Goal: Complete application form: Complete application form

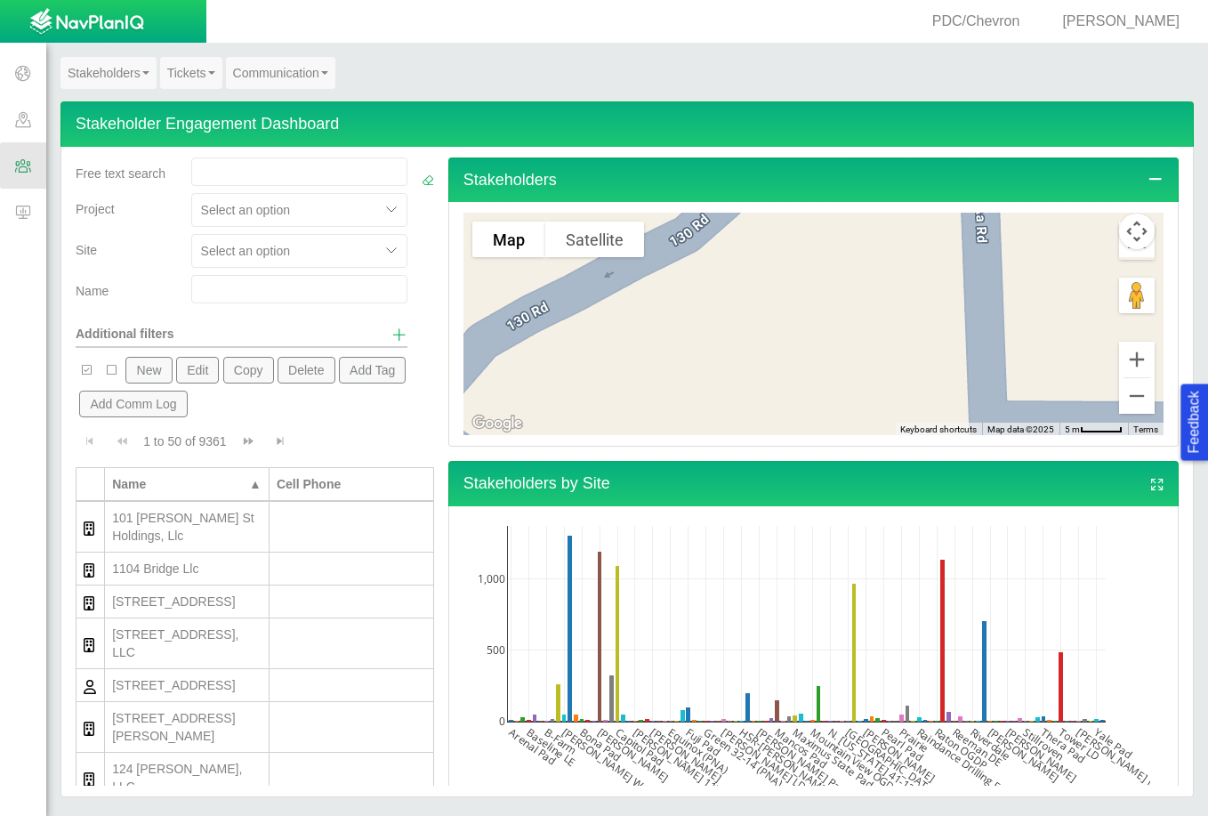
click at [231, 294] on input "text" at bounding box center [299, 289] width 216 height 28
type input "weed"
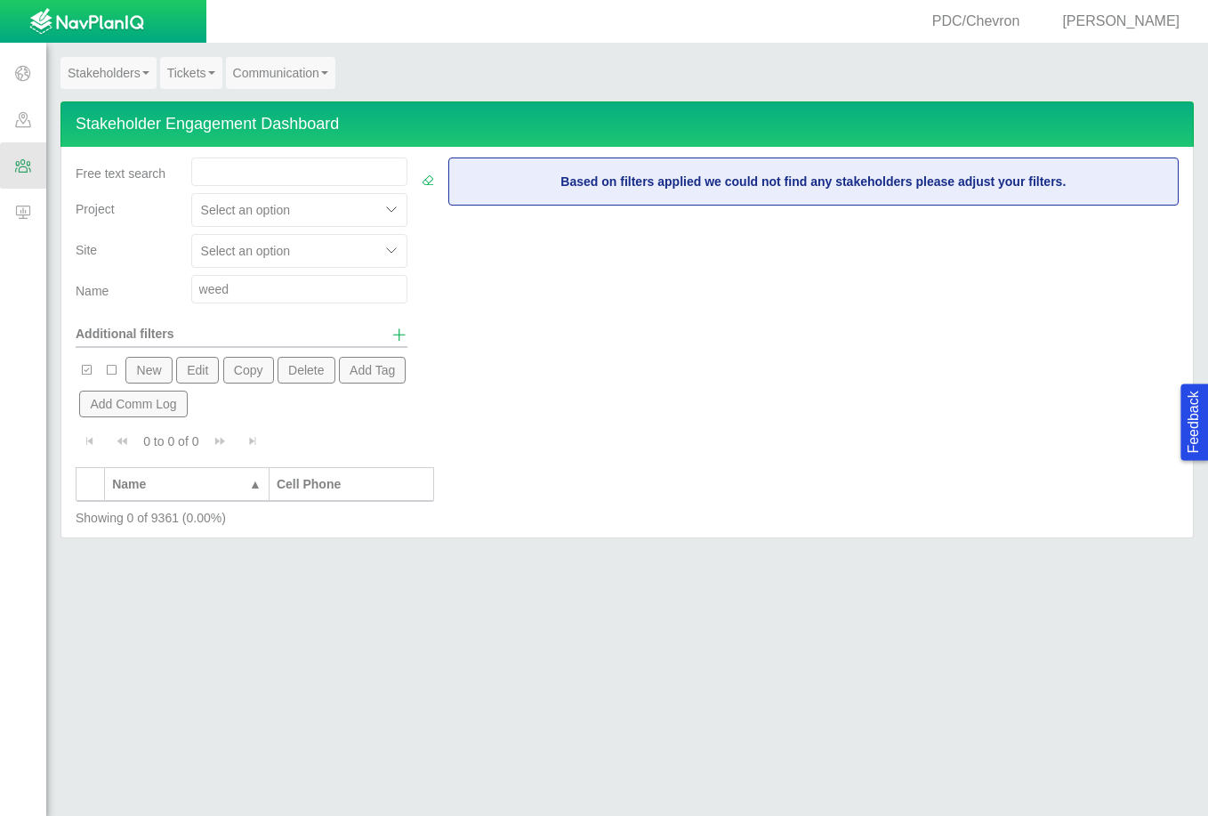
click at [141, 366] on button "New" at bounding box center [148, 370] width 46 height 27
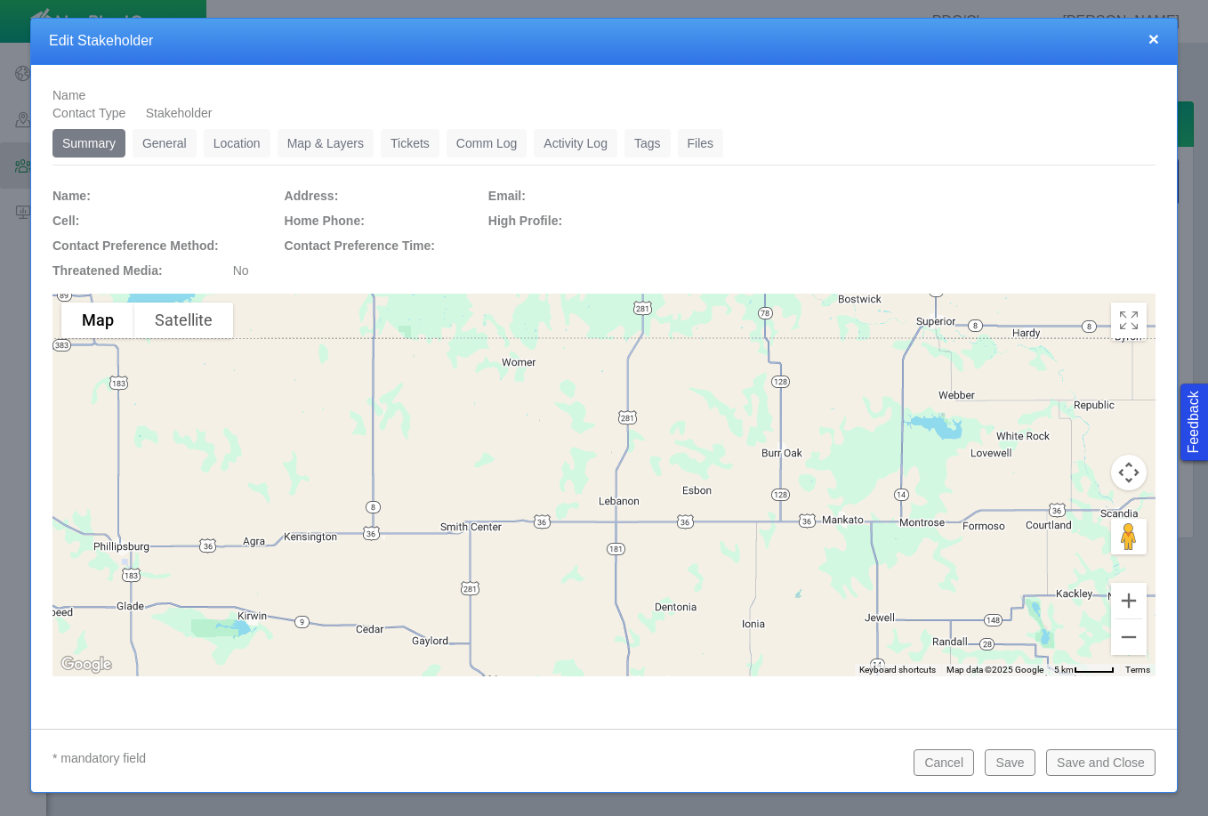
click at [164, 137] on link "General" at bounding box center [165, 143] width 64 height 28
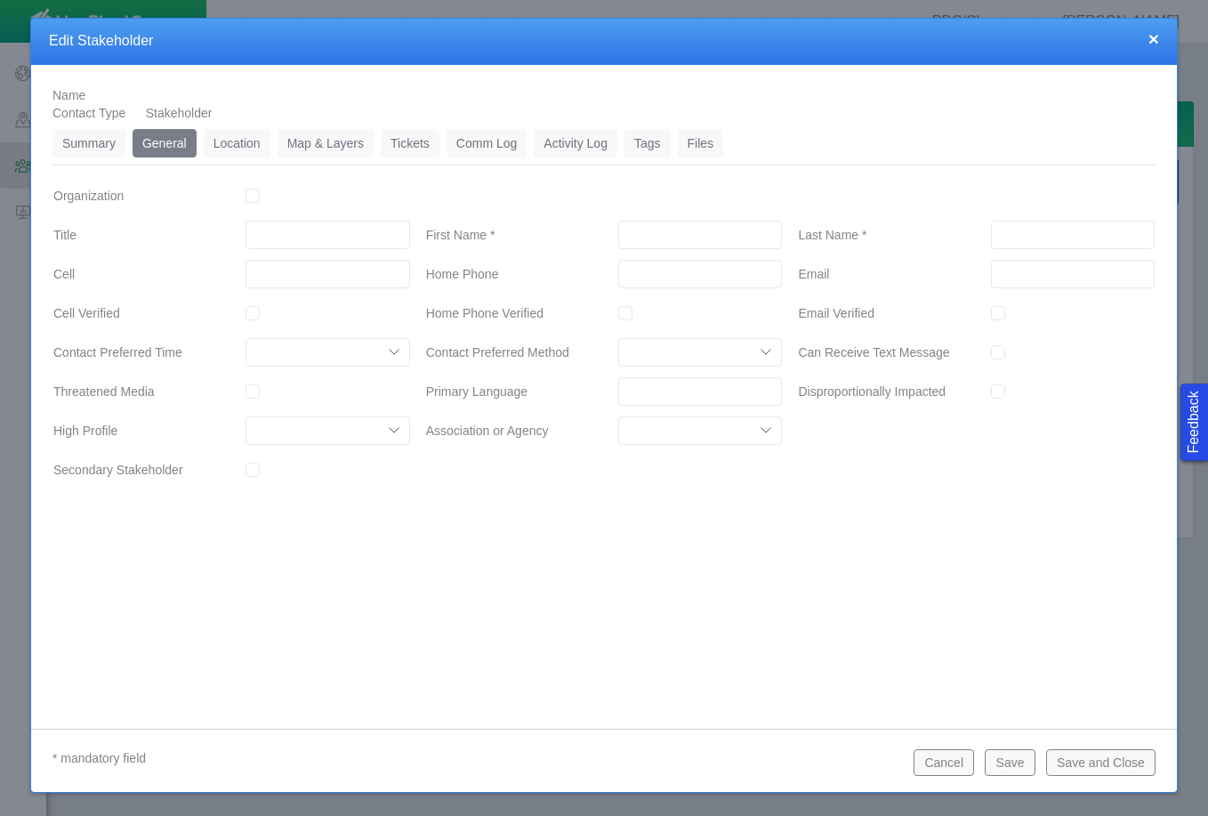
click at [660, 224] on input "First Name *" at bounding box center [700, 235] width 164 height 28
type input "[PERSON_NAME]"
type input "WEEDEMAN"
click at [253, 466] on input "Secondary Stakeholder" at bounding box center [253, 470] width 14 height 14
checkbox input "true"
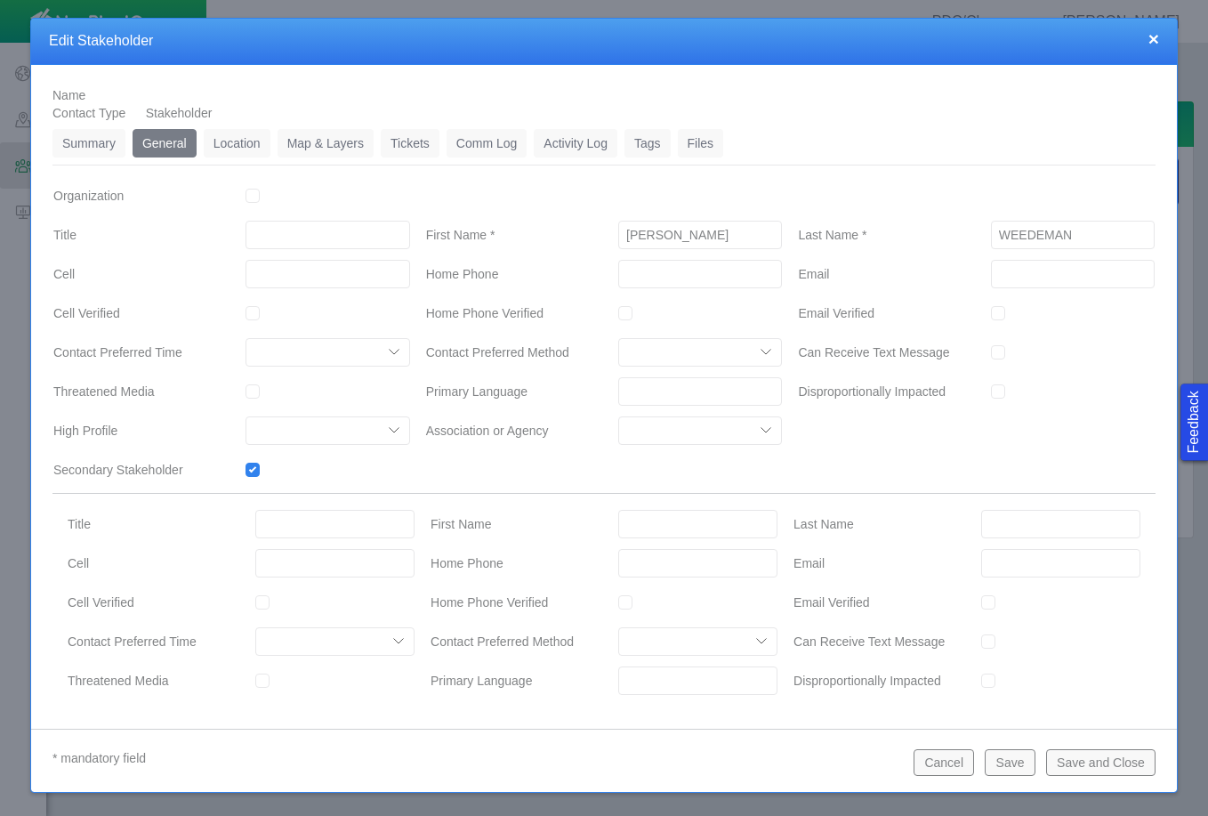
click at [676, 527] on input "First Name" at bounding box center [697, 524] width 159 height 28
type input "[PERSON_NAME]"
type input "WEEDEMAN"
click at [316, 519] on input "Title" at bounding box center [334, 524] width 159 height 28
type input "m"
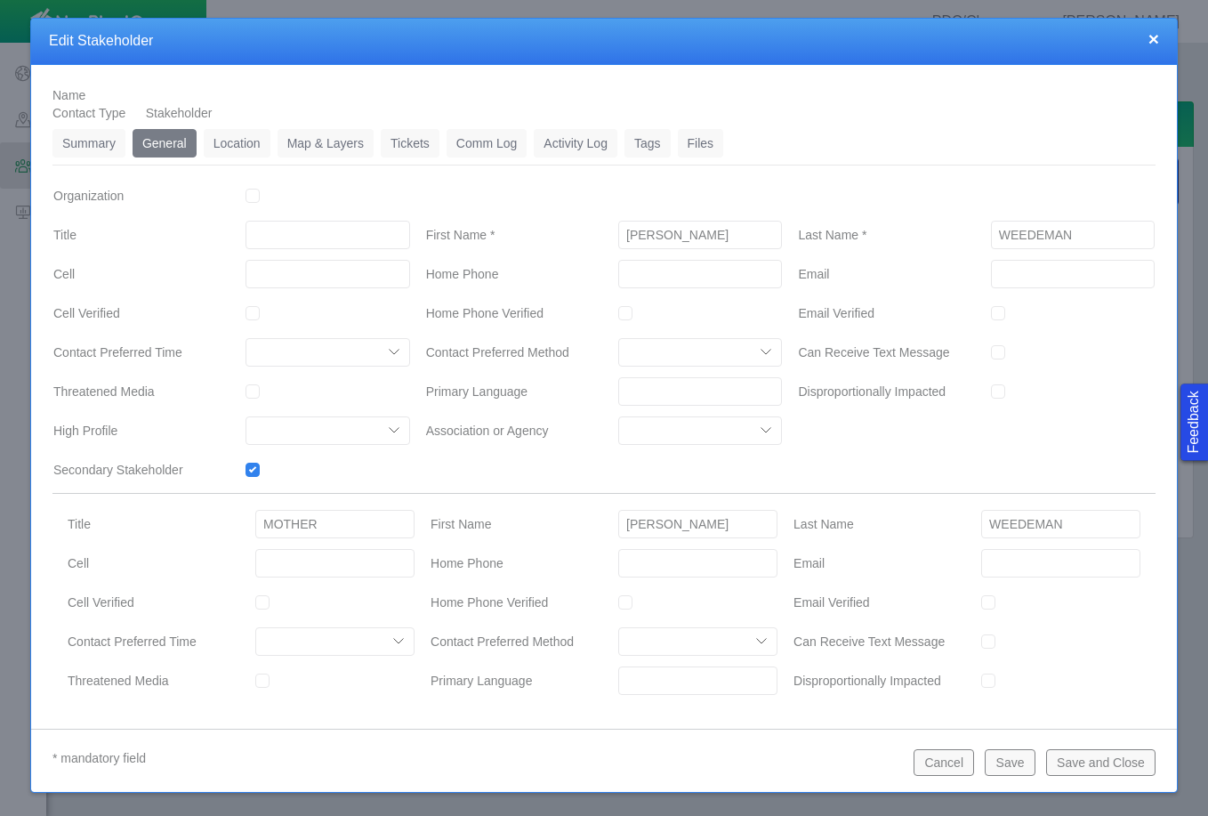
type input "MOTHER"
click at [346, 276] on input "___-___-____" at bounding box center [328, 274] width 164 height 28
type input "[PHONE_NUMBER]"
click at [252, 138] on link "Location" at bounding box center [237, 143] width 67 height 28
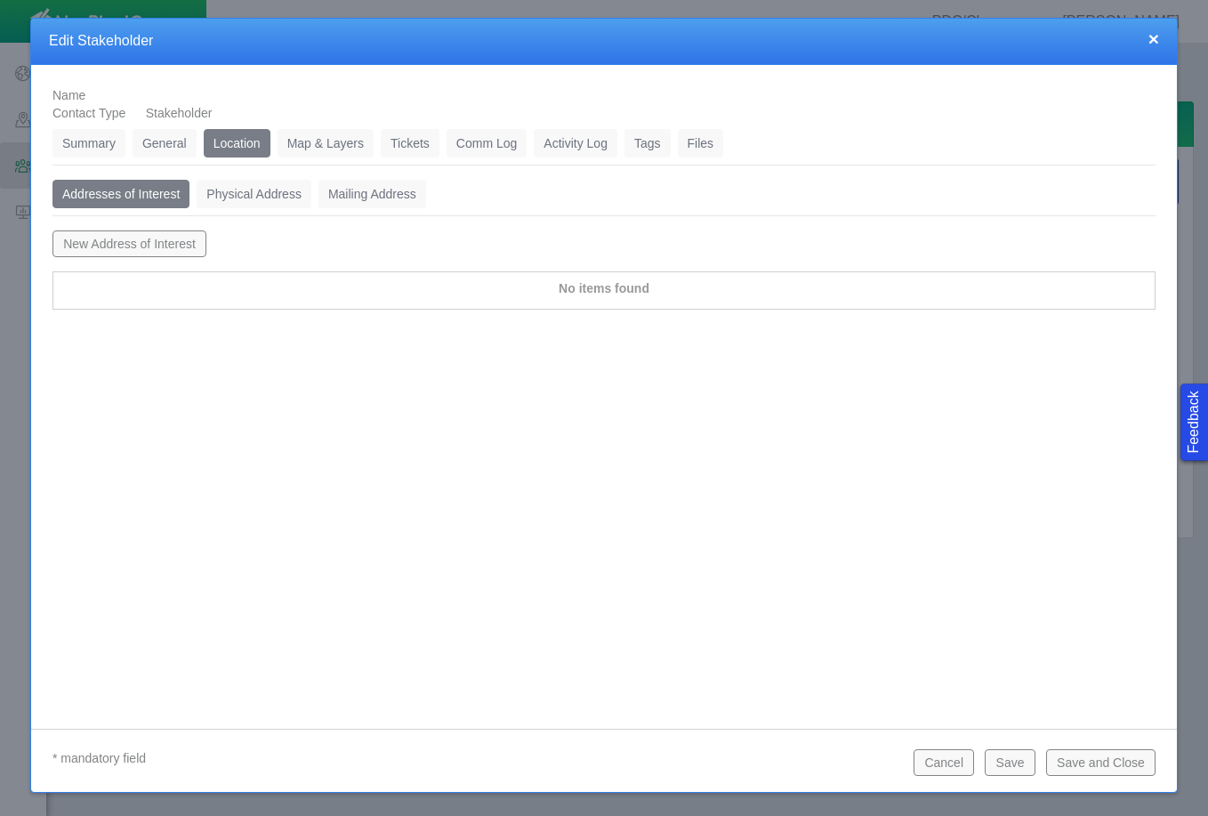
click at [165, 241] on button "New Address of Interest" at bounding box center [129, 243] width 154 height 27
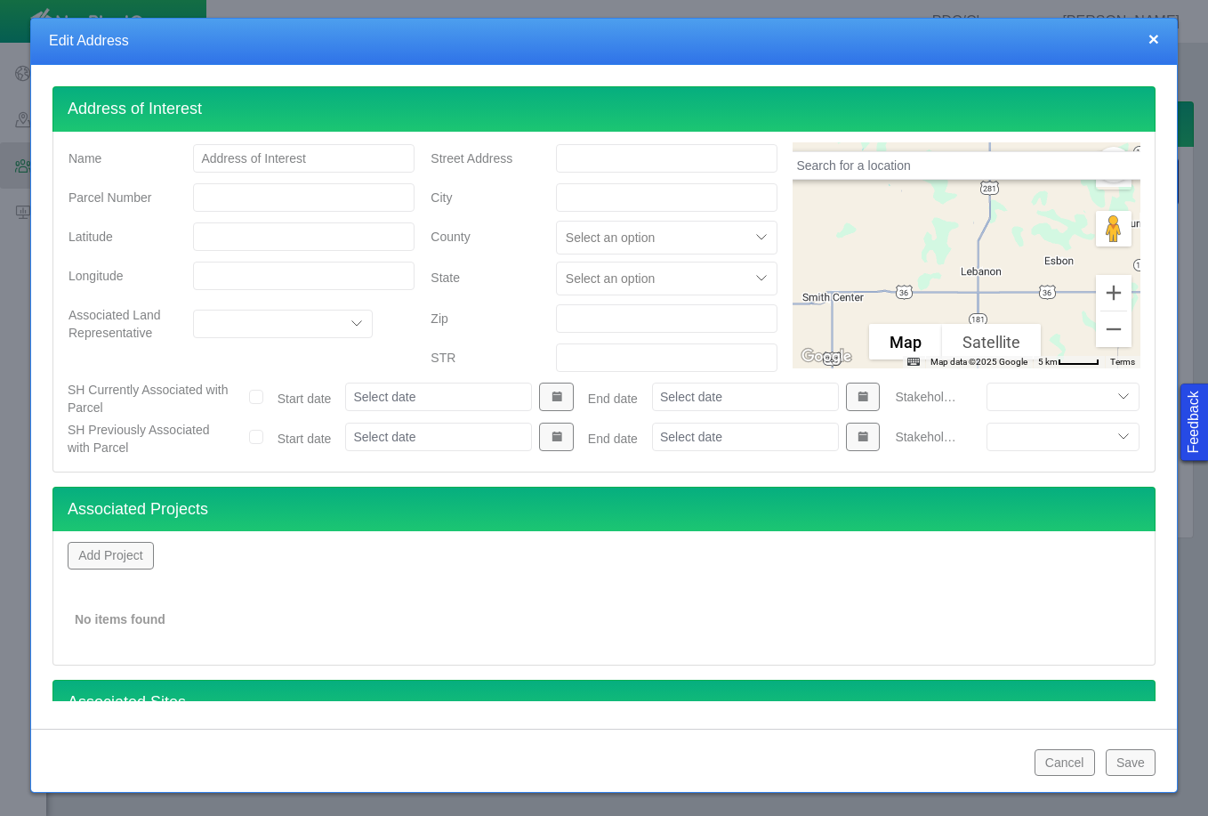
click at [132, 552] on button "Add Project" at bounding box center [111, 555] width 86 height 27
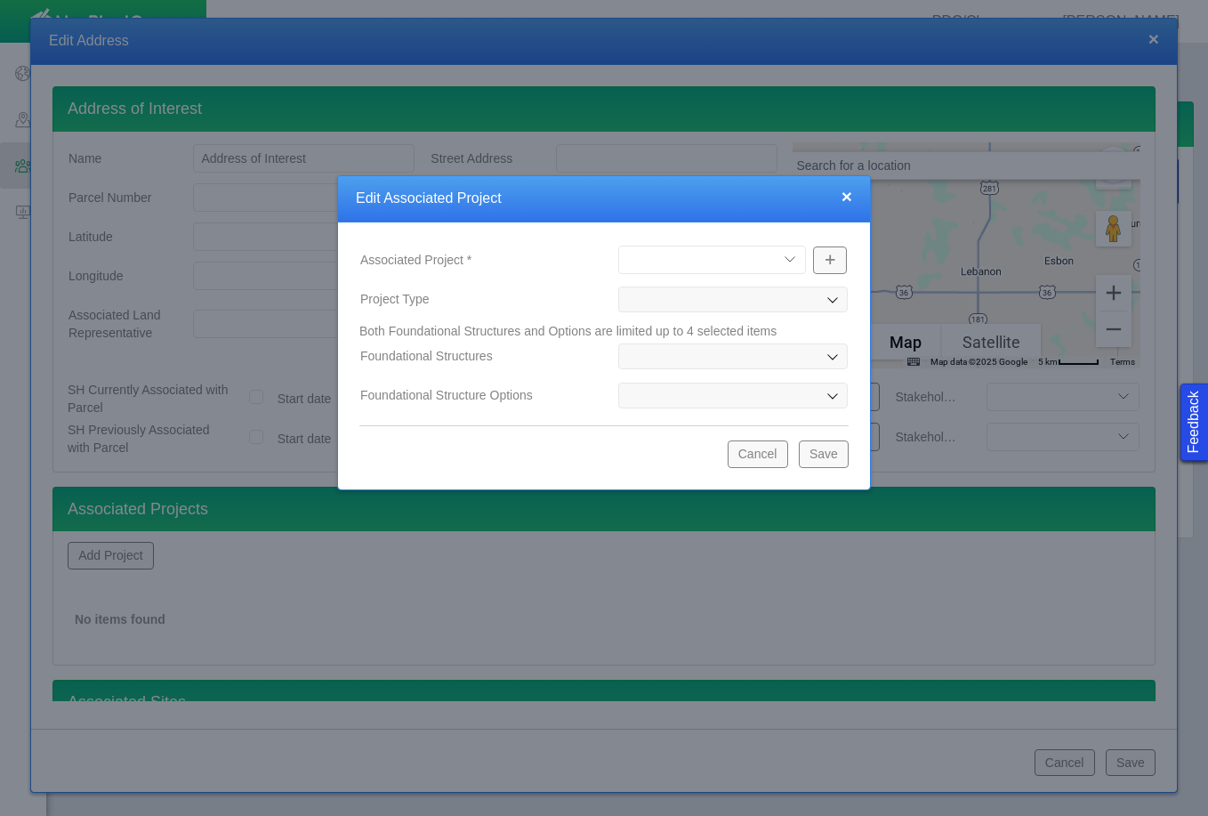
click at [791, 255] on select "[PERSON_NAME] Well Incident Brahman OGDP [GEOGRAPHIC_DATA] OGDP [GEOGRAPHIC_DAT…" at bounding box center [712, 260] width 188 height 28
click at [618, 246] on select "[PERSON_NAME] Well Incident Brahman OGDP [GEOGRAPHIC_DATA] OGDP [GEOGRAPHIC_DAT…" at bounding box center [712, 260] width 188 height 28
select select "48976645948102621"
click at [820, 458] on button "Save" at bounding box center [824, 453] width 50 height 27
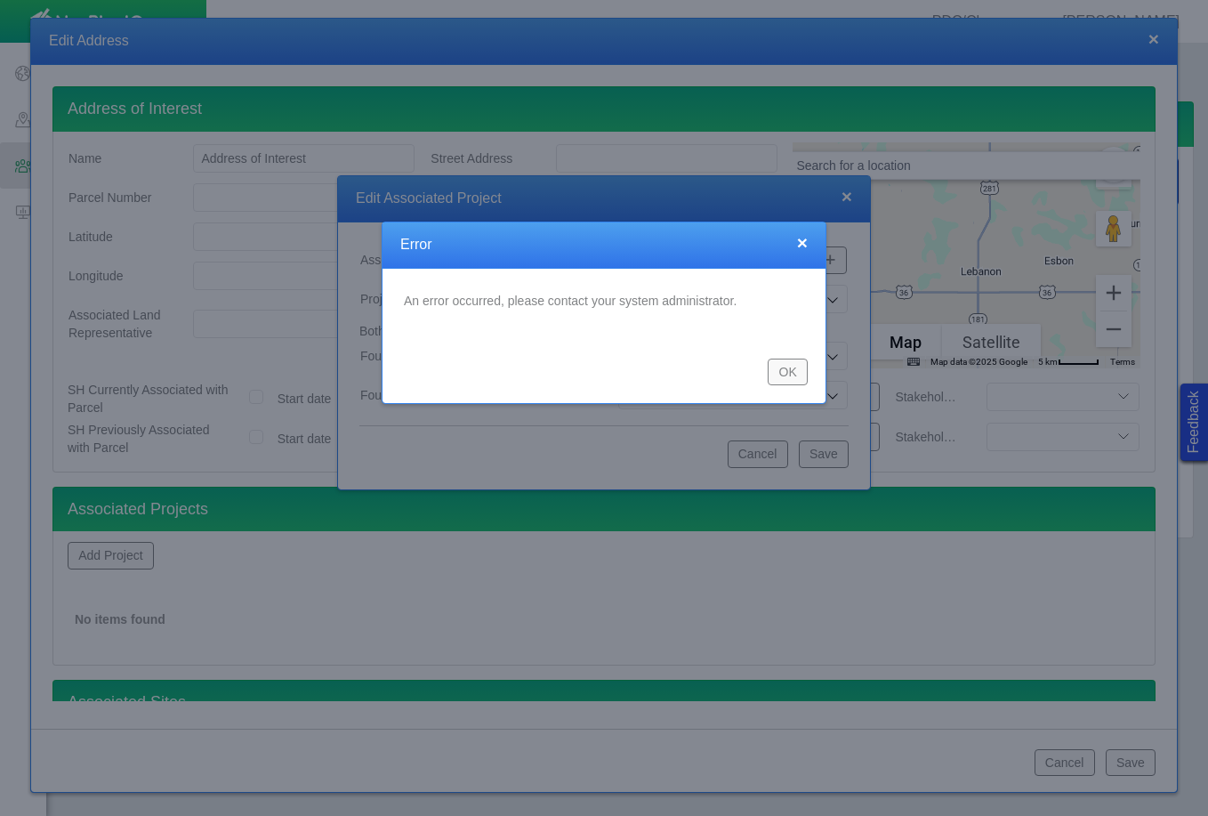
click at [777, 368] on button "OK" at bounding box center [788, 371] width 40 height 27
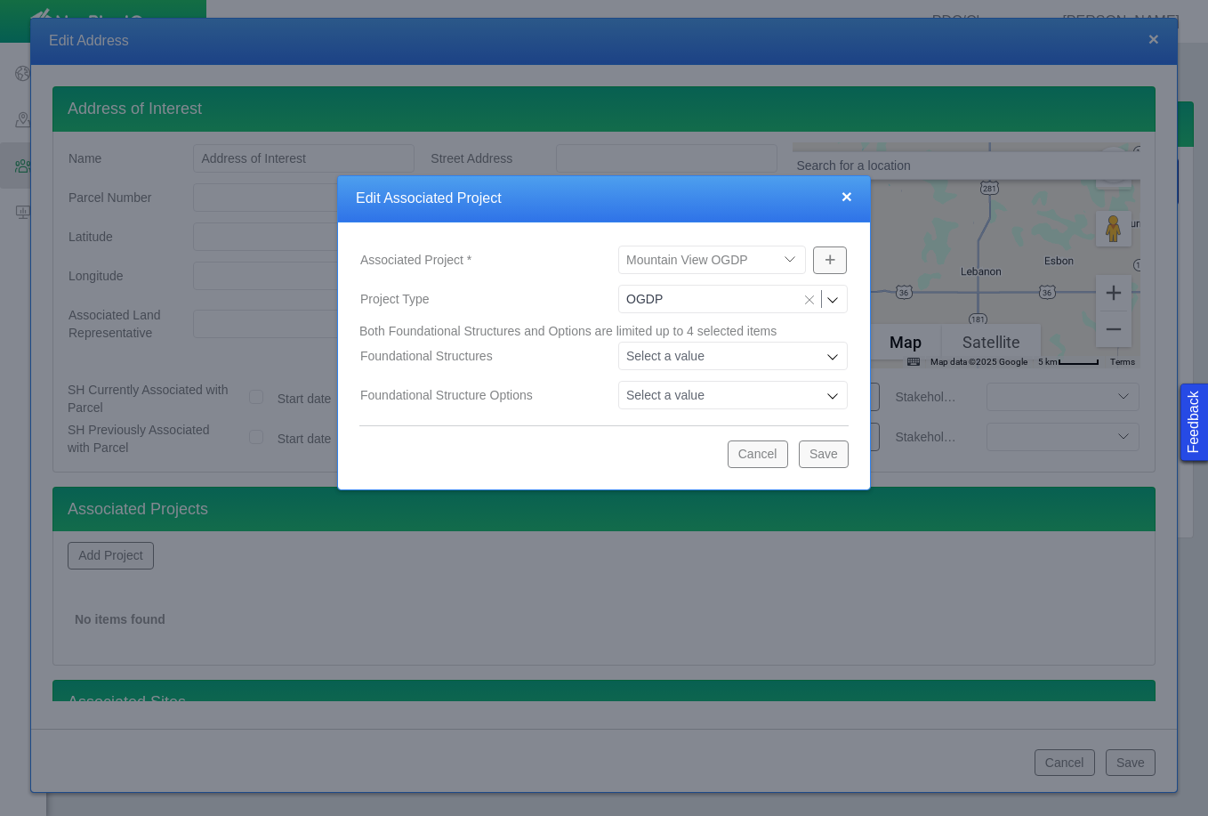
click at [825, 454] on button "Save" at bounding box center [824, 453] width 50 height 27
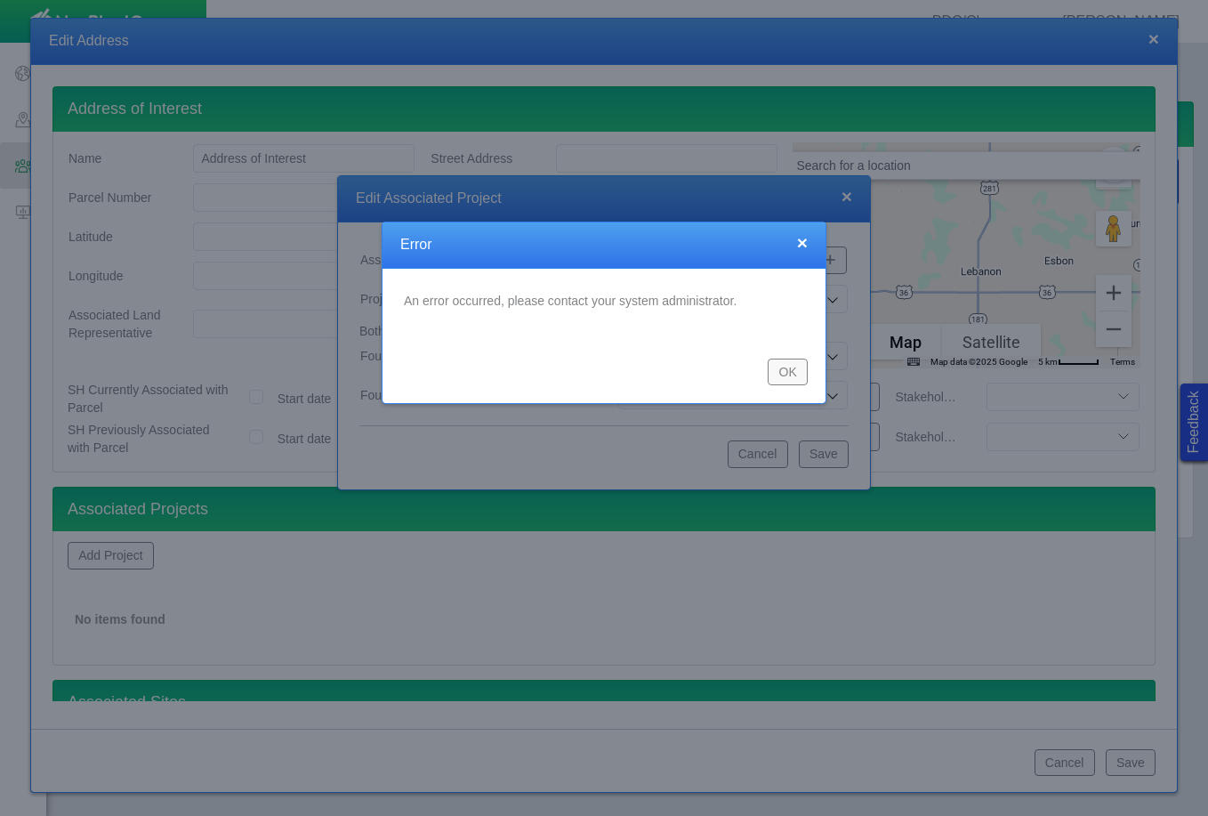
click at [785, 374] on button "OK" at bounding box center [788, 371] width 40 height 27
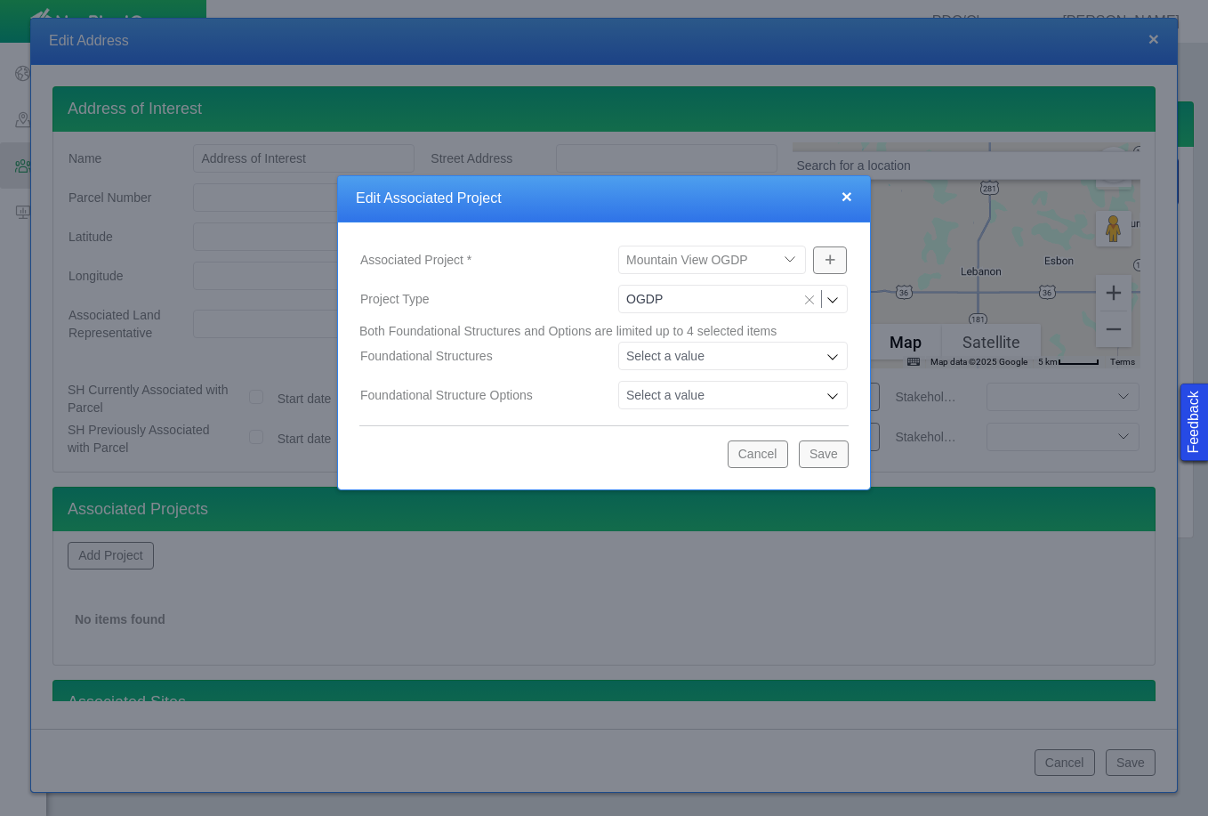
click at [777, 454] on button "Cancel" at bounding box center [758, 453] width 60 height 27
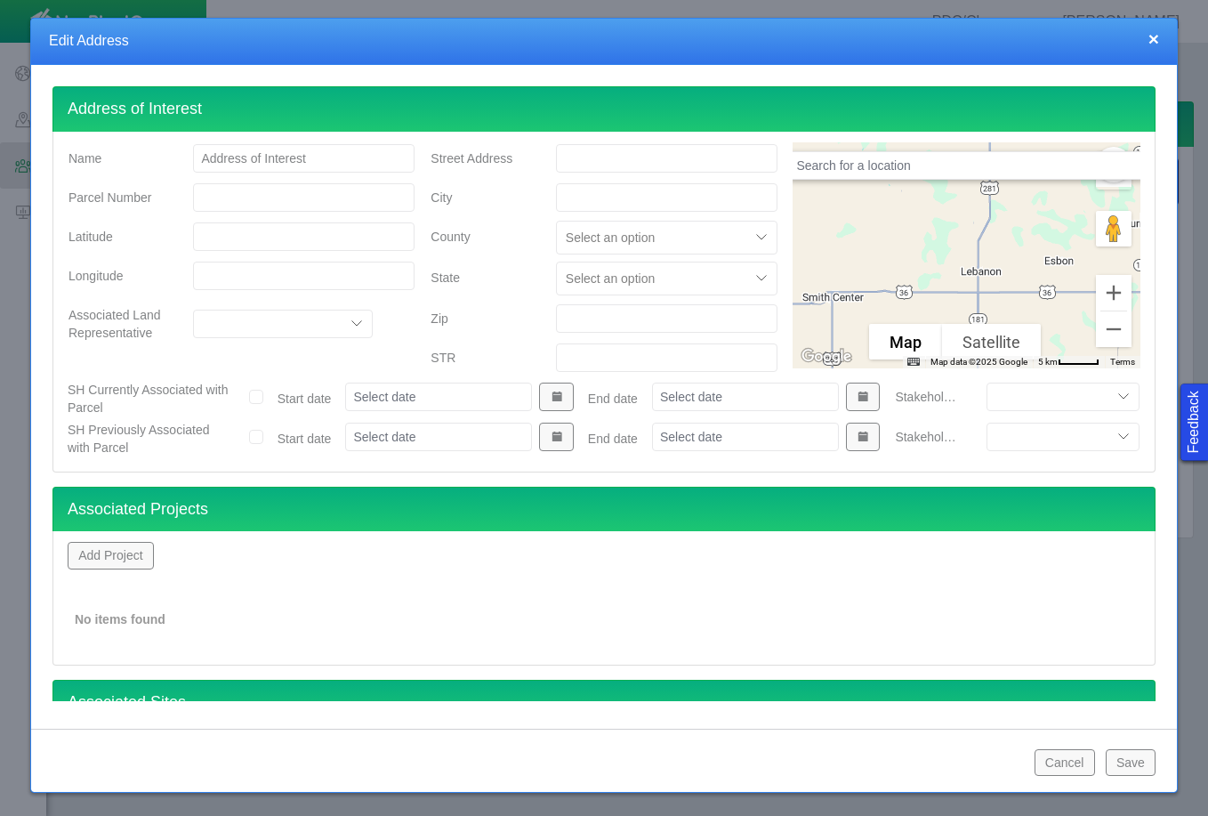
click at [1076, 762] on button "Cancel" at bounding box center [1065, 762] width 60 height 27
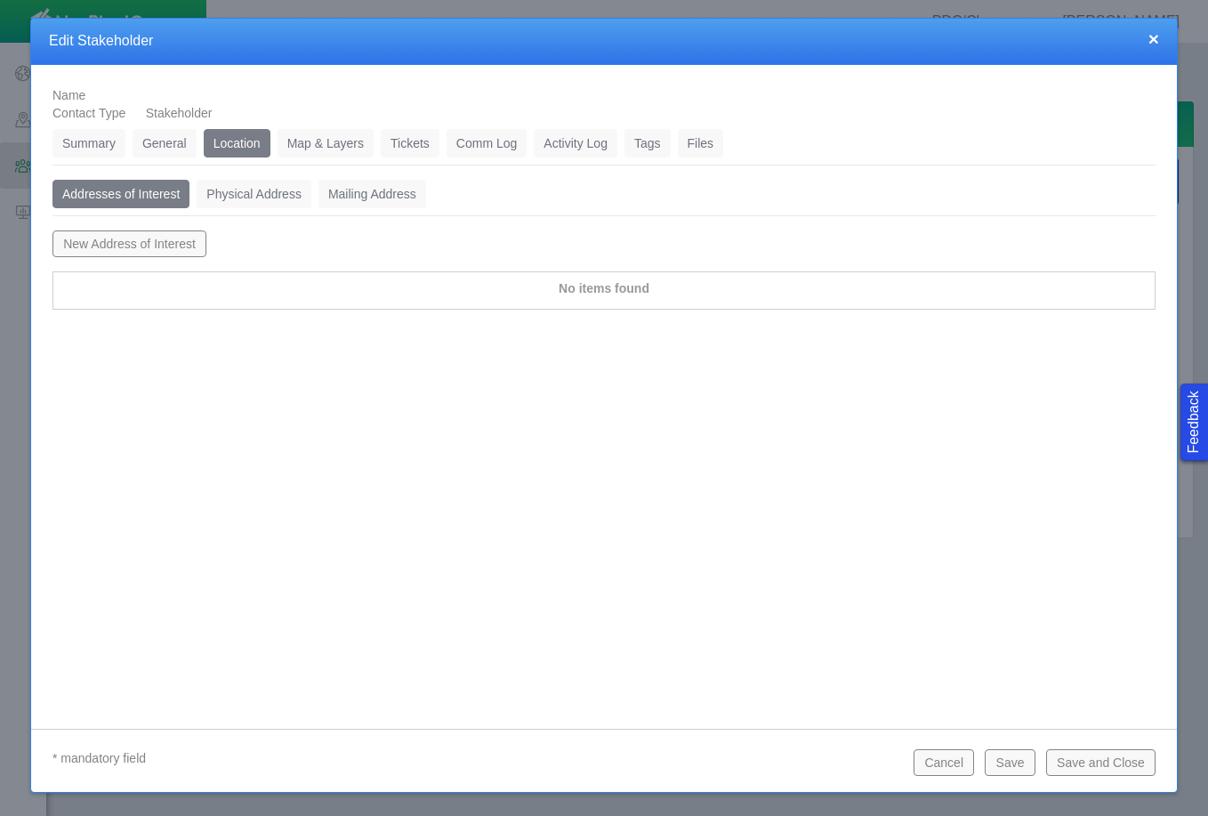
click at [1006, 759] on button "Save" at bounding box center [1010, 762] width 50 height 27
click at [106, 253] on button "New Address of Interest" at bounding box center [129, 243] width 154 height 27
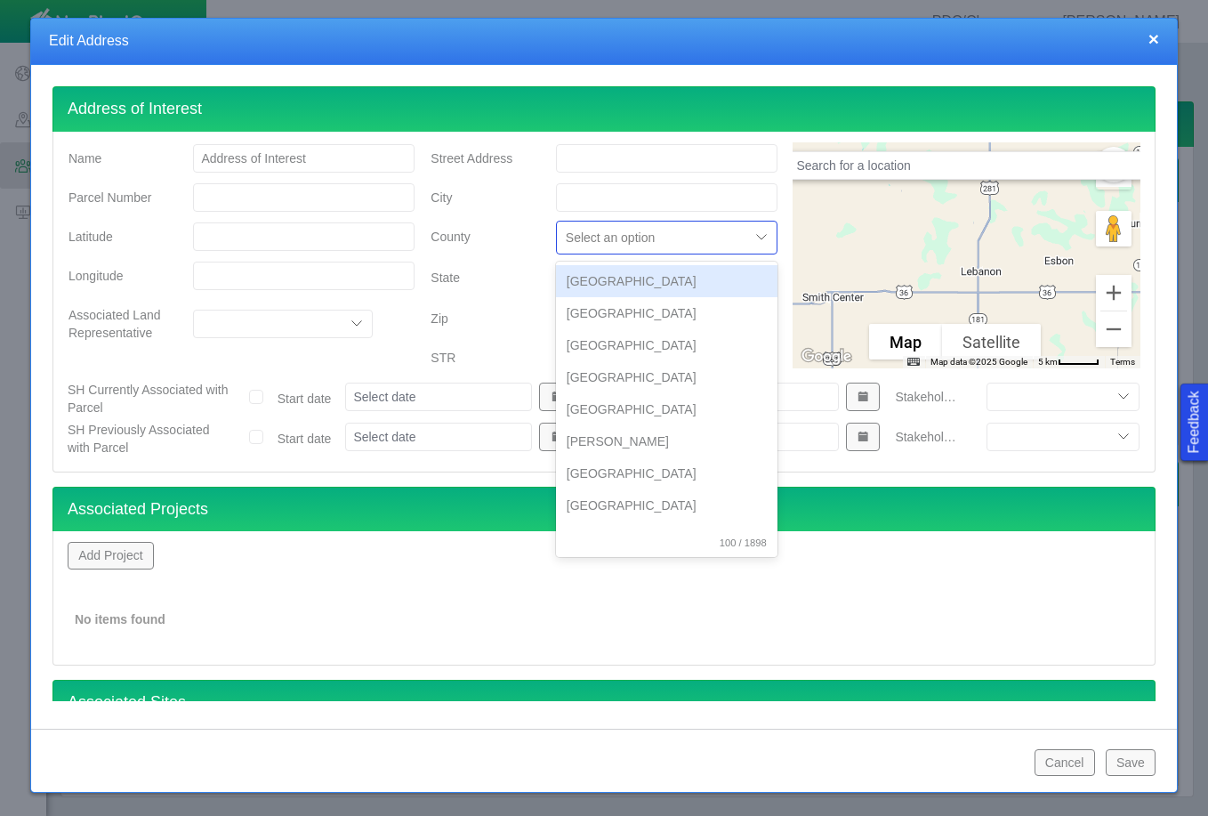
click at [683, 246] on div at bounding box center [653, 237] width 175 height 21
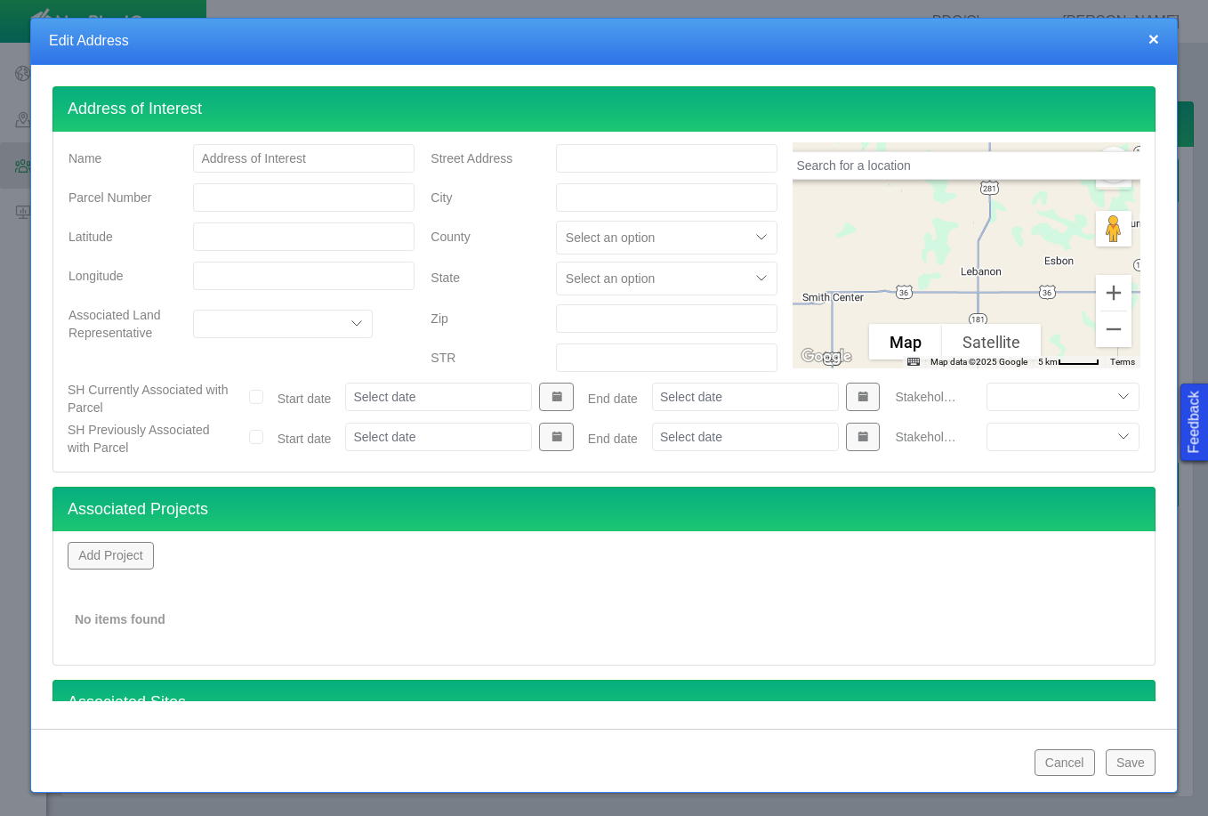
click at [496, 230] on label "County" at bounding box center [478, 238] width 125 height 34
click at [138, 557] on button "Add Project" at bounding box center [111, 555] width 86 height 27
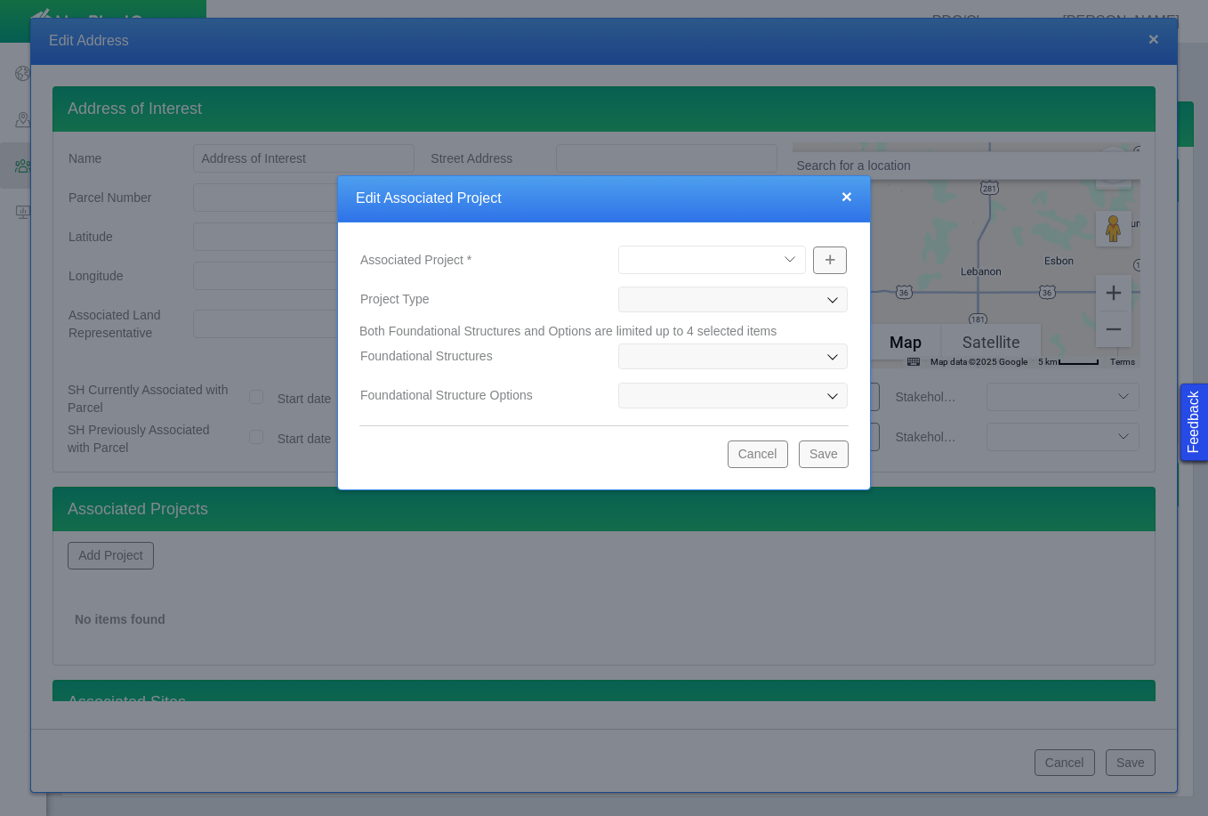
click at [732, 254] on select "[PERSON_NAME] Well Incident Brahman OGDP [GEOGRAPHIC_DATA] OGDP [GEOGRAPHIC_DAT…" at bounding box center [712, 260] width 188 height 28
click at [618, 246] on select "[PERSON_NAME] Well Incident Brahman OGDP [GEOGRAPHIC_DATA] OGDP [GEOGRAPHIC_DAT…" at bounding box center [712, 260] width 188 height 28
select select "48976645948102621"
click at [819, 453] on button "Save" at bounding box center [824, 453] width 50 height 27
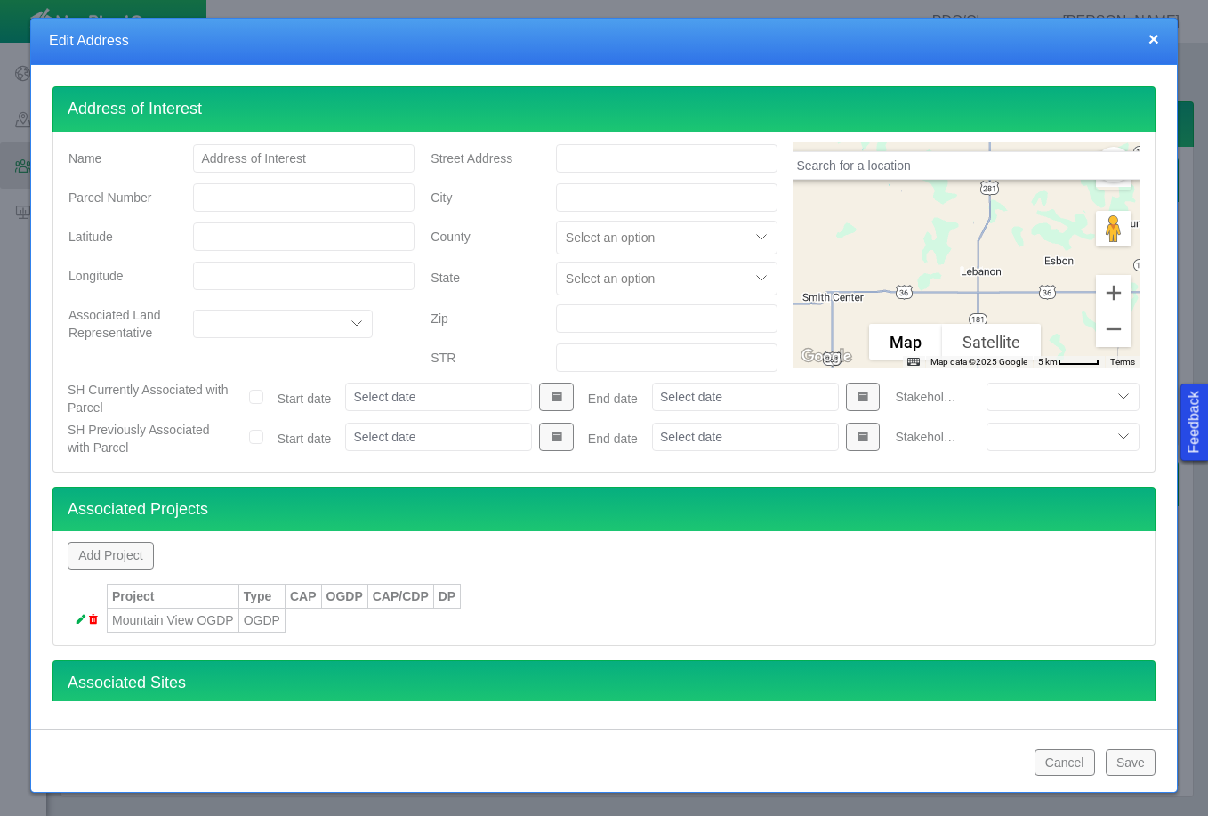
click at [1129, 756] on button "Save" at bounding box center [1131, 762] width 50 height 27
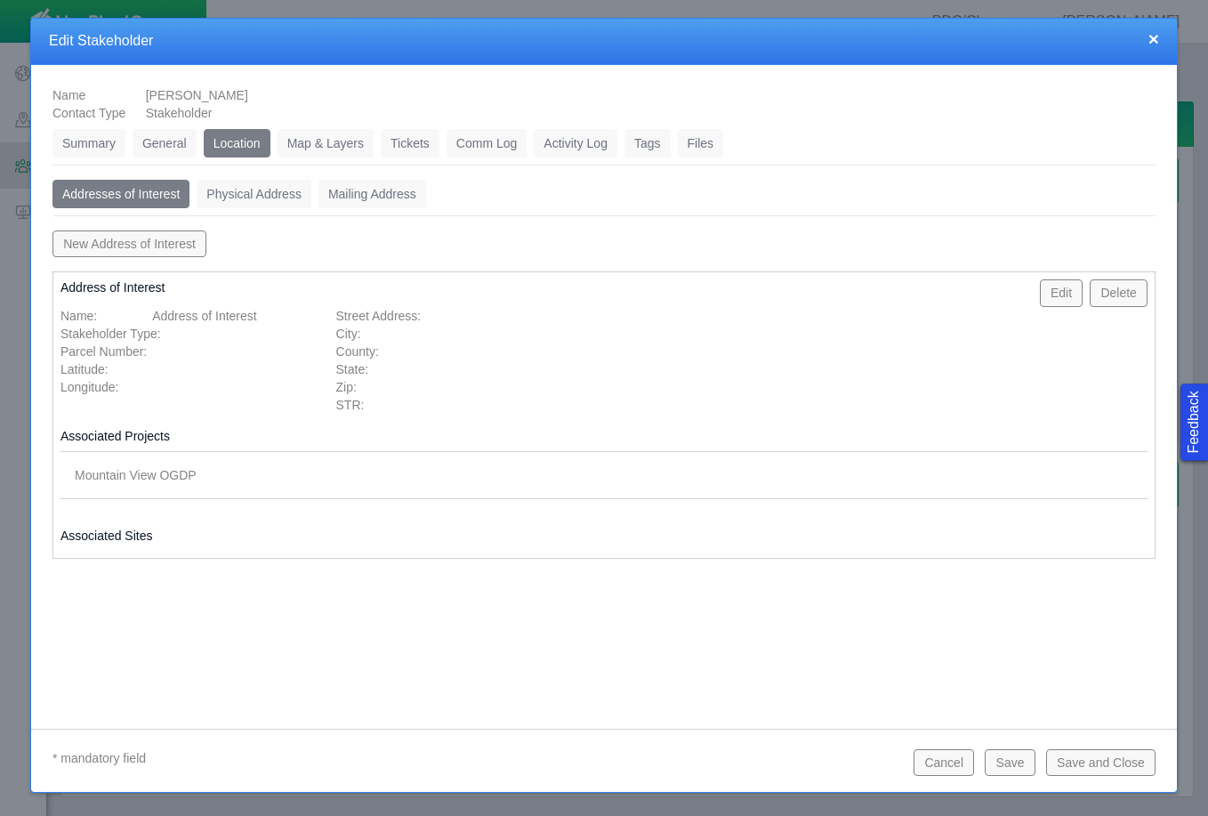
click at [1012, 766] on button "Save" at bounding box center [1010, 762] width 50 height 27
click at [407, 137] on link "Tickets" at bounding box center [410, 143] width 59 height 28
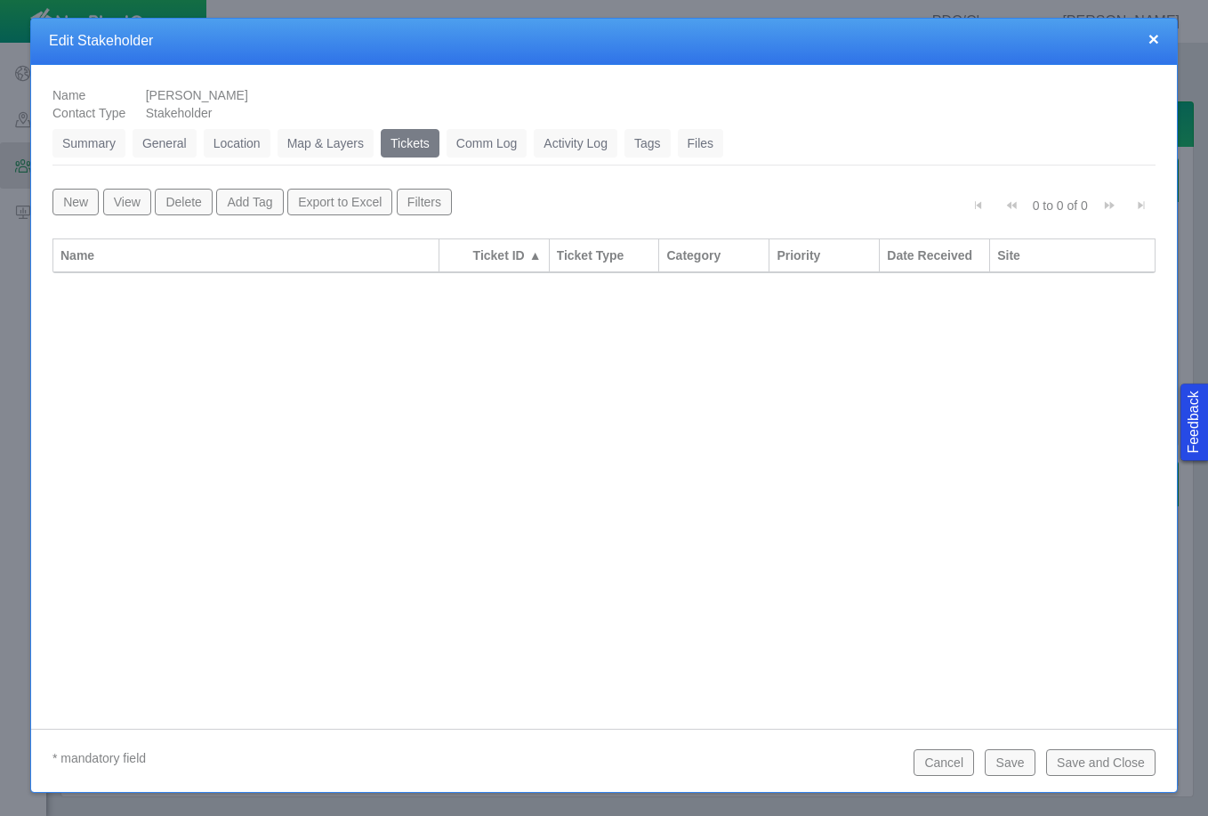
click at [83, 203] on button "New" at bounding box center [75, 202] width 46 height 27
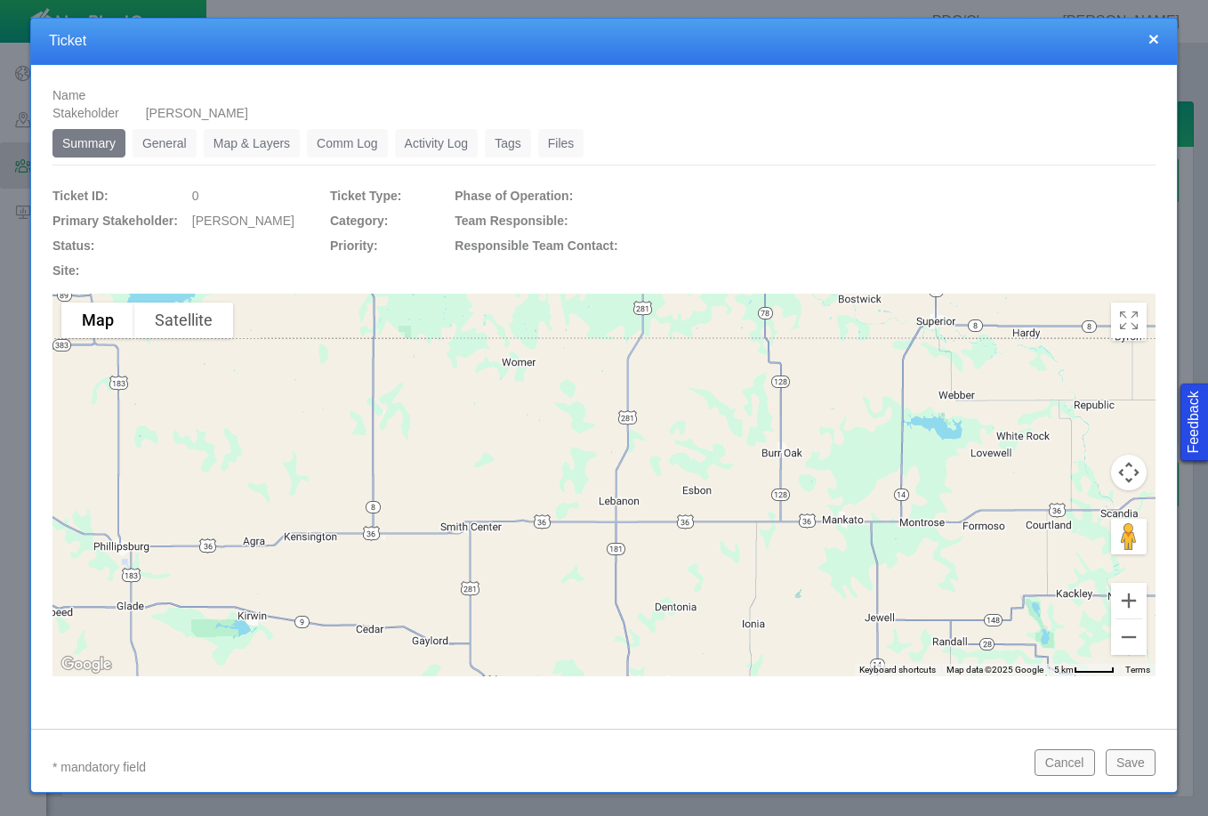
click at [180, 141] on link "General" at bounding box center [165, 143] width 64 height 28
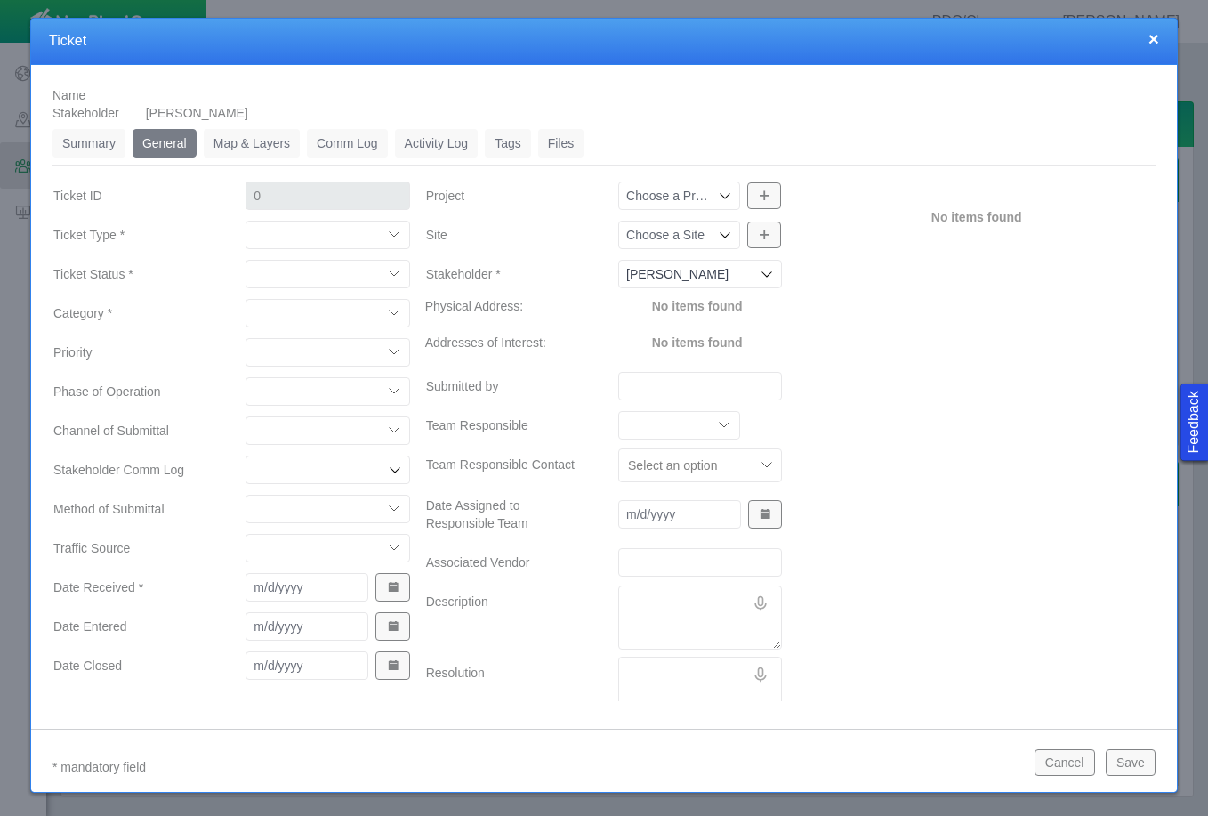
click at [329, 237] on select "Compliment Grievance Grievance Non-Op Information" at bounding box center [328, 235] width 164 height 28
click at [246, 221] on select "Compliment Grievance Grievance Non-Op Information" at bounding box center [328, 235] width 164 height 28
select select "149744687610124333"
click at [328, 274] on select "Closed (resolved) Closed (unreasonable) Closed (unresolved) Open (assigned) Ope…" at bounding box center [328, 274] width 164 height 28
select select "150870587516967431"
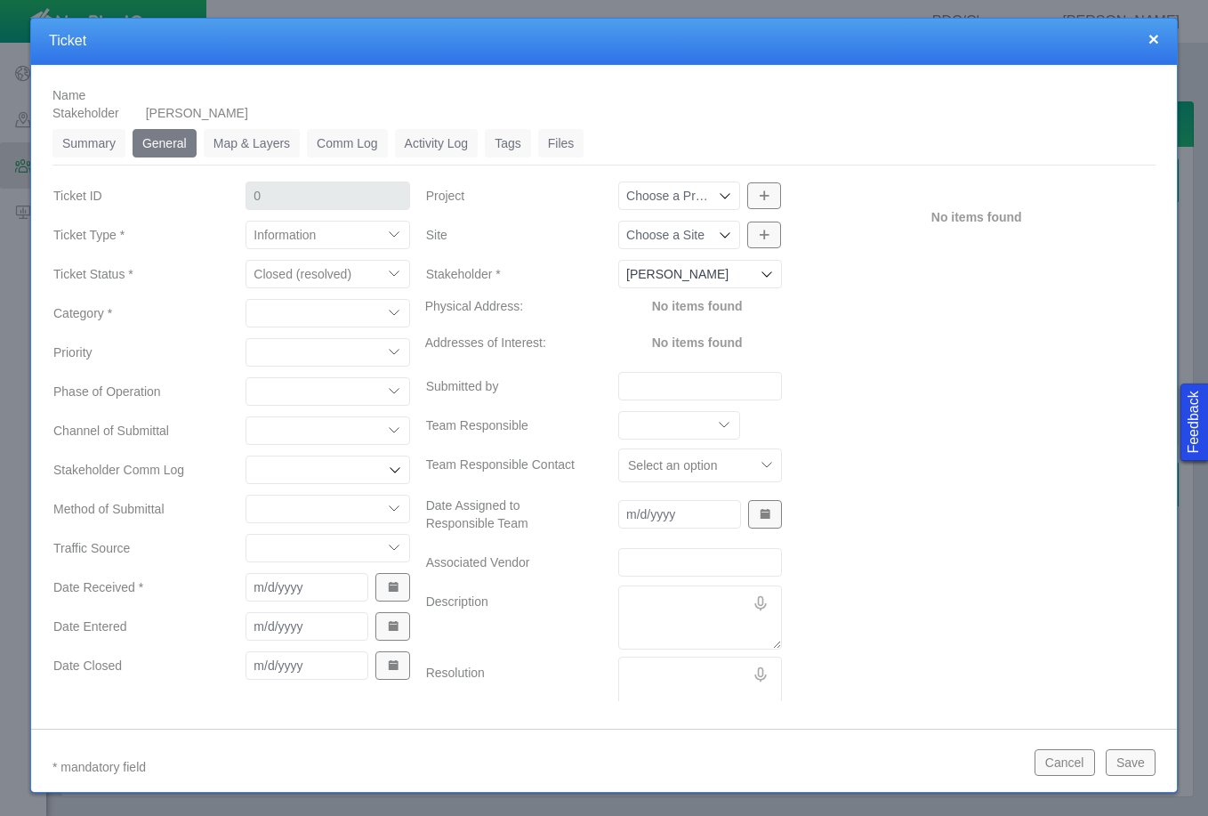
click at [246, 260] on select "Closed (resolved) Closed (unreasonable) Closed (unresolved) Open (assigned) Ope…" at bounding box center [328, 274] width 164 height 28
click at [307, 308] on select "Access Aesthetics Ag/Crops Air Quality Claims Clean-up/Remediation Communicatio…" at bounding box center [328, 313] width 164 height 28
select select "31806672368384637"
click at [246, 299] on select "Access Aesthetics Ag/Crops Air Quality Claims Clean-up/Remediation Communicatio…" at bounding box center [328, 313] width 164 height 28
click at [304, 353] on select "High Medium Low" at bounding box center [328, 352] width 164 height 28
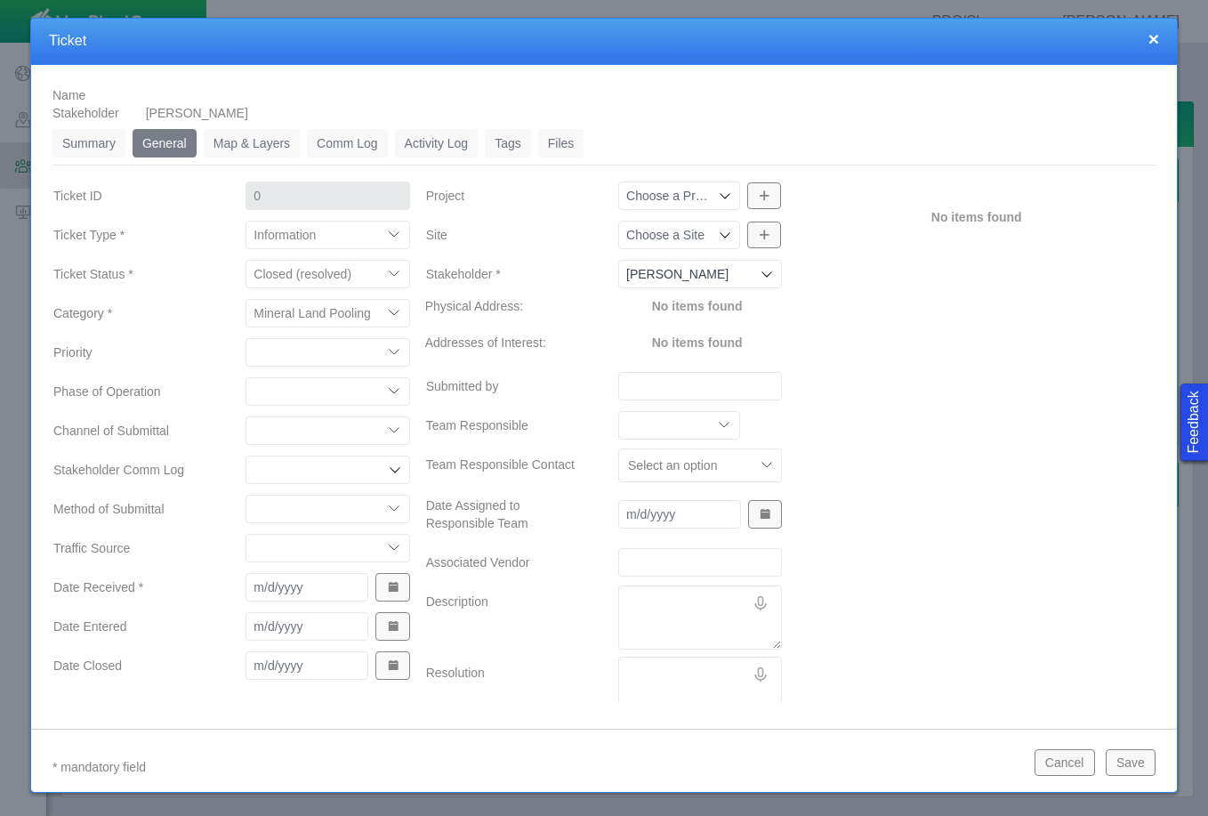
select select "Low"
click at [246, 338] on select "High Medium Low" at bounding box center [328, 352] width 164 height 28
click at [301, 393] on select "Completions Drilling Production Reclamation Planning/Permitting Workover P&A Un…" at bounding box center [328, 391] width 164 height 28
select select "92605267337849156"
click at [246, 377] on select "Completions Drilling Production Reclamation Planning/Permitting Workover P&A Un…" at bounding box center [328, 391] width 164 height 28
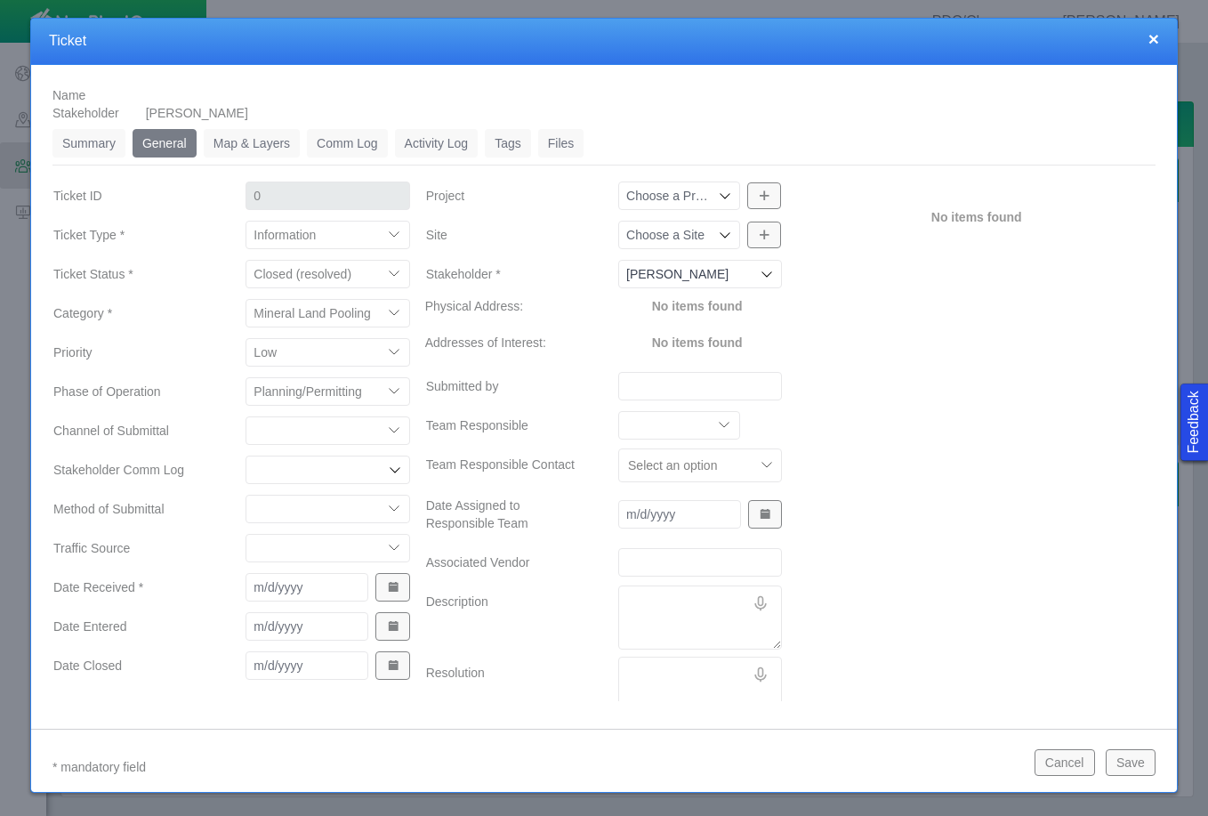
click at [296, 431] on select "ECMC Community Relations LGD Website/Microsite HSE Local Elected Official Surfa…" at bounding box center [328, 430] width 164 height 28
select select "81909218222848354"
click at [246, 416] on select "ECMC Community Relations LGD Website/Microsite HSE Local Elected Official Surfa…" at bounding box center [328, 430] width 164 height 28
click at [298, 515] on select "Email In Person Mail Phone" at bounding box center [328, 509] width 164 height 28
select select "155092712167575582"
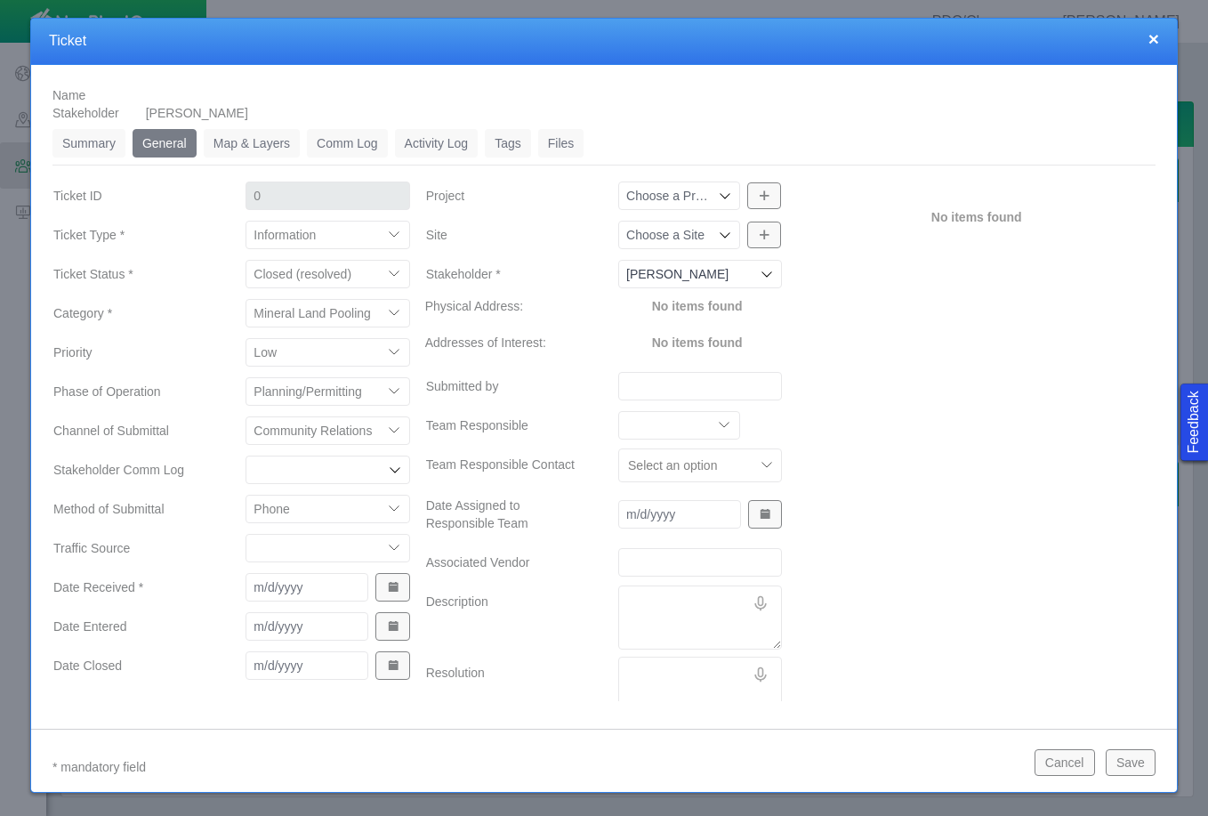
click at [246, 495] on select "Email In Person Mail Phone" at bounding box center [328, 509] width 164 height 28
click at [310, 551] on select "ECMC Proactive Engagement Local Government Website Courtesy Communication Commu…" at bounding box center [328, 548] width 164 height 28
click at [391, 592] on span "Show Date Picker" at bounding box center [393, 587] width 12 height 12
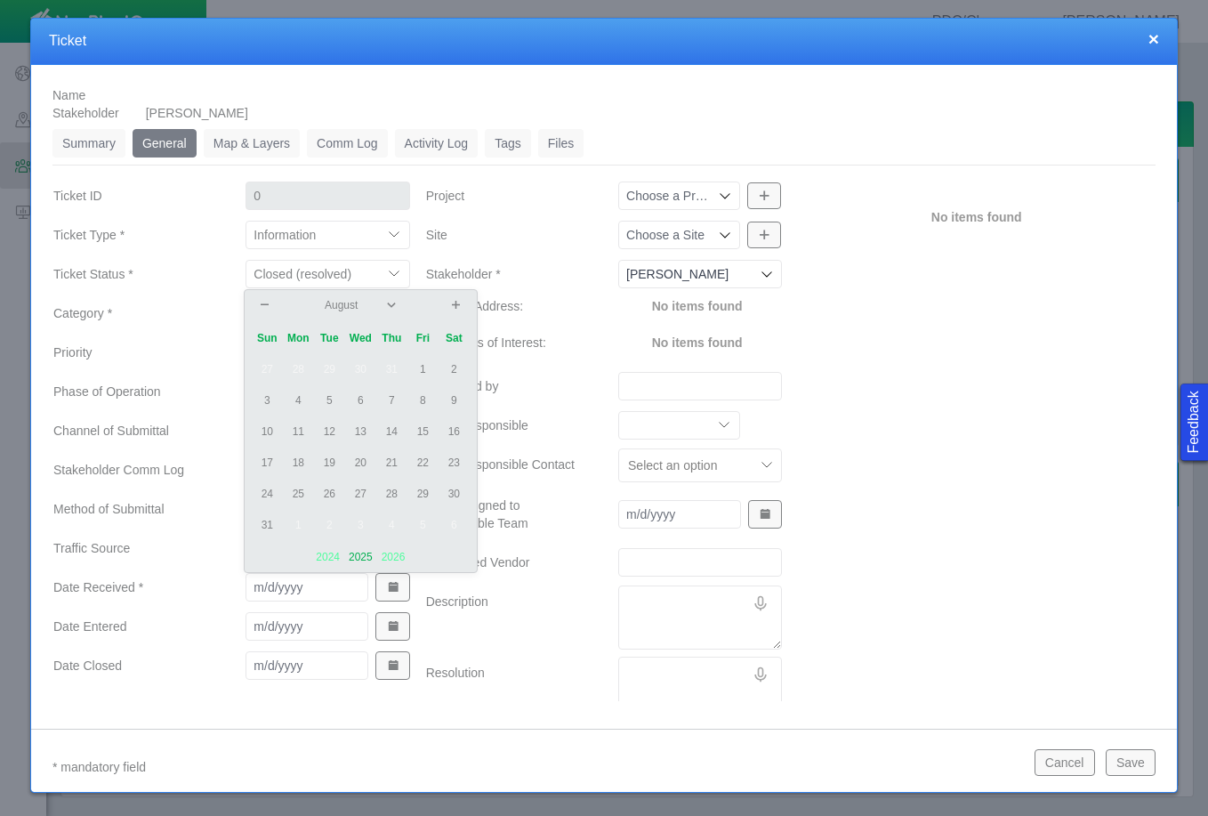
click at [299, 429] on td "11" at bounding box center [298, 431] width 31 height 31
type input "[DATE]"
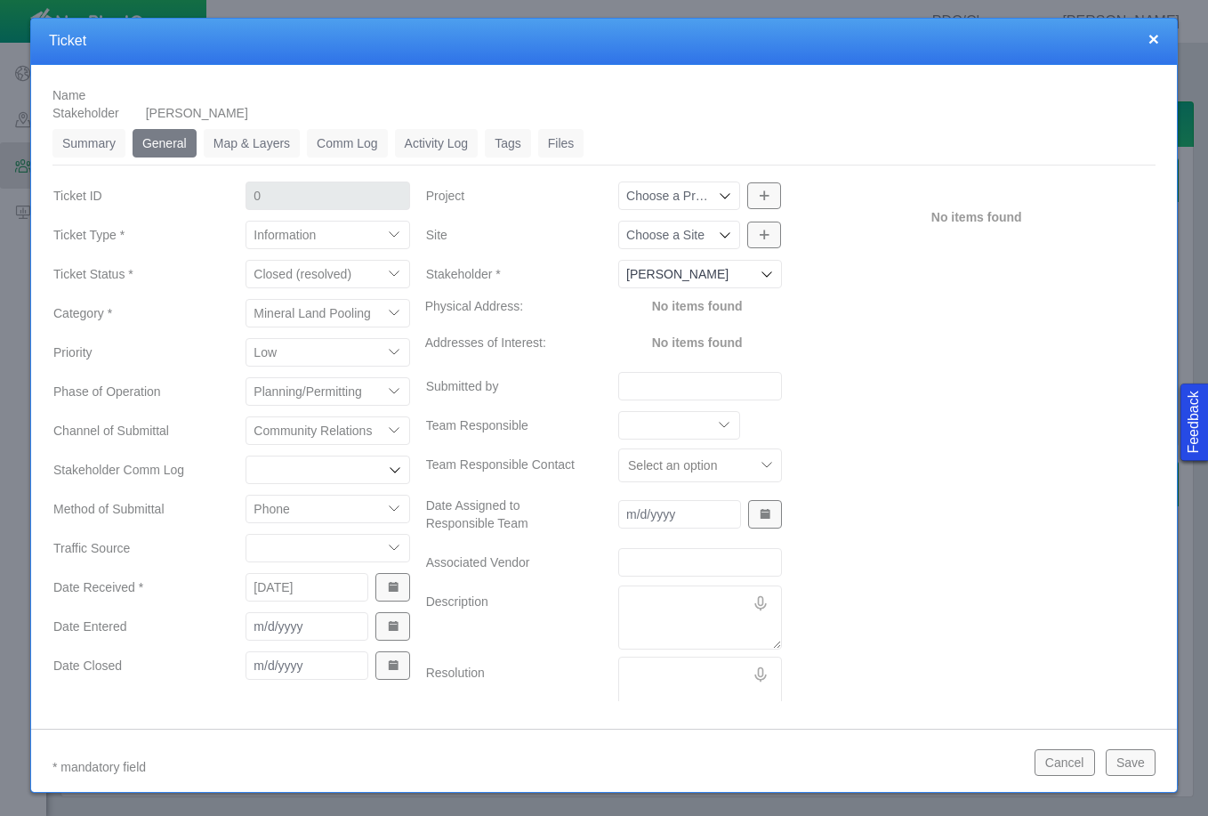
click at [392, 628] on span "Show Date Picker" at bounding box center [393, 626] width 12 height 12
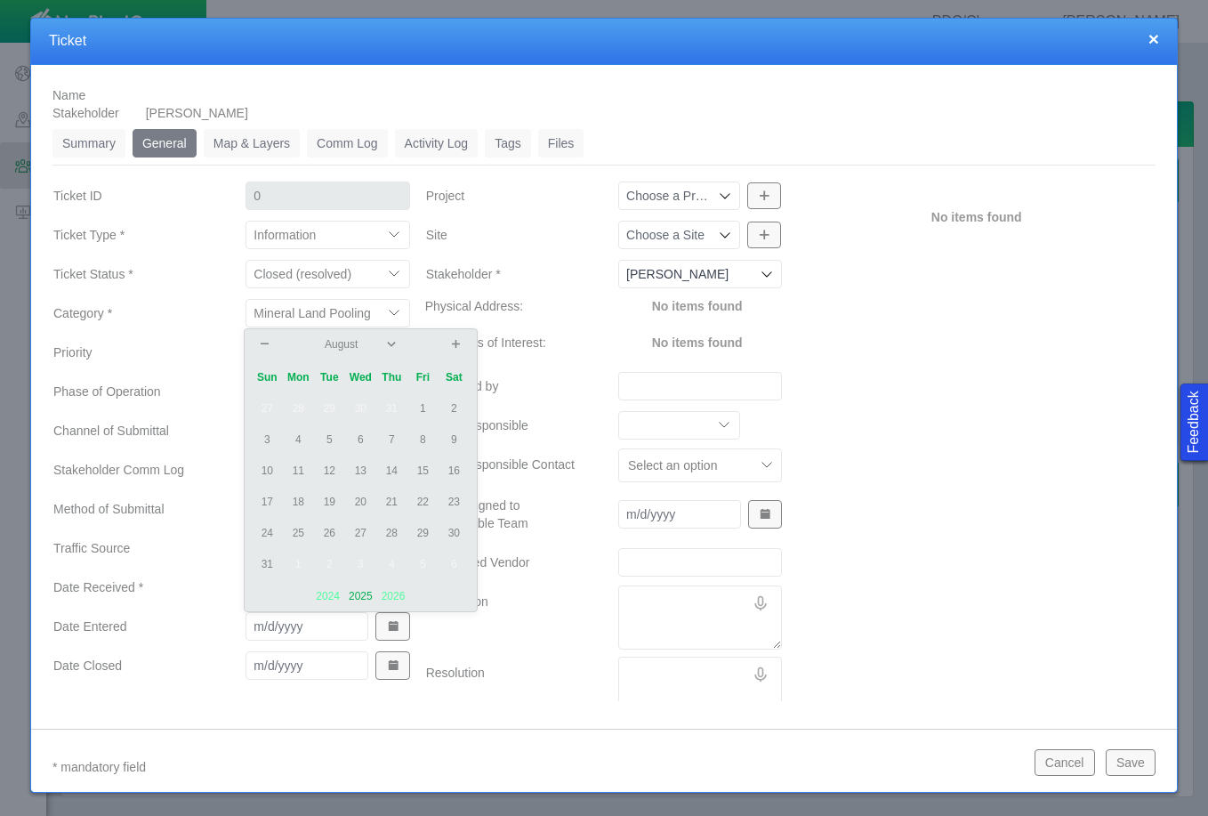
click at [330, 471] on td "12" at bounding box center [329, 470] width 31 height 31
type input "[DATE]"
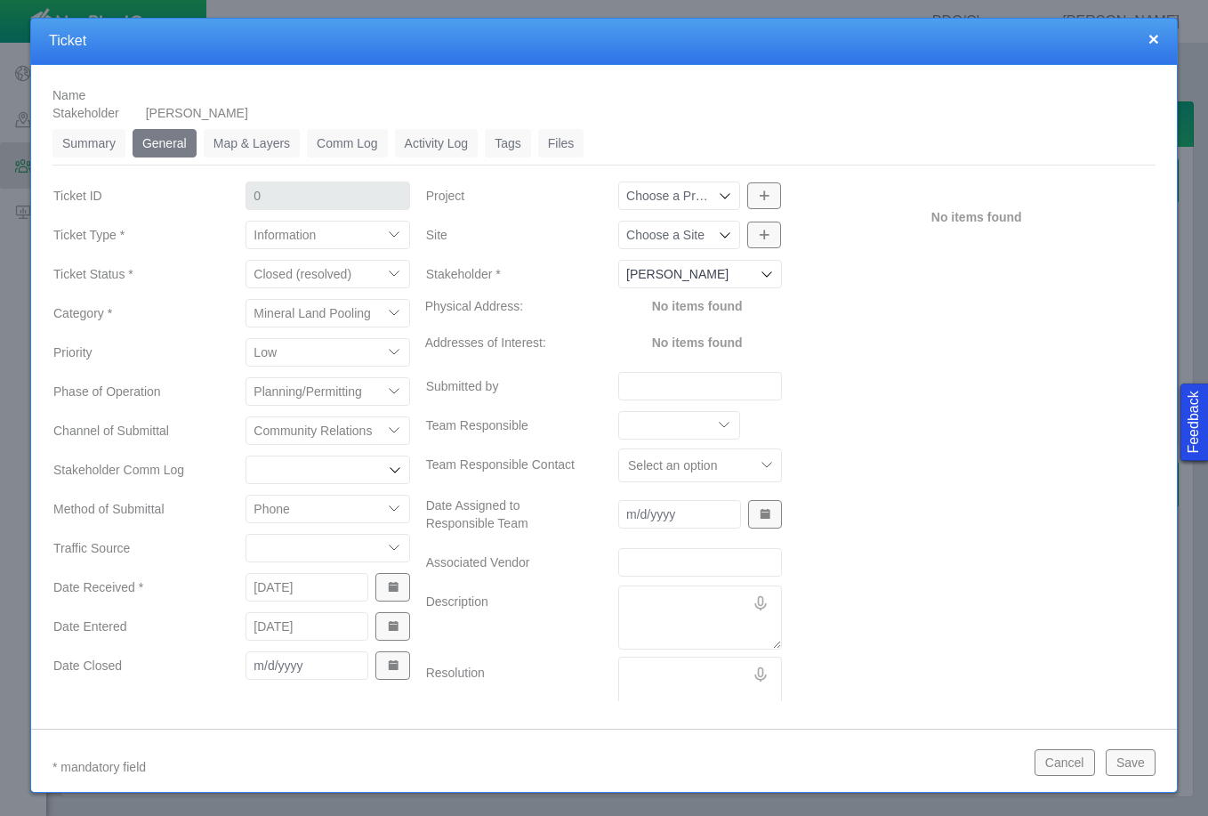
click at [399, 666] on button "Show Date Picker" at bounding box center [392, 665] width 34 height 28
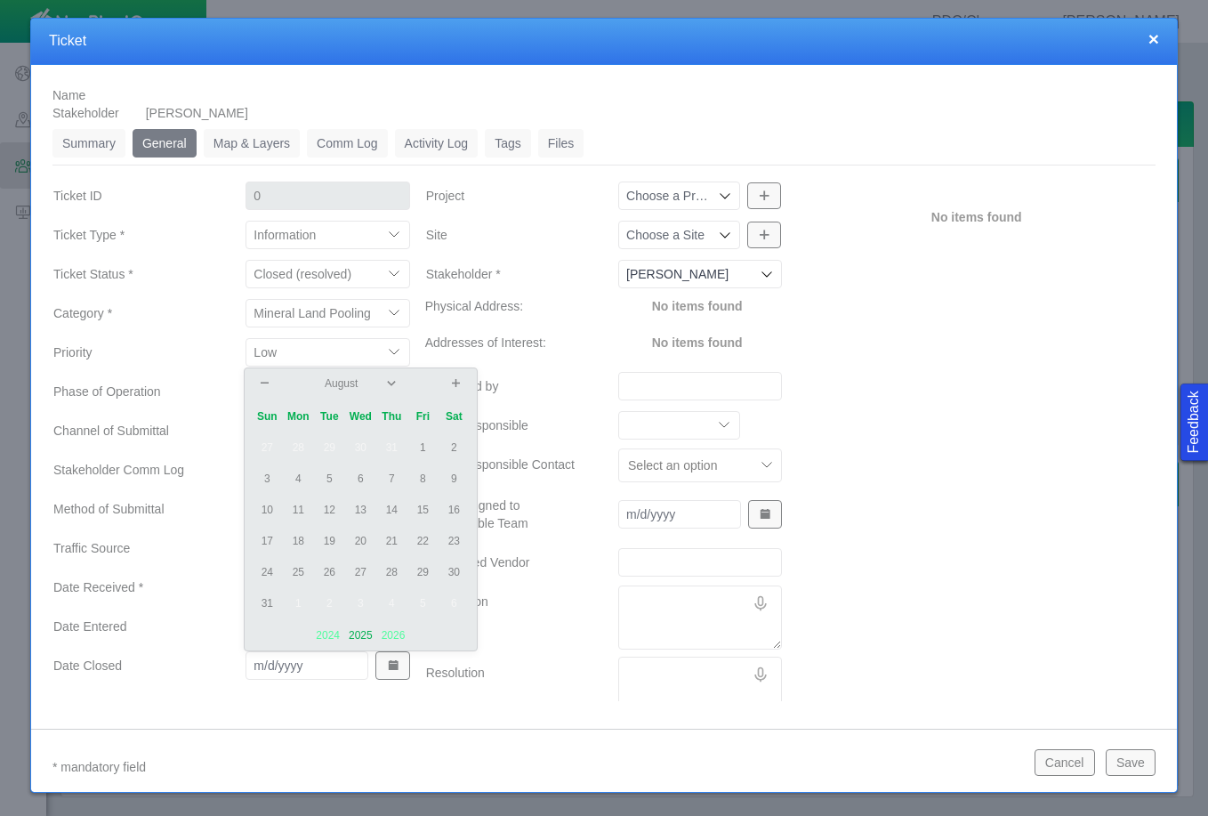
click at [329, 511] on td "12" at bounding box center [329, 510] width 31 height 31
type input "[DATE]"
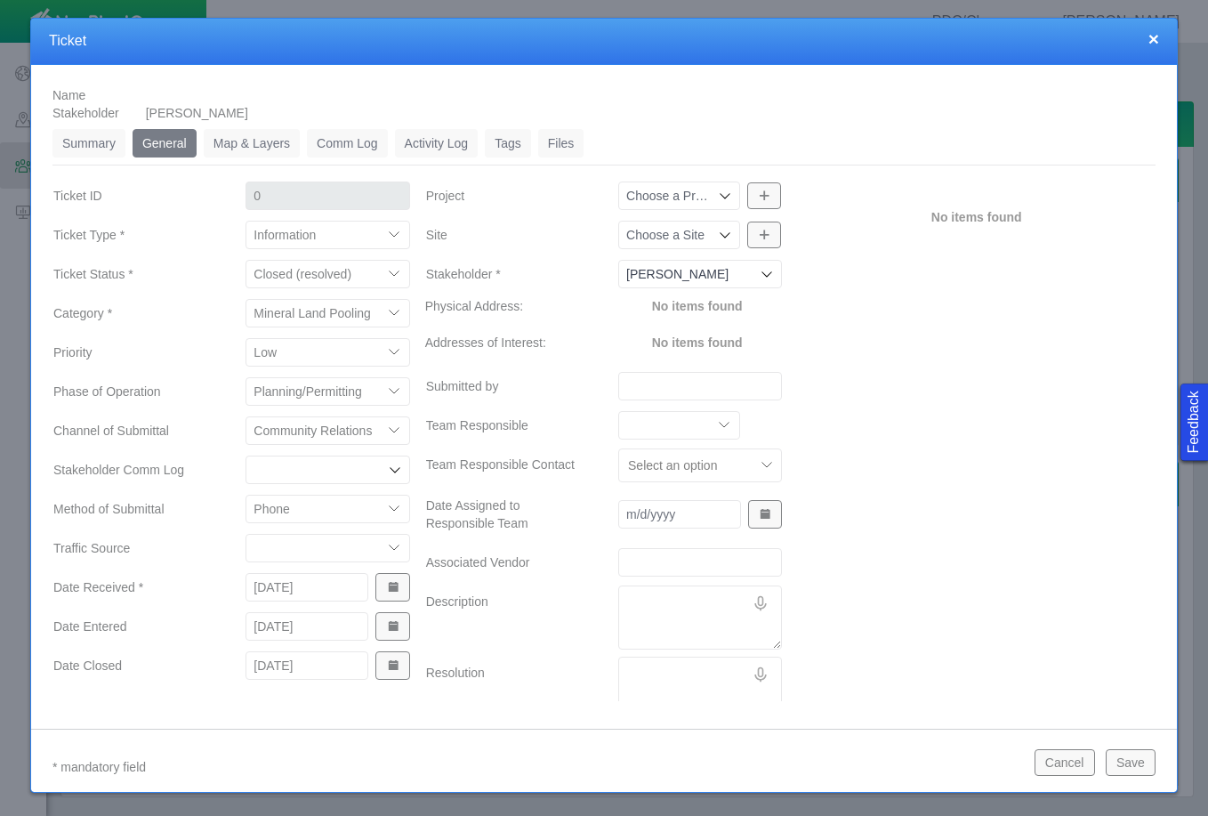
click at [727, 190] on div "Choose a Project" at bounding box center [679, 195] width 122 height 28
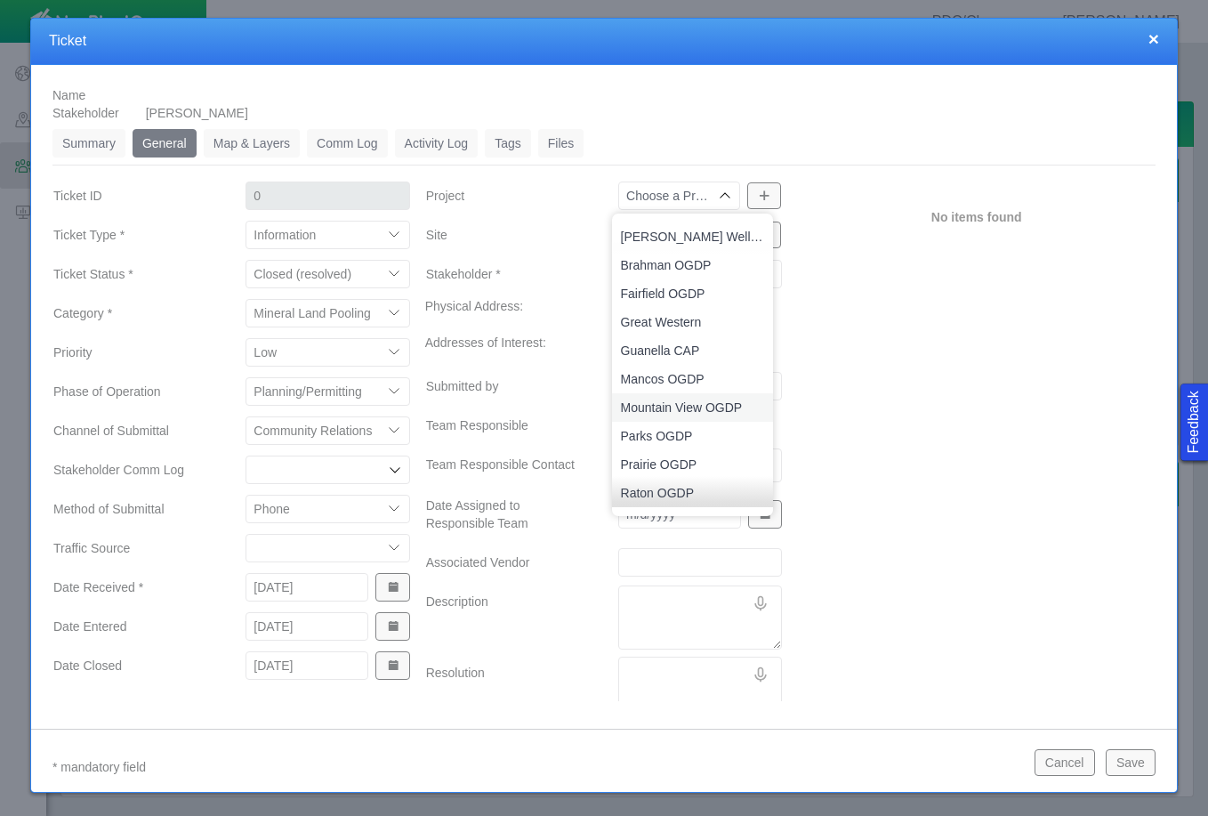
click at [700, 407] on span "Mountain View OGDP" at bounding box center [693, 408] width 144 height 18
type input "Mountain View OGDP"
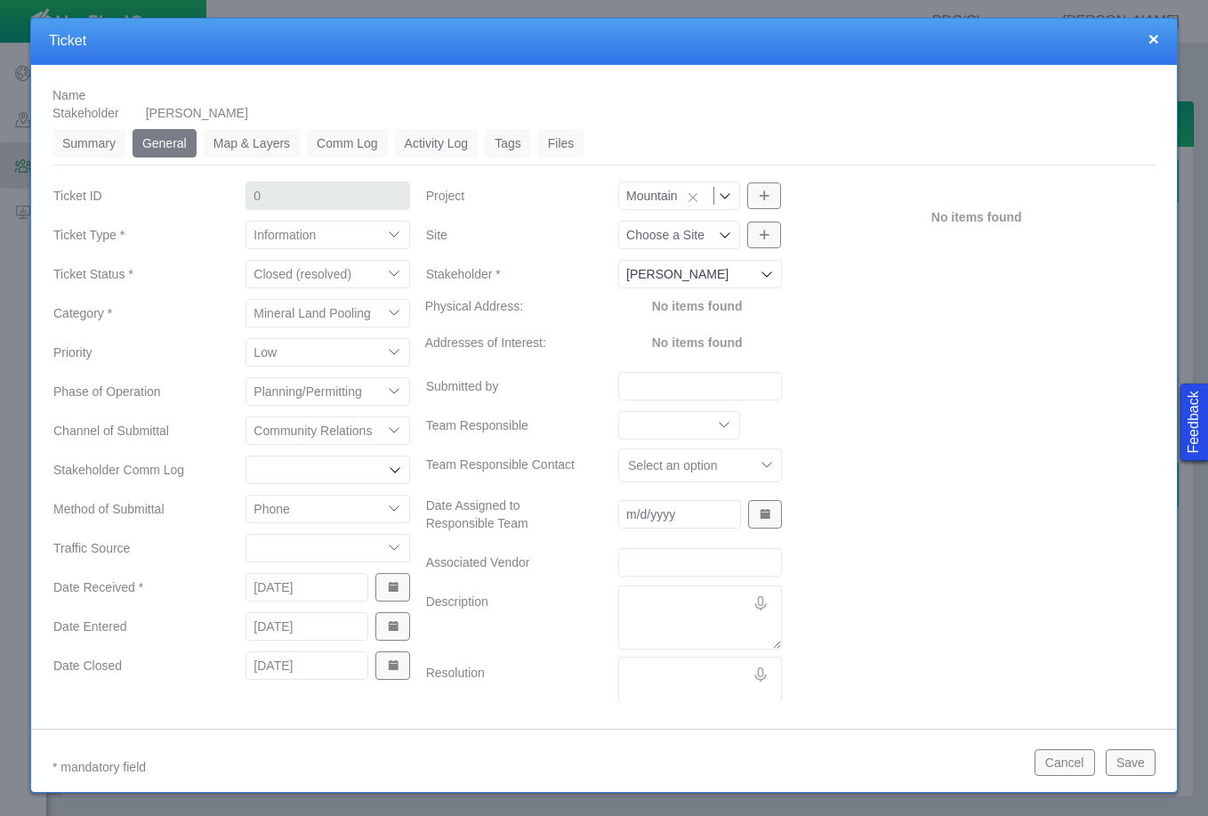
type input "1246"
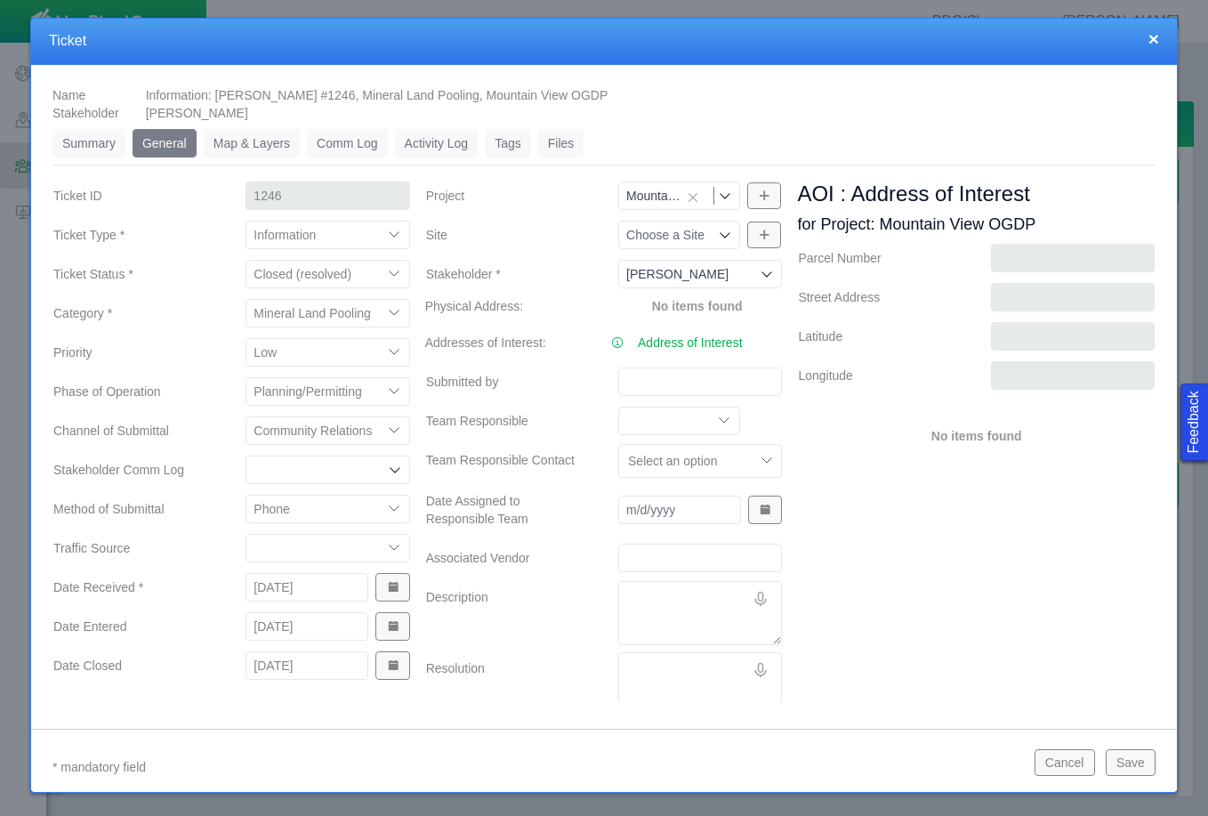
click at [639, 373] on input "Submitted by" at bounding box center [700, 381] width 164 height 28
type input "[PERSON_NAME]"
click at [650, 607] on textarea "Description" at bounding box center [700, 613] width 164 height 64
type textarea "x"
type textarea "s"
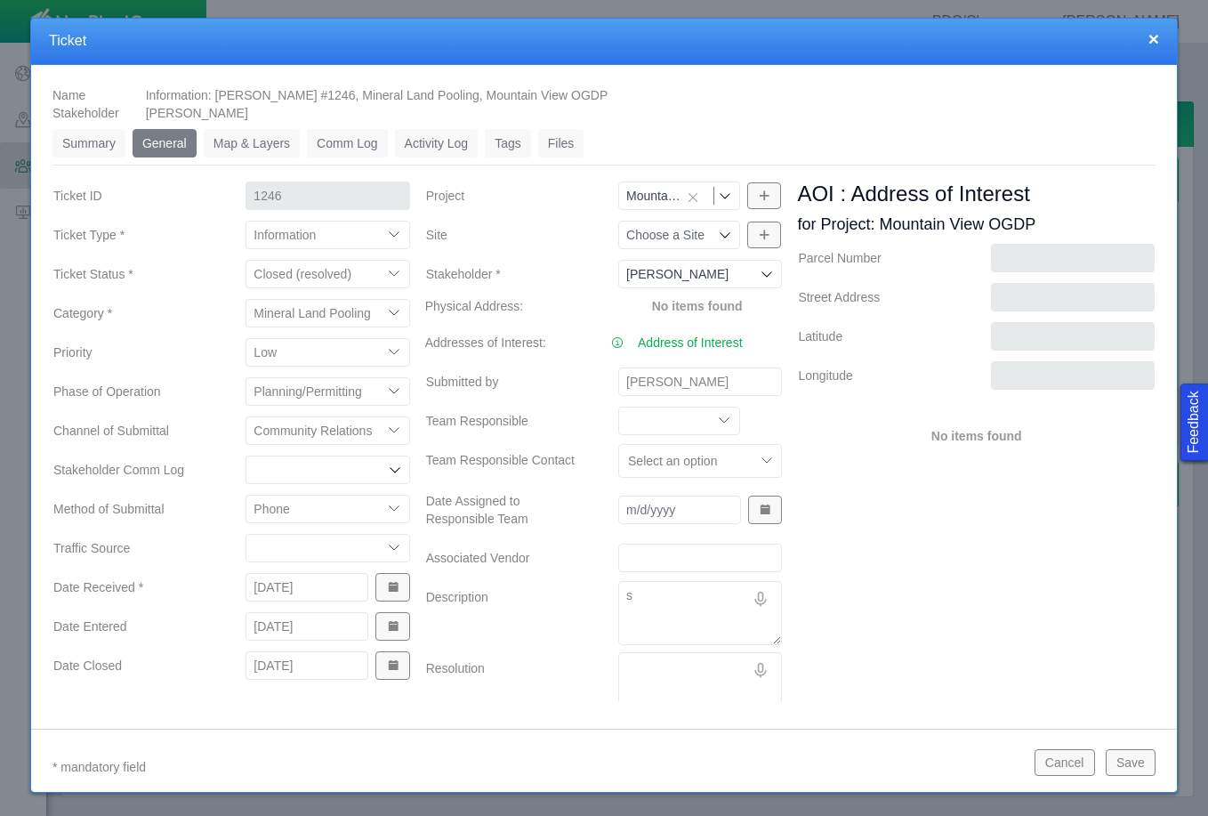
type textarea "x"
type textarea "sO"
type textarea "x"
type textarea "s"
type textarea "x"
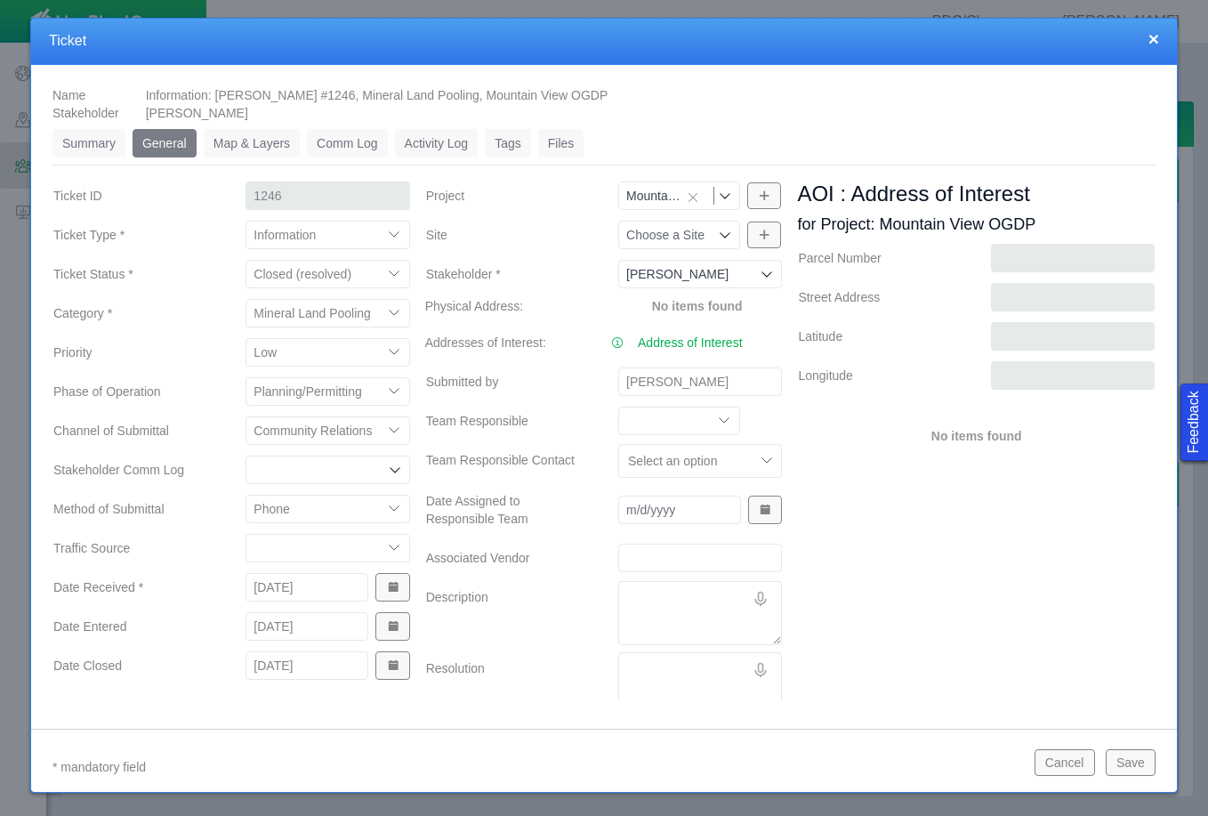
type textarea "S"
type textarea "x"
type textarea "So"
type textarea "x"
type textarea "Son"
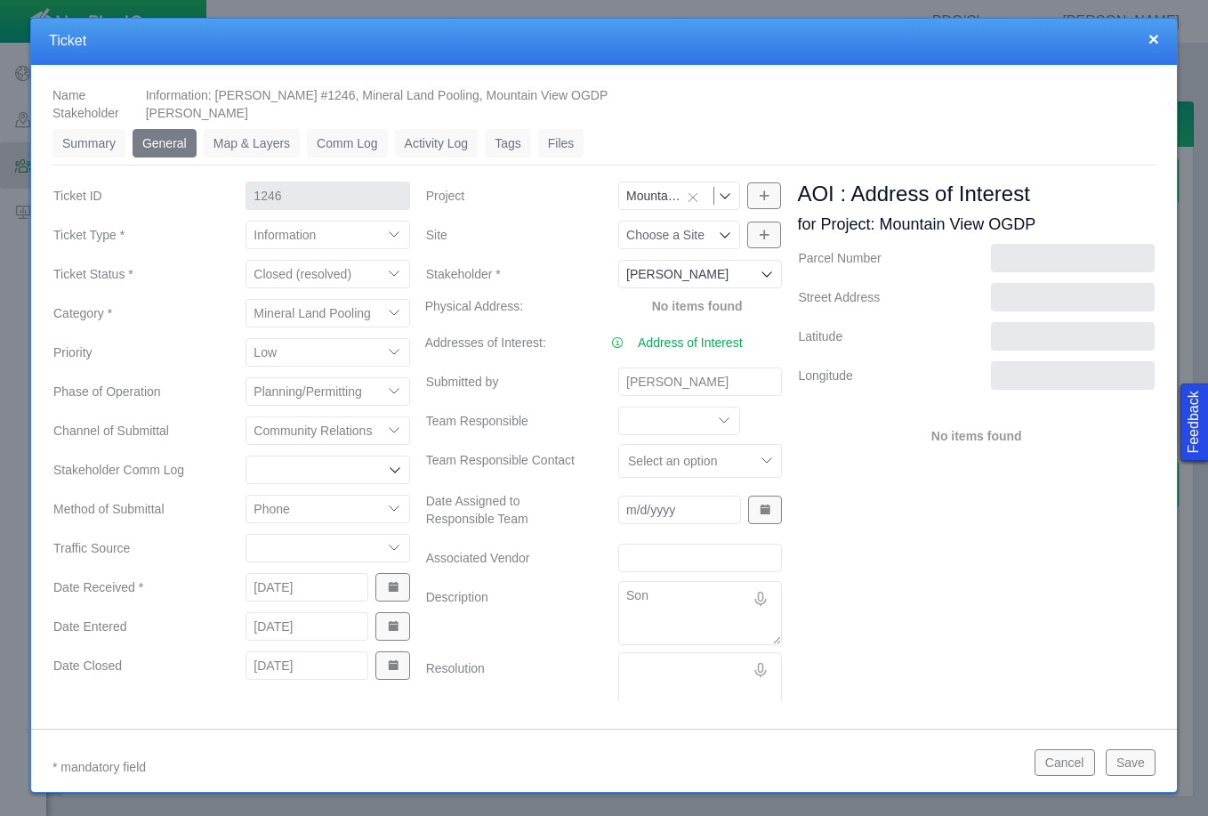
type textarea "x"
type textarea "Son"
type textarea "x"
type textarea "Son A"
type textarea "x"
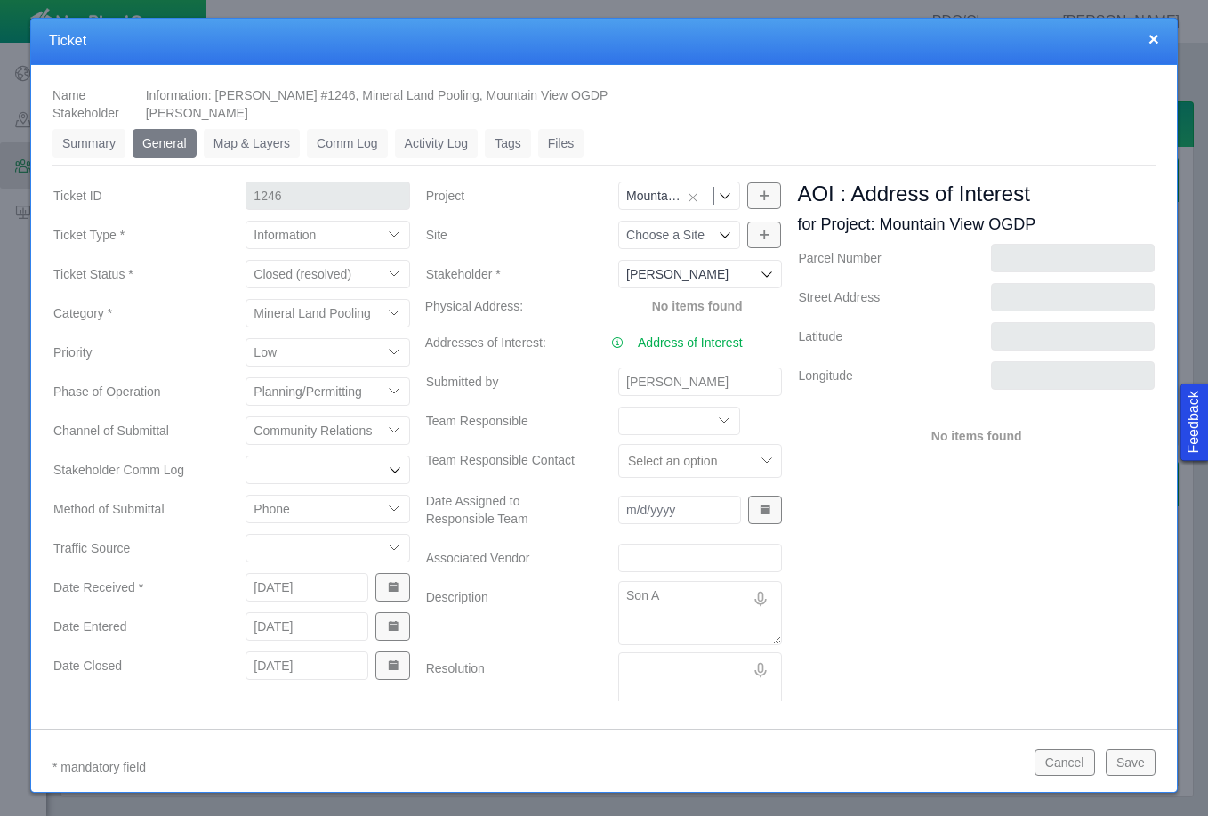
type textarea "Son Al"
type textarea "x"
type textarea "Son Ala"
type textarea "x"
type textarea "Son [PERSON_NAME]"
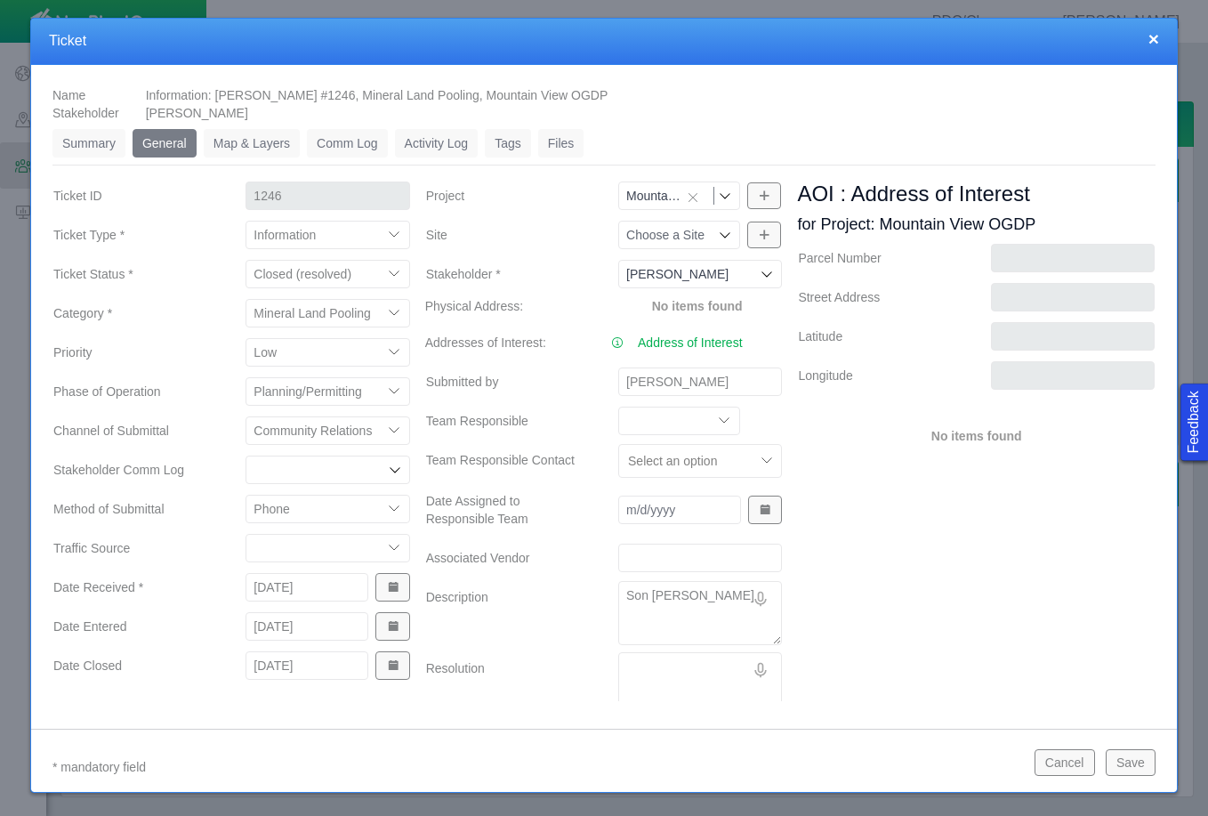
type textarea "x"
type textarea "Son [PERSON_NAME]"
type textarea "x"
type textarea "Son [PERSON_NAME]"
type textarea "x"
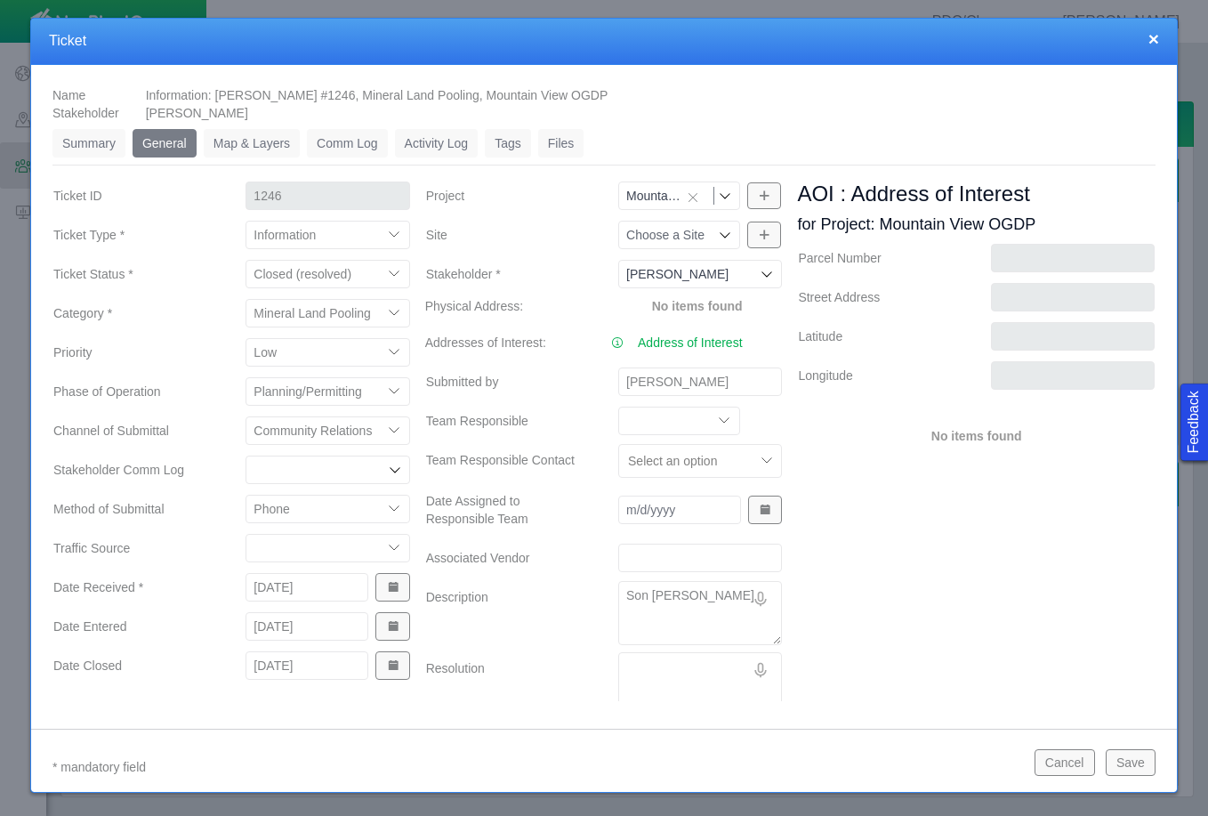
type textarea "[PERSON_NAME] ca"
type textarea "x"
type textarea "Son [PERSON_NAME]"
type textarea "x"
type textarea "Son [PERSON_NAME]"
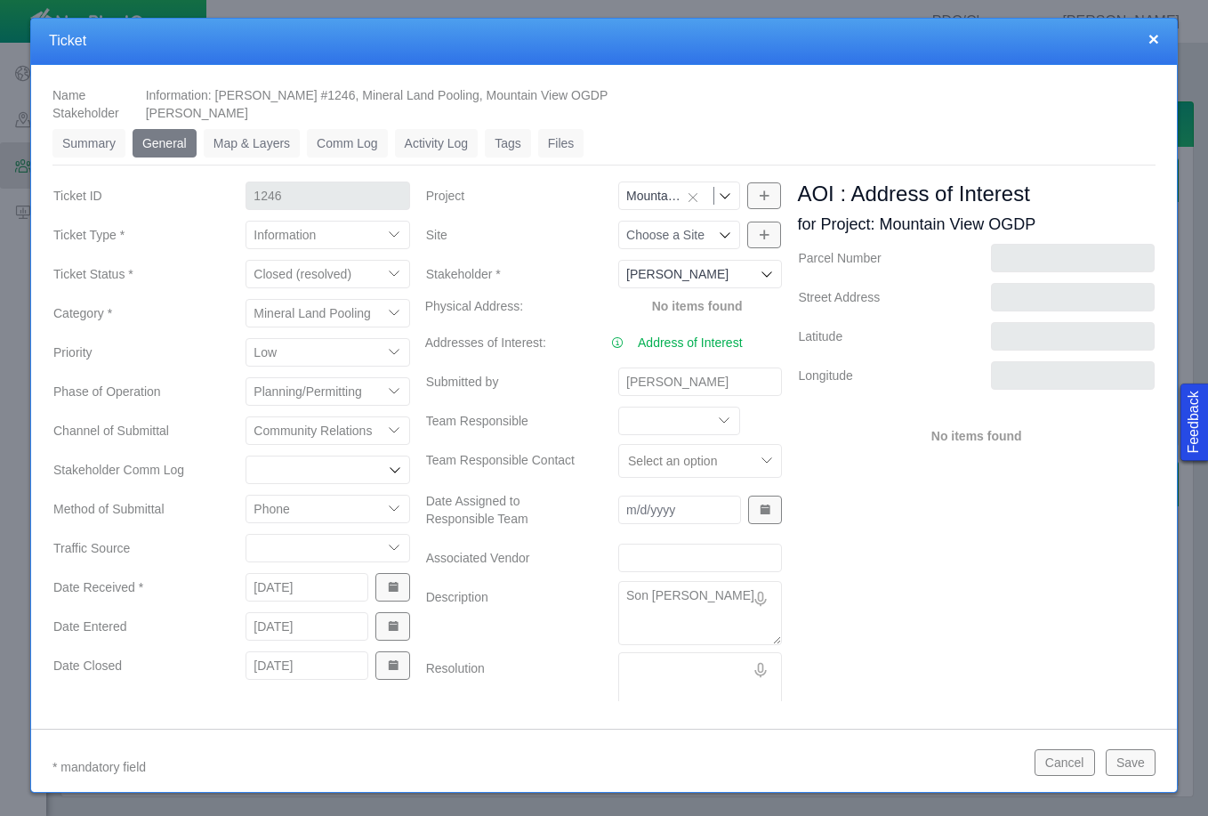
type textarea "x"
type textarea "Son [PERSON_NAME]"
type textarea "x"
type textarea "Son [PERSON_NAME] called"
type textarea "x"
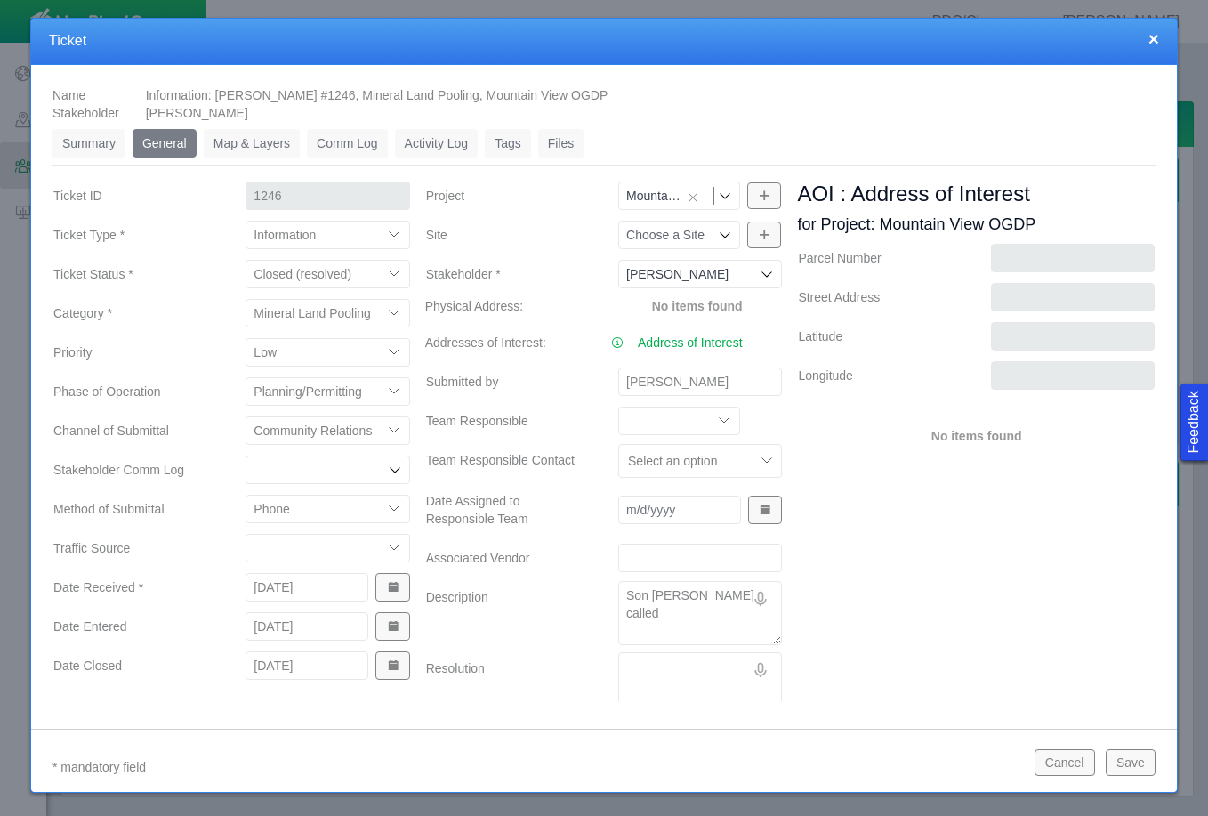
type textarea "Son [PERSON_NAME] called"
type textarea "x"
type textarea "Son [PERSON_NAME] called a"
type textarea "x"
type textarea "[PERSON_NAME] called as"
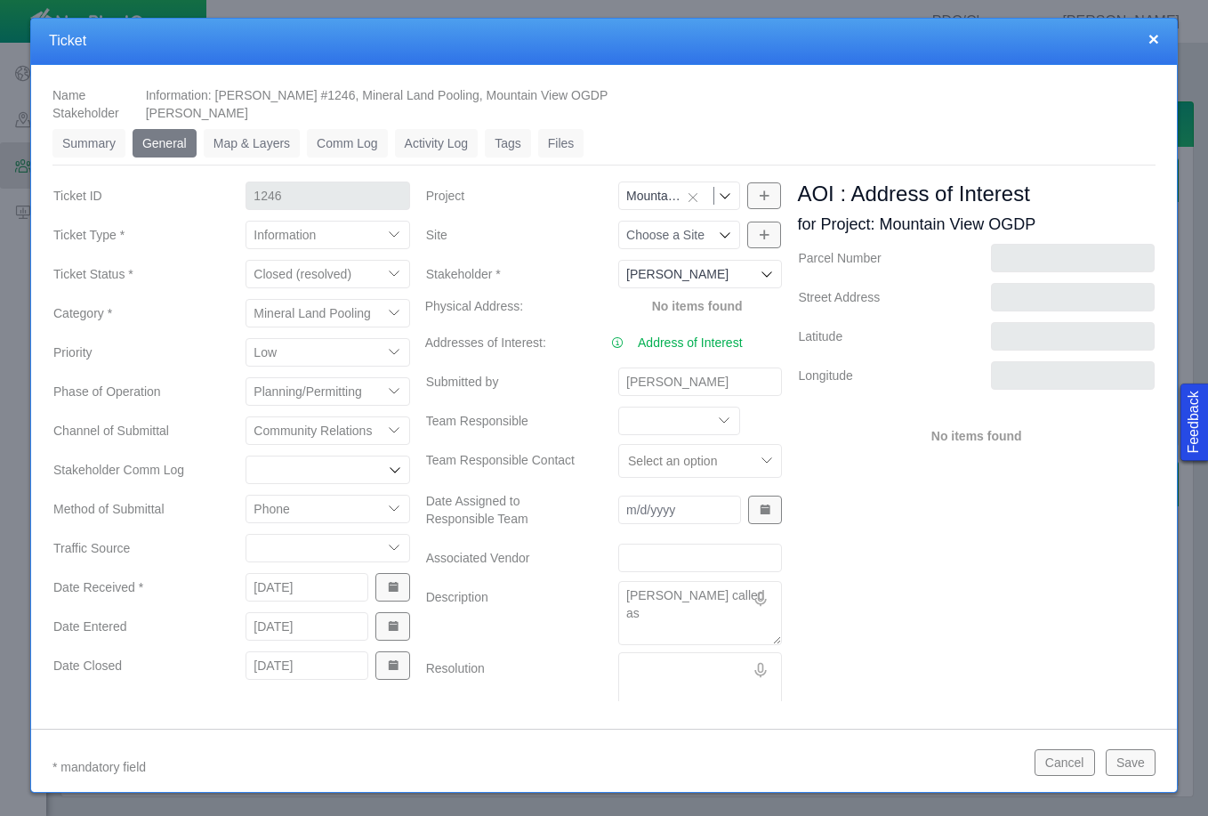
type textarea "x"
type textarea "Son [PERSON_NAME] called ask"
type textarea "x"
type textarea "Son [PERSON_NAME] called aske"
type textarea "x"
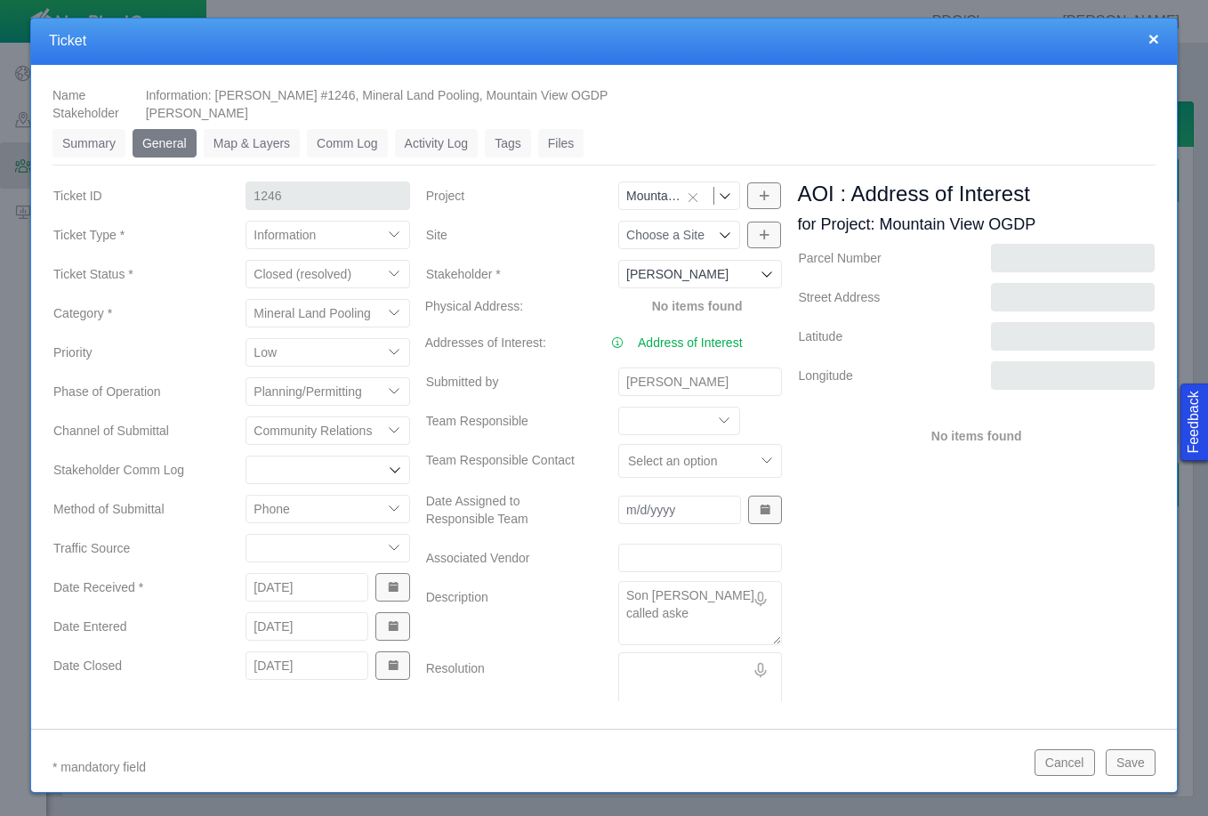
type textarea "[PERSON_NAME] called asked"
type textarea "x"
type textarea "Son [PERSON_NAME] called aske"
type textarea "x"
type textarea "Son [PERSON_NAME] called ask"
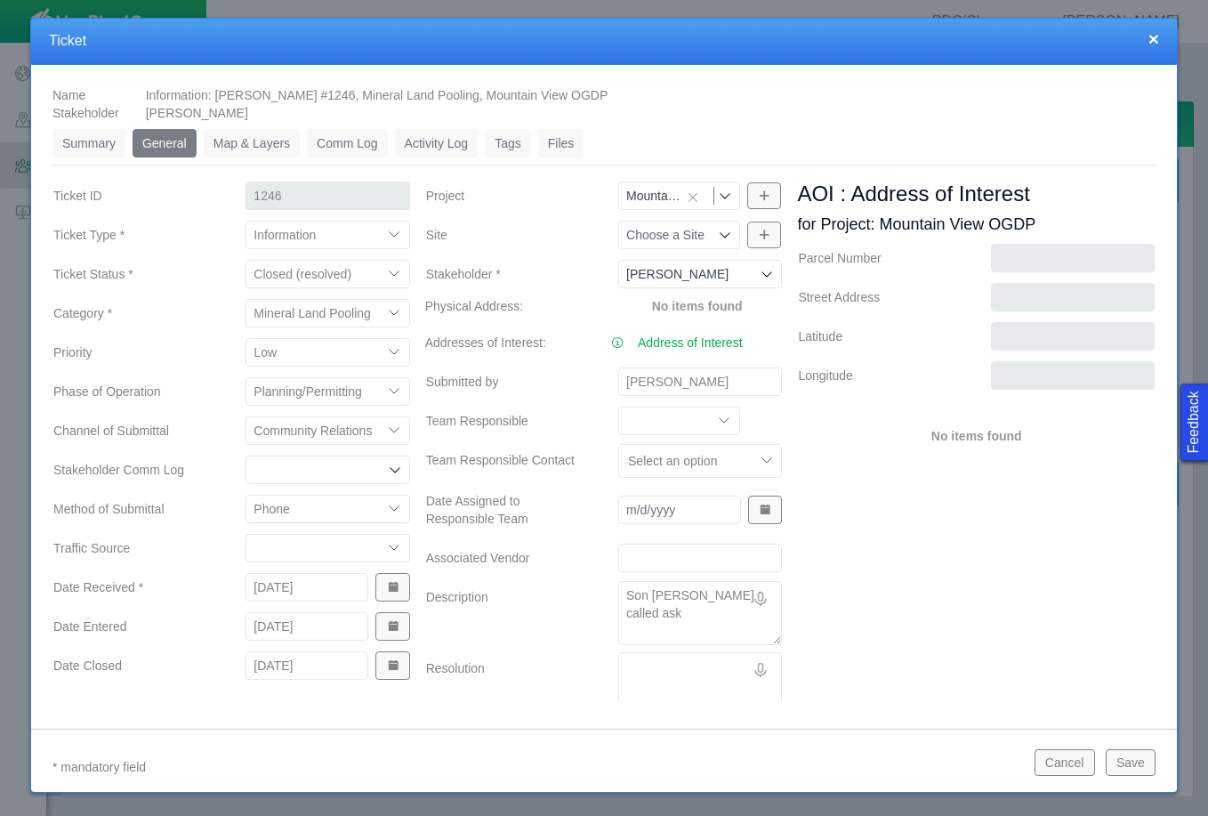
type textarea "x"
type textarea "Son [PERSON_NAME] called aski"
type textarea "x"
type textarea "Son [PERSON_NAME] called askin"
type textarea "x"
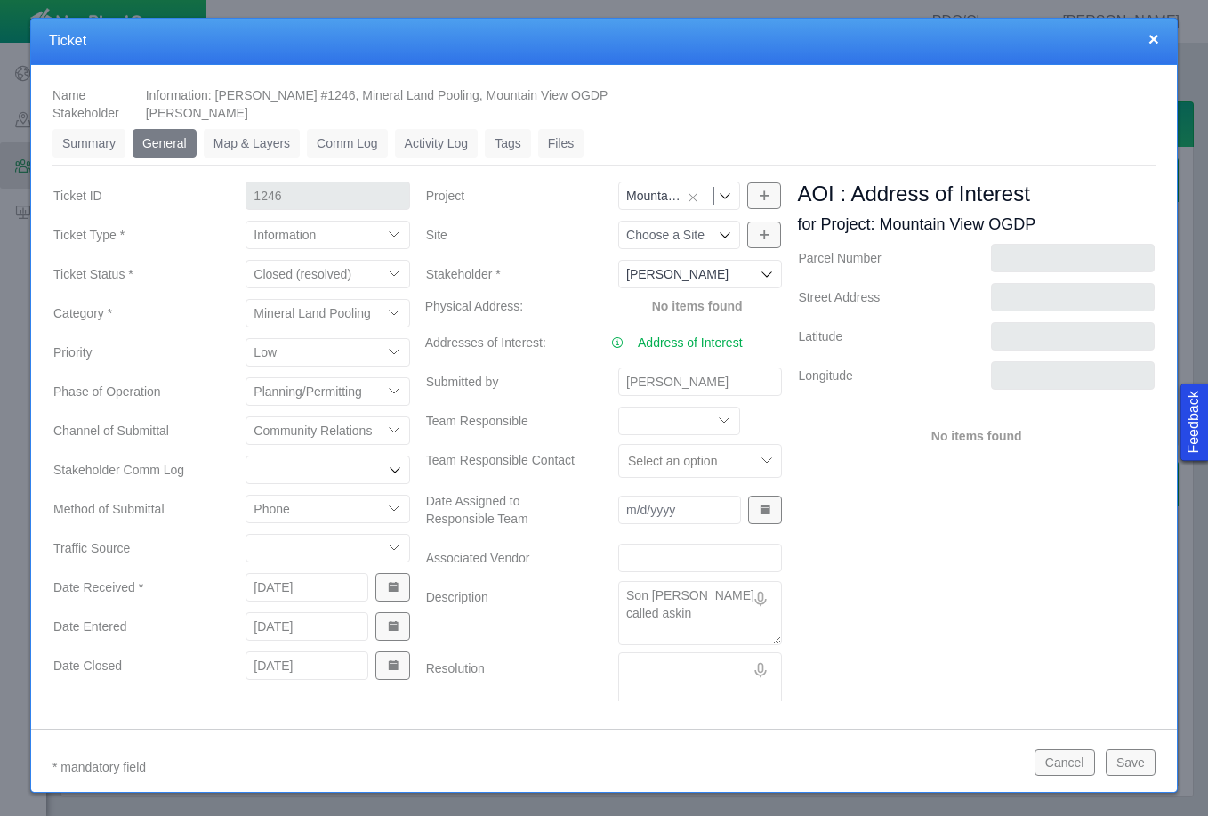
type textarea "[PERSON_NAME] called asking"
type textarea "x"
type textarea "[PERSON_NAME] called asking"
type textarea "x"
type textarea "Son [PERSON_NAME] called asking w"
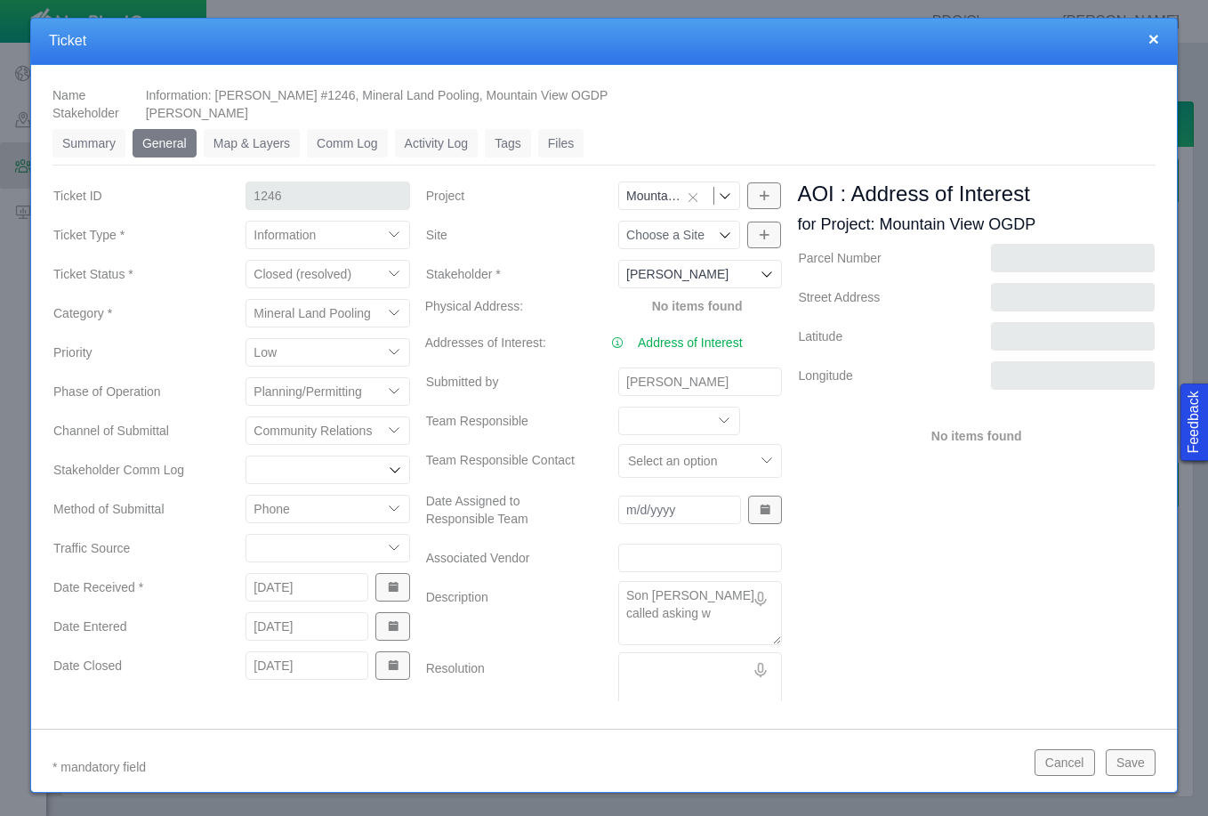
type textarea "x"
type textarea "Son [PERSON_NAME] called asking [PERSON_NAME]"
type textarea "x"
type textarea "[PERSON_NAME] called asking wue"
type textarea "x"
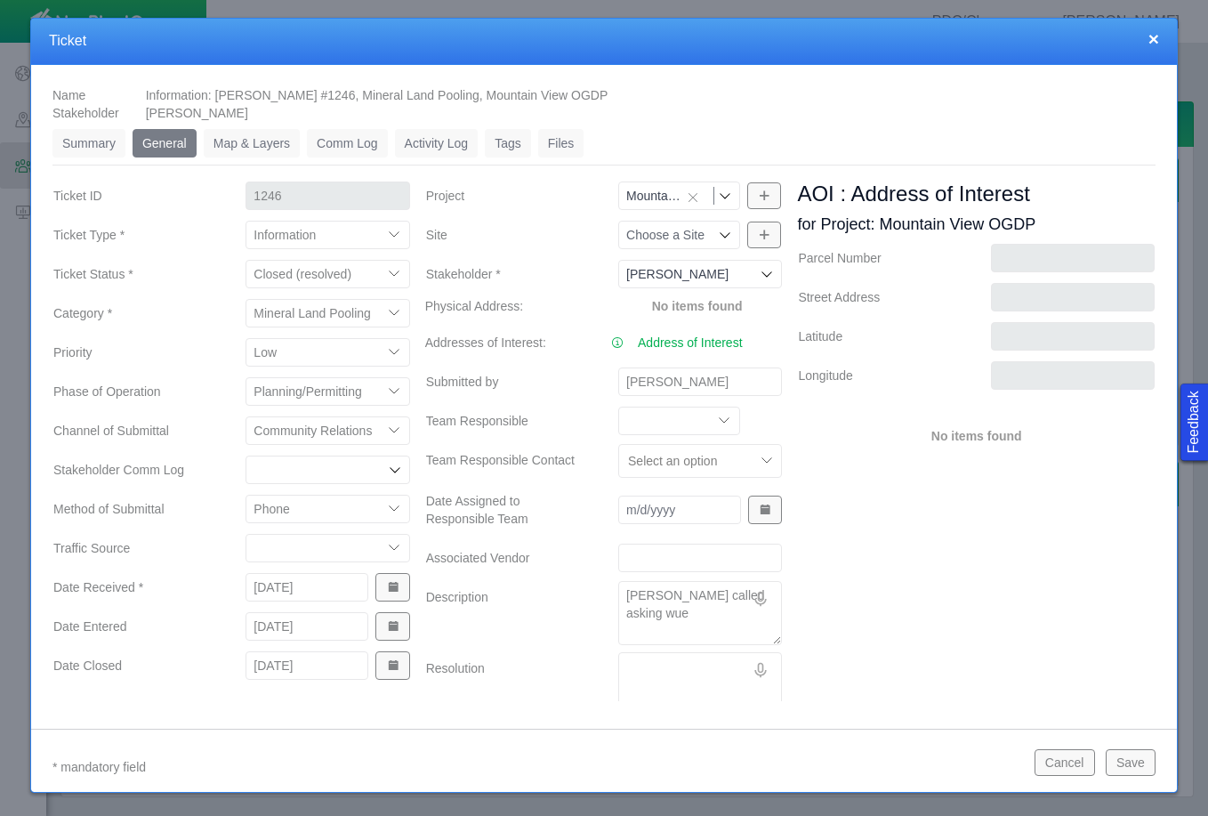
type textarea "Son [PERSON_NAME] called asking wues"
type textarea "x"
type textarea "[PERSON_NAME] called asking [PERSON_NAME]"
type textarea "x"
type textarea "Son [PERSON_NAME] called asking wuesti"
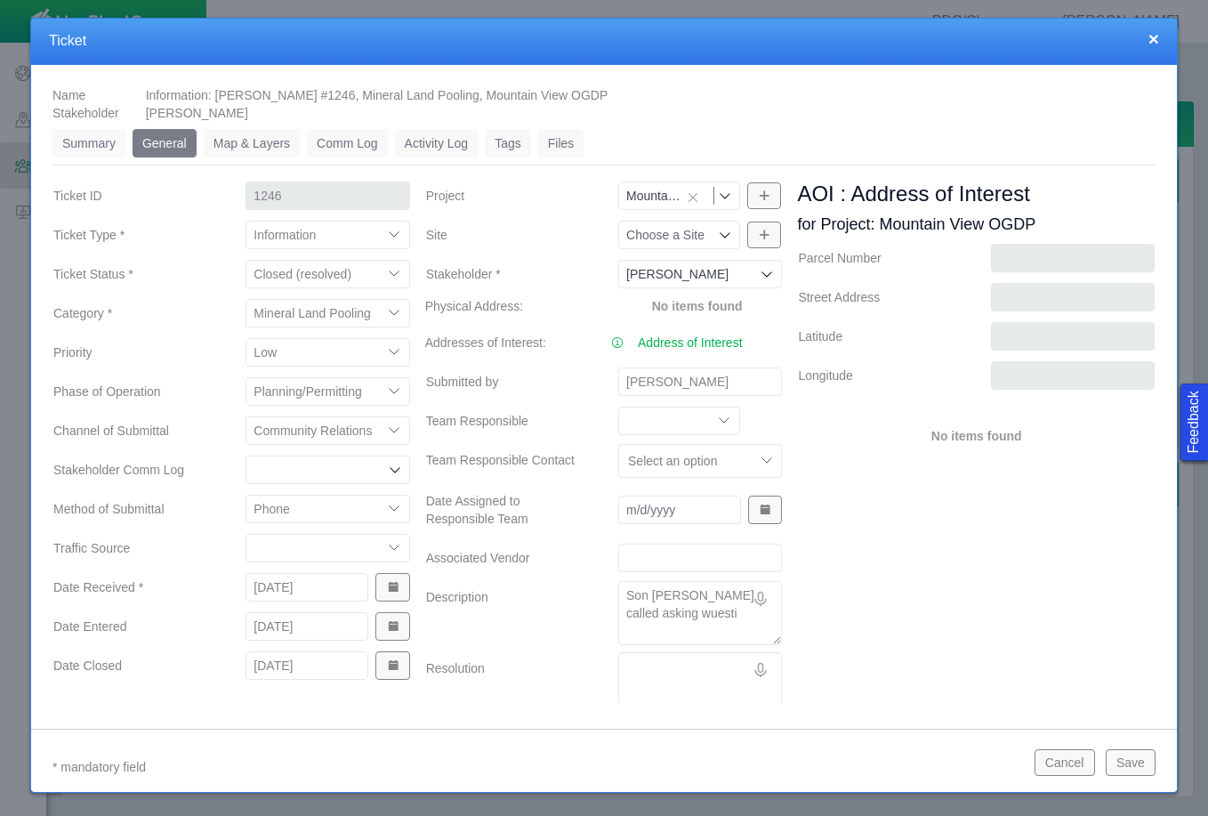
type textarea "x"
type textarea "[PERSON_NAME] called asking wuestio"
type textarea "x"
type textarea "[PERSON_NAME] called asking wuestion"
type textarea "x"
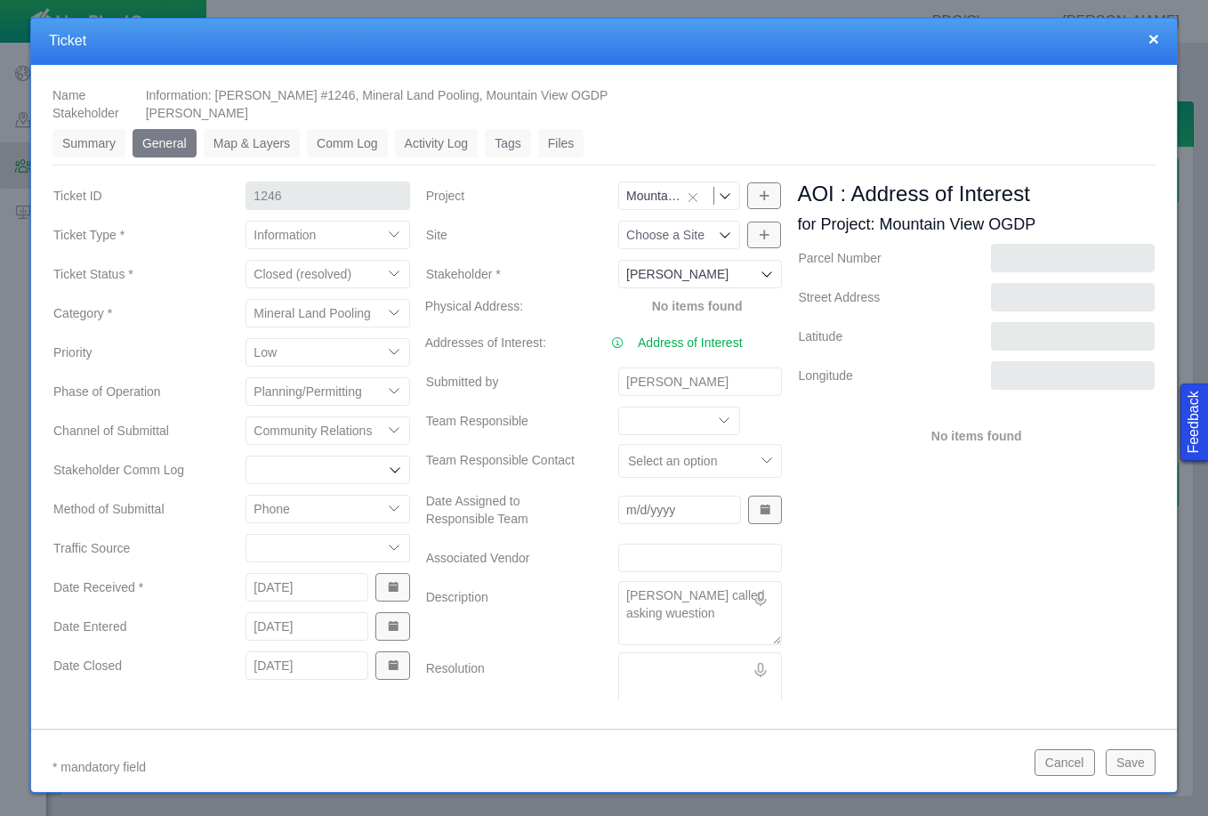
type textarea "[PERSON_NAME] called asking wuestions"
type textarea "x"
type textarea "[PERSON_NAME] called asking wuestion"
type textarea "x"
type textarea "[PERSON_NAME] called asking wuestio"
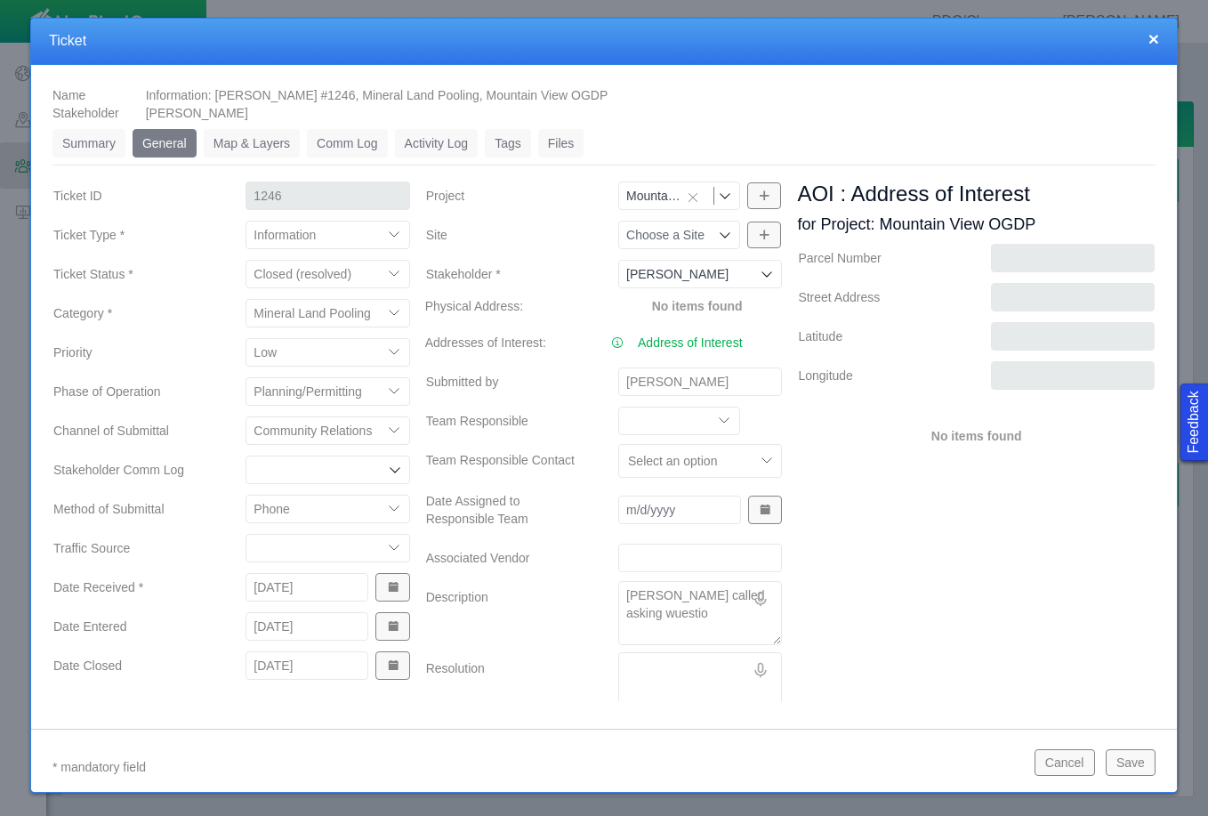
type textarea "x"
type textarea "Son [PERSON_NAME] called asking wuesti"
type textarea "x"
type textarea "[PERSON_NAME] called asking [PERSON_NAME]"
type textarea "x"
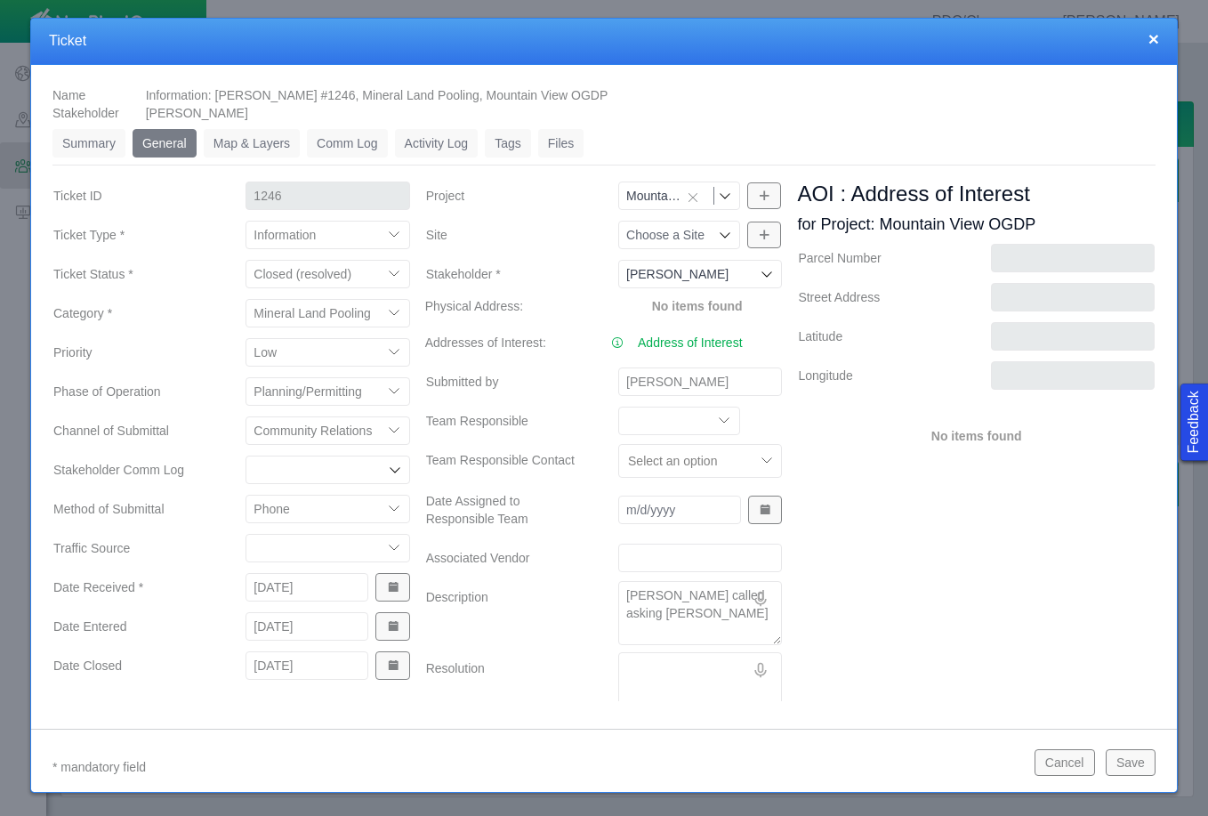
type textarea "Son [PERSON_NAME] called asking wues"
type textarea "x"
type textarea "[PERSON_NAME] called asking wue"
type textarea "x"
type textarea "Son [PERSON_NAME] called asking [PERSON_NAME]"
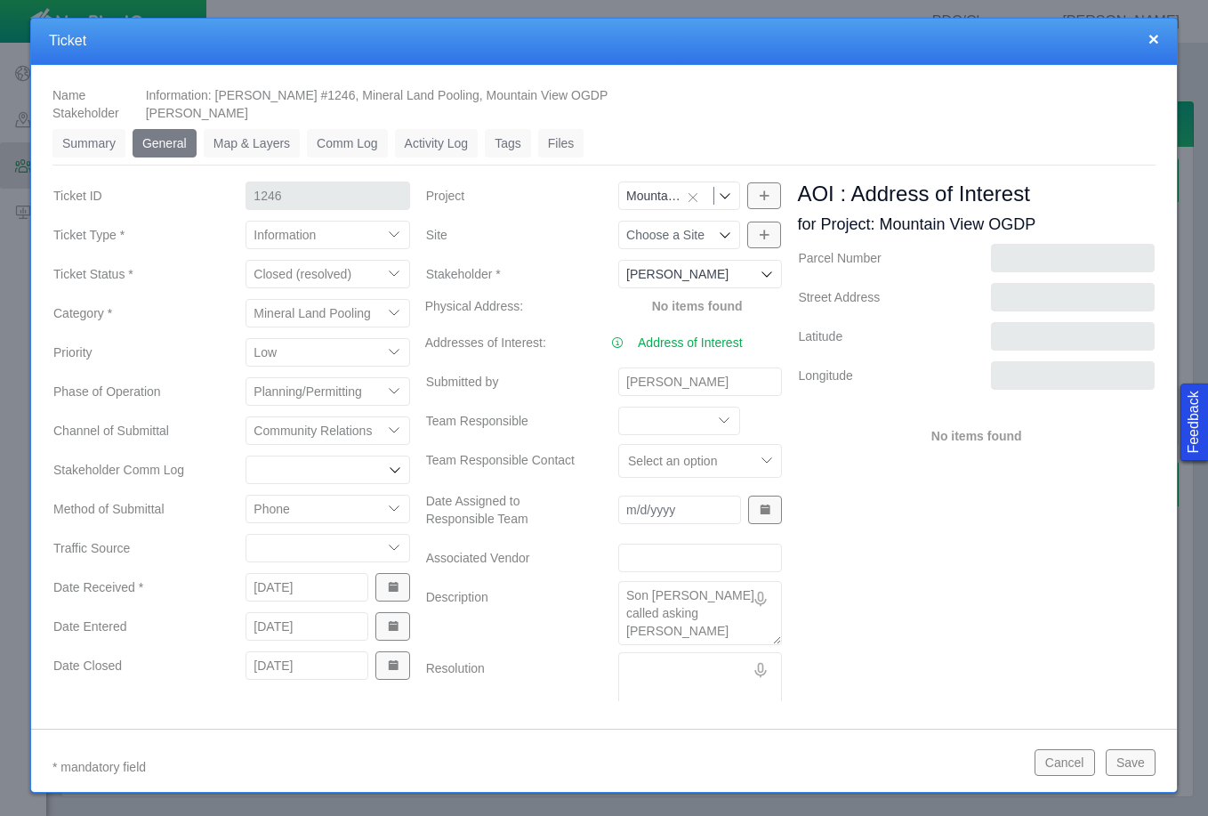
type textarea "x"
type textarea "Son [PERSON_NAME] called asking w"
type textarea "x"
type textarea "[PERSON_NAME] called asking"
type textarea "x"
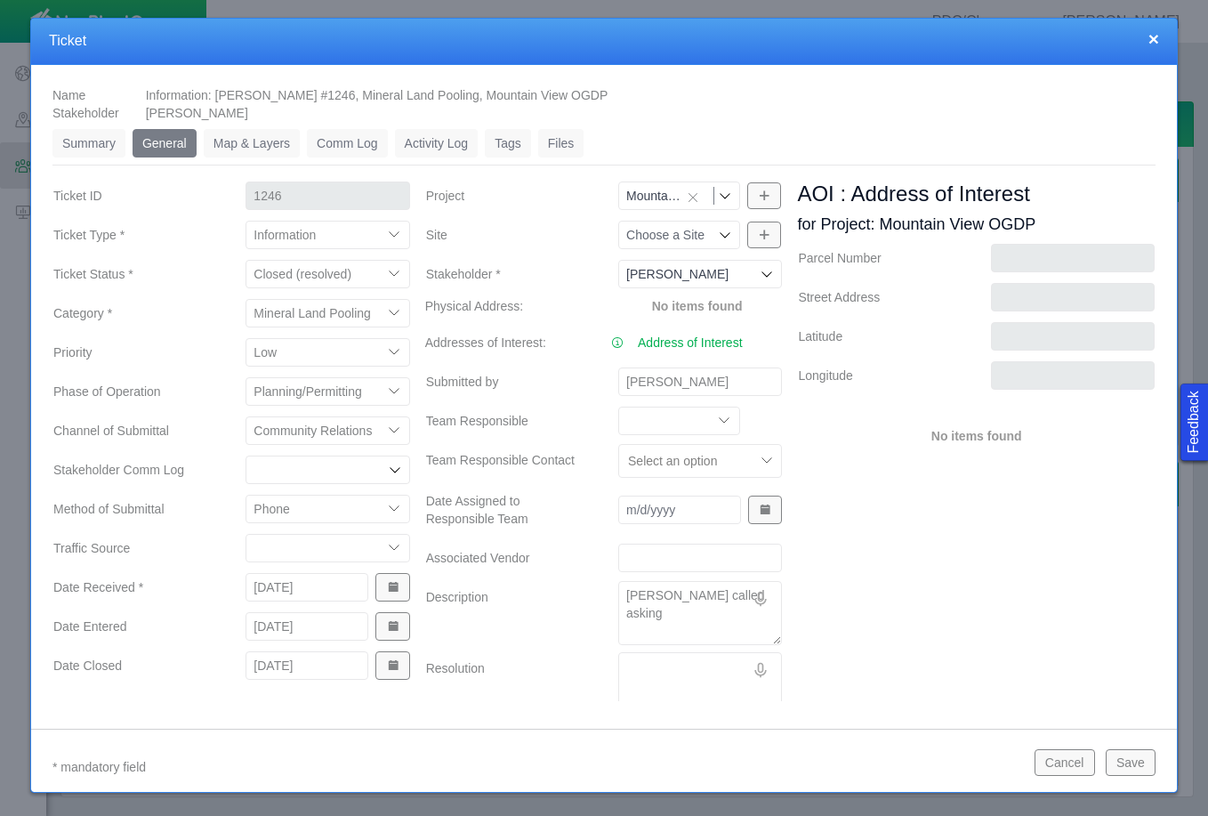
type textarea "Son [PERSON_NAME] called asking q"
type textarea "x"
type textarea "Son [PERSON_NAME] called asking qu"
type textarea "x"
type textarea "Son [PERSON_NAME] called asking que"
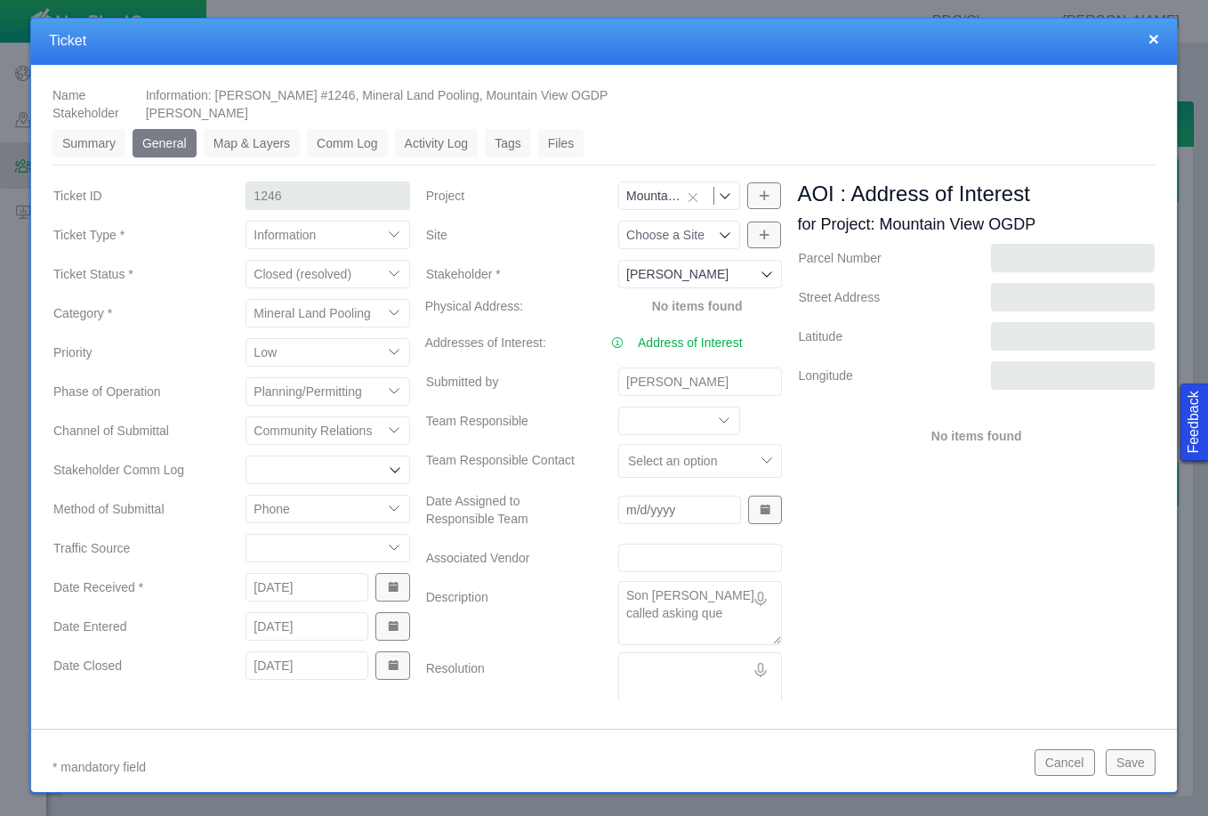
type textarea "x"
type textarea "Son [PERSON_NAME] called asking ques"
type textarea "x"
type textarea "Son [PERSON_NAME] called asking quest"
type textarea "x"
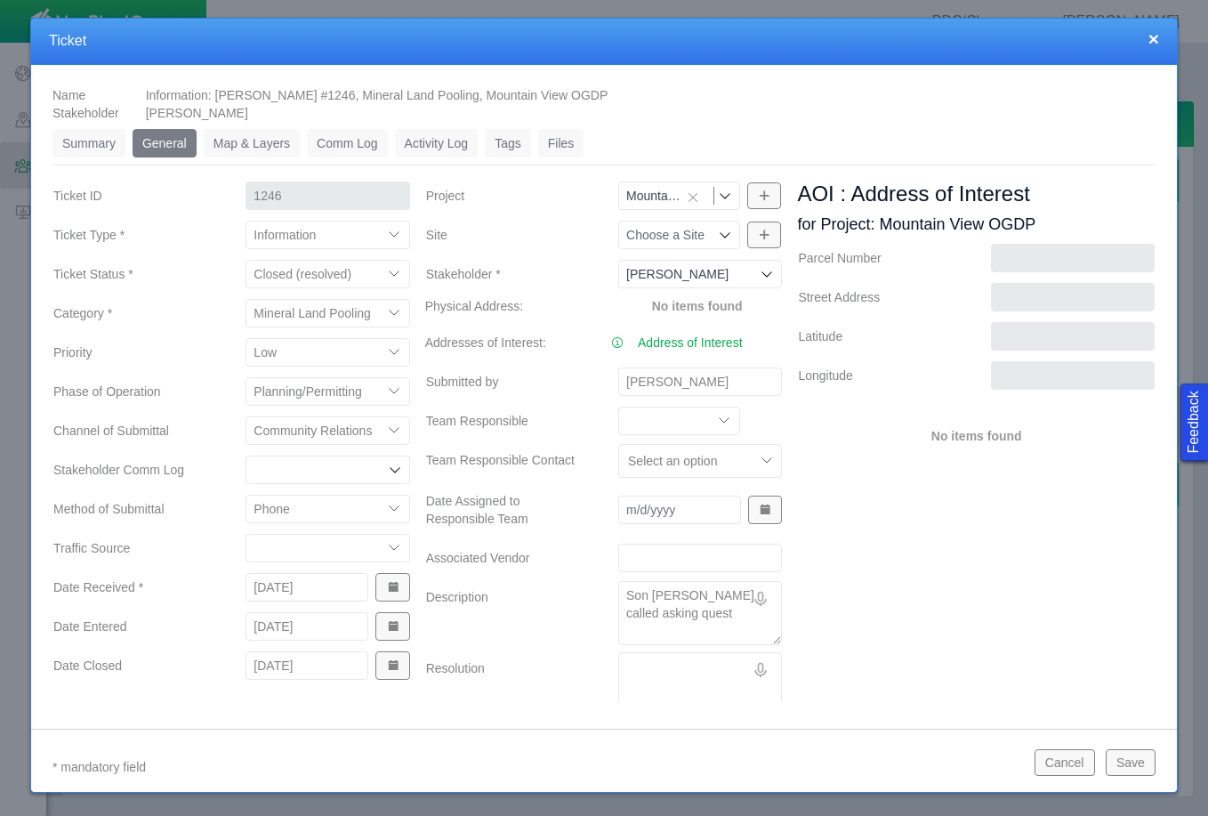
type textarea "[PERSON_NAME] called asking questi"
type textarea "x"
type textarea "Son [PERSON_NAME] called asking questio"
type textarea "x"
type textarea "Son [PERSON_NAME] called asking question"
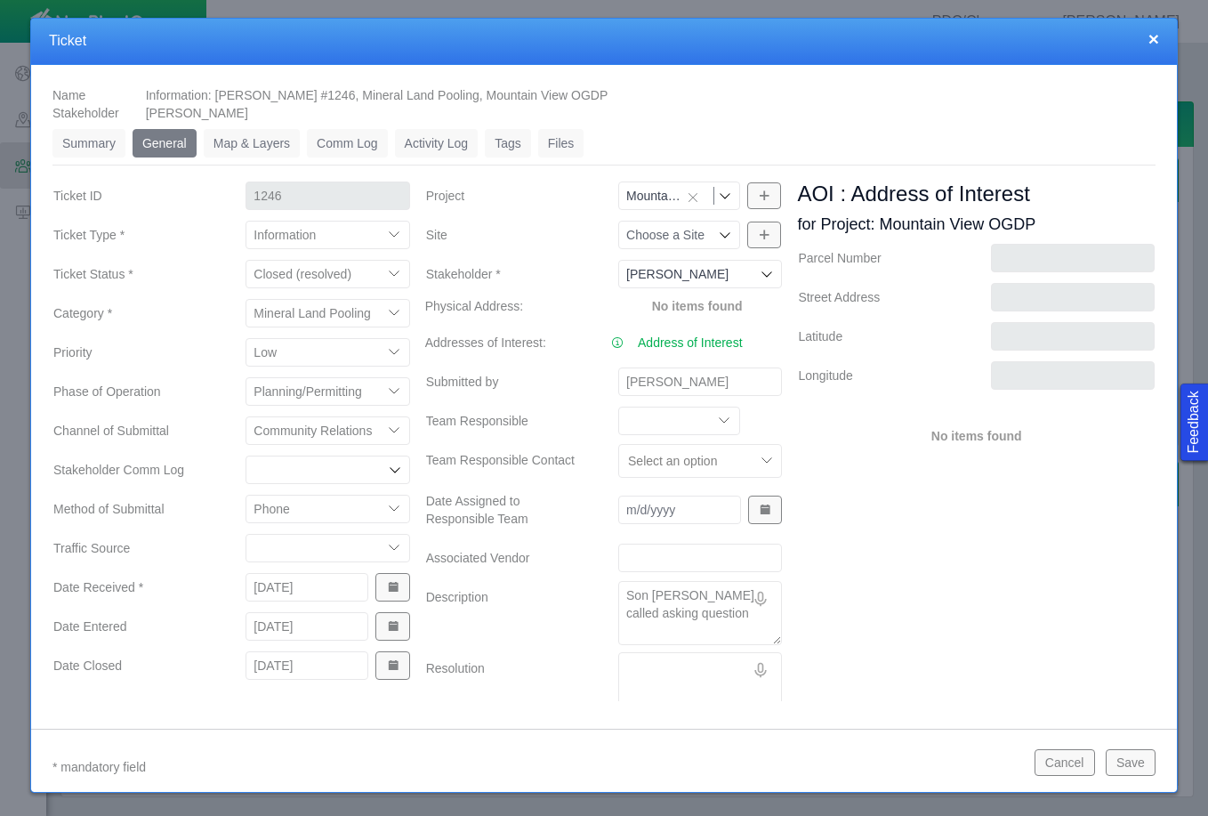
type textarea "x"
type textarea "Son [PERSON_NAME] called asking questions"
type textarea "x"
type textarea "Son [PERSON_NAME] called asking questions"
type textarea "x"
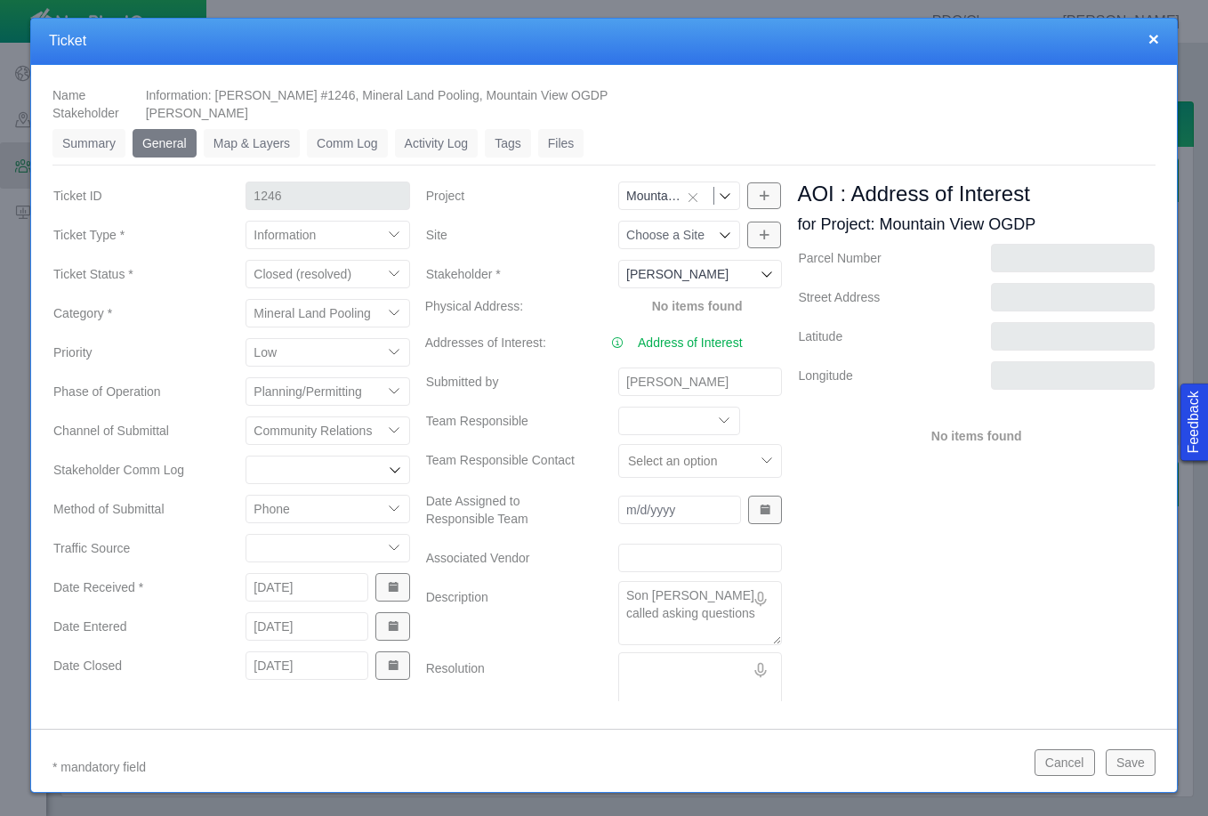
type textarea "Son [PERSON_NAME] called asking questions a"
type textarea "x"
type textarea "Son [PERSON_NAME] called asking questions ar"
type textarea "x"
type textarea "Son [PERSON_NAME] called asking questions are"
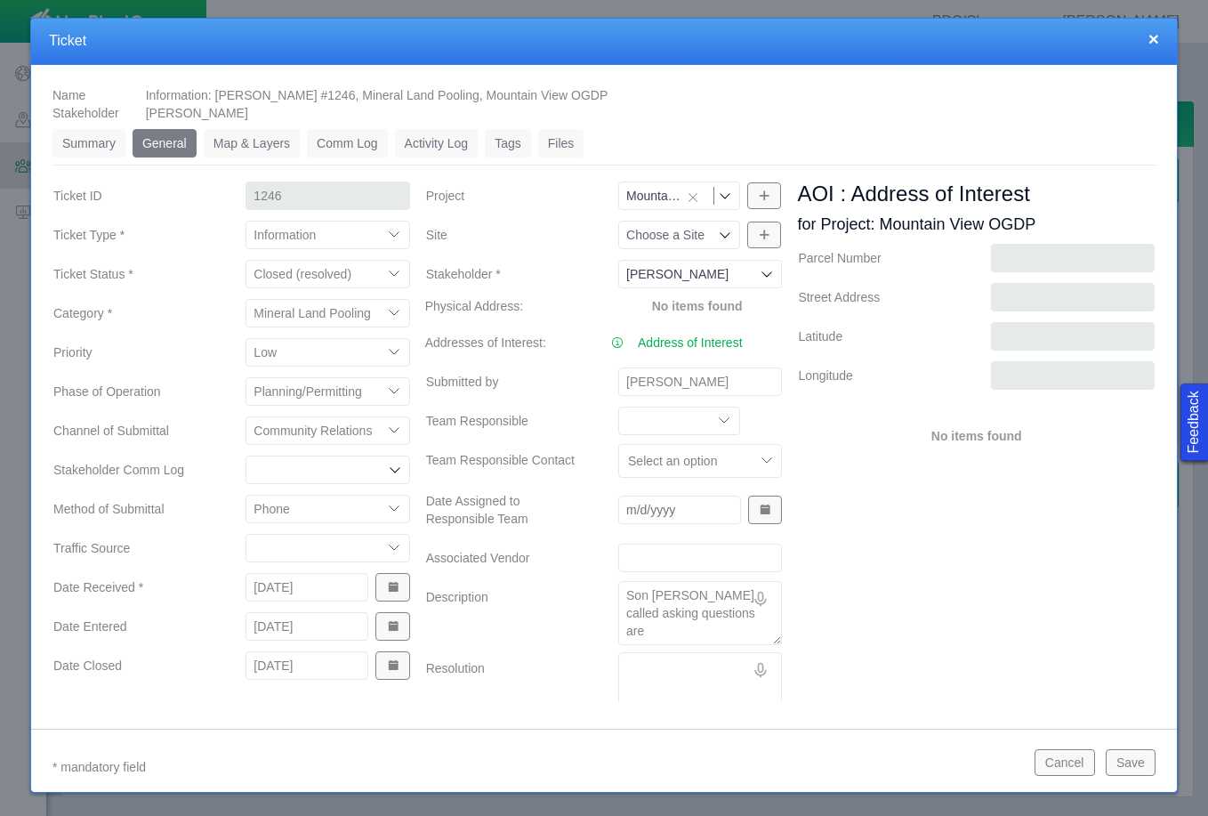
type textarea "x"
type textarea "Son [PERSON_NAME] called asking questions ar"
type textarea "x"
type textarea "Son [PERSON_NAME] called asking questions a"
type textarea "x"
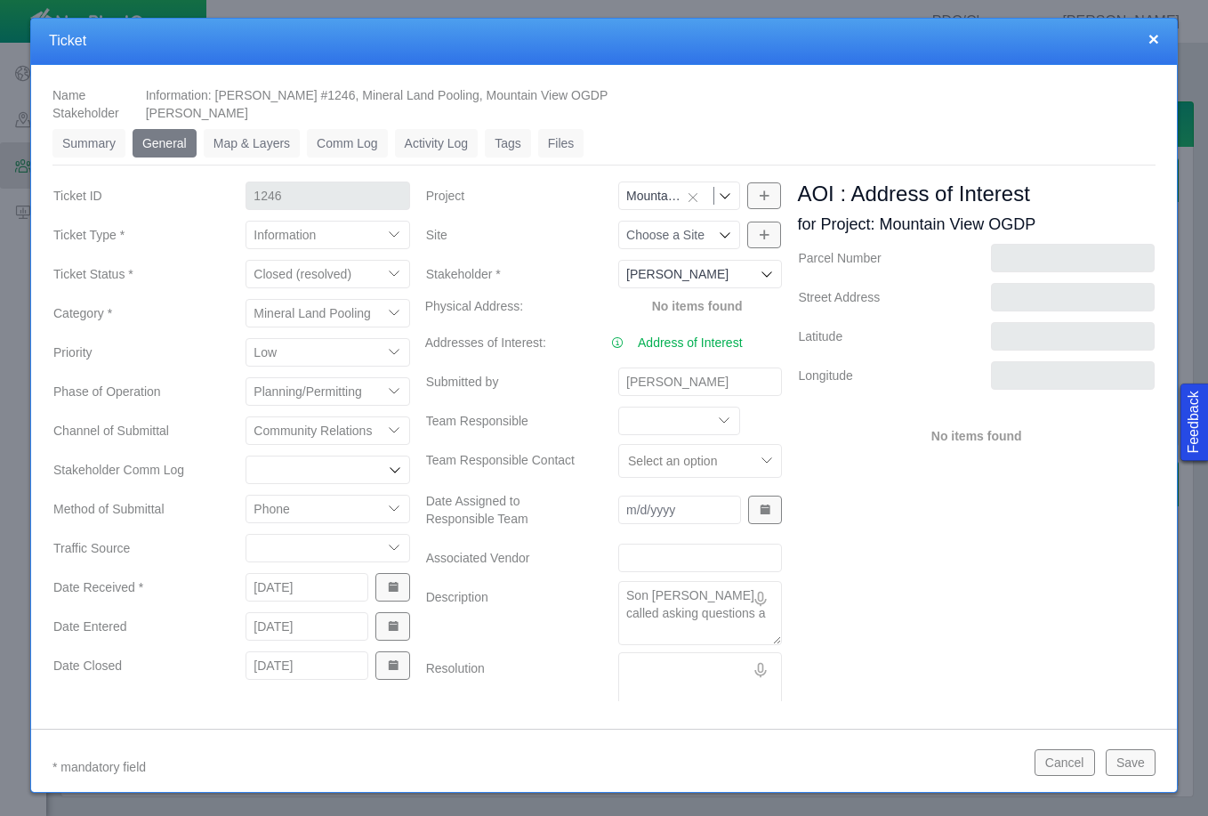
type textarea "Son [PERSON_NAME] called asking questions ab"
type textarea "x"
type textarea "Son [PERSON_NAME] called asking questions abo"
type textarea "x"
type textarea "[PERSON_NAME] called asking questions abou"
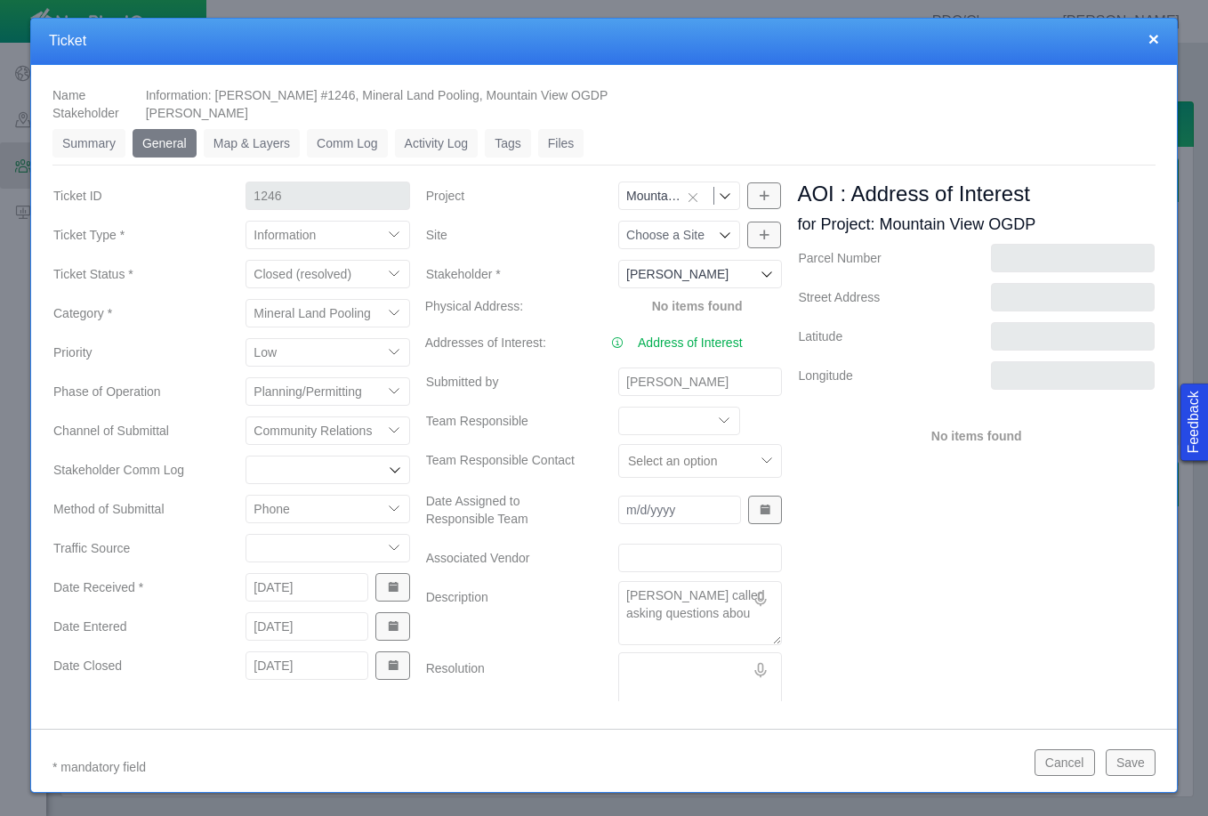
type textarea "x"
type textarea "Son [PERSON_NAME] called asking questions about"
type textarea "x"
type textarea "Son [PERSON_NAME] called asking questions about"
type textarea "x"
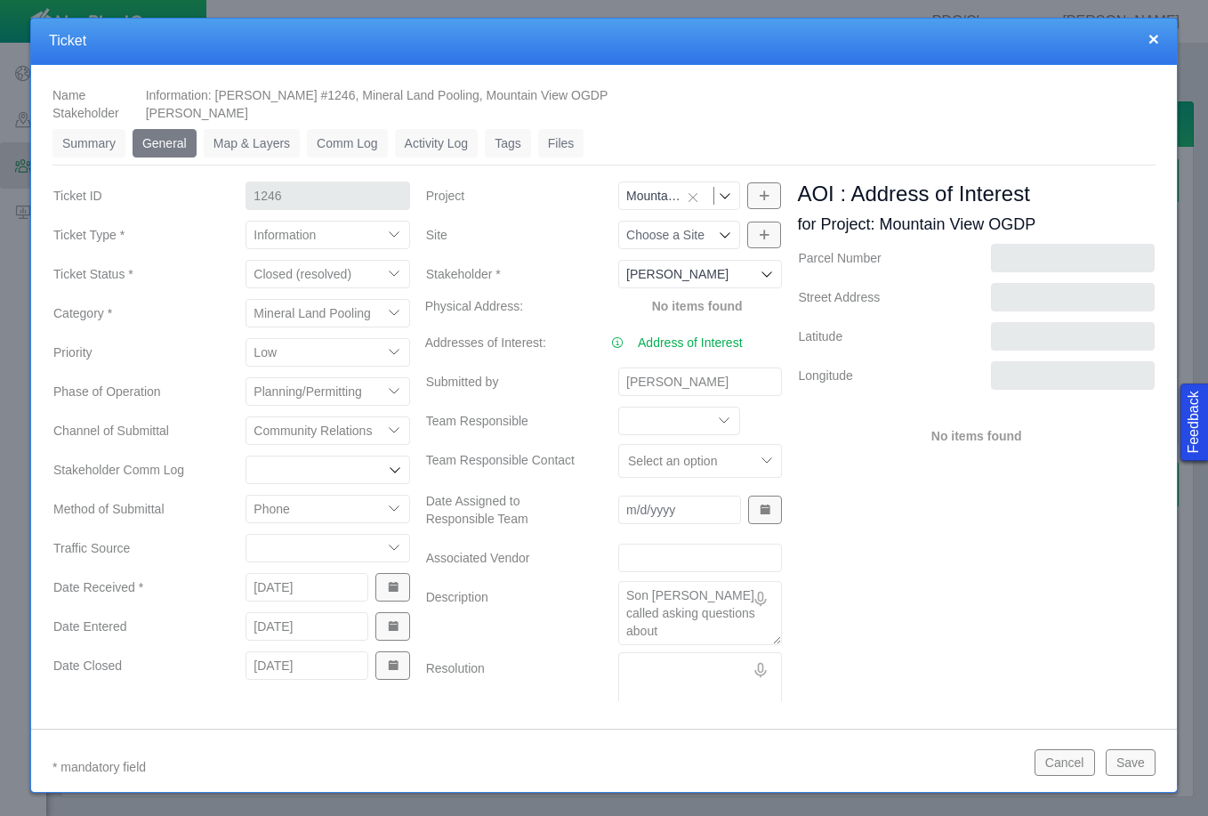
type textarea "Son [PERSON_NAME] called asking questions about t"
type textarea "x"
type textarea "Son [PERSON_NAME] called asking questions about th"
type textarea "x"
type textarea "Son [PERSON_NAME] called asking questions about the"
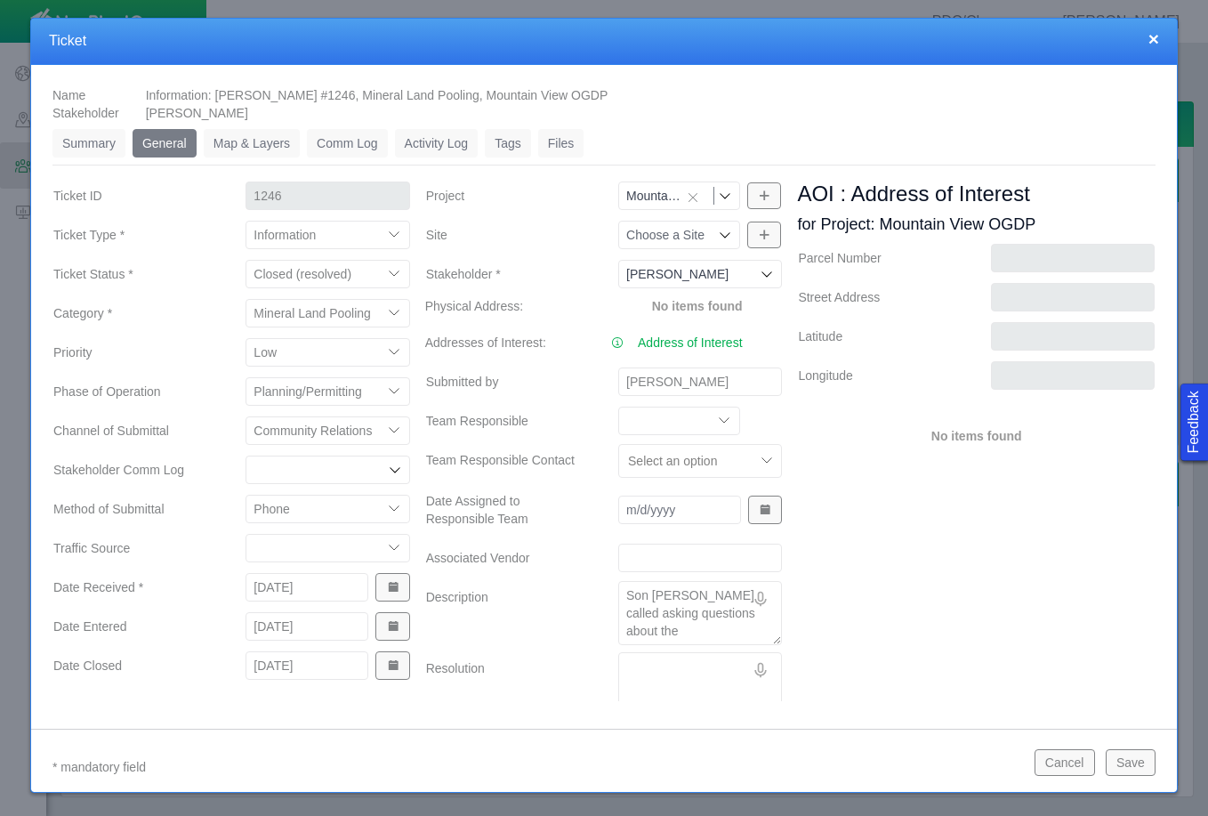
type textarea "x"
type textarea "Son [PERSON_NAME] called asking questions about the"
type textarea "x"
type textarea "Son [PERSON_NAME] called asking questions about the p"
type textarea "x"
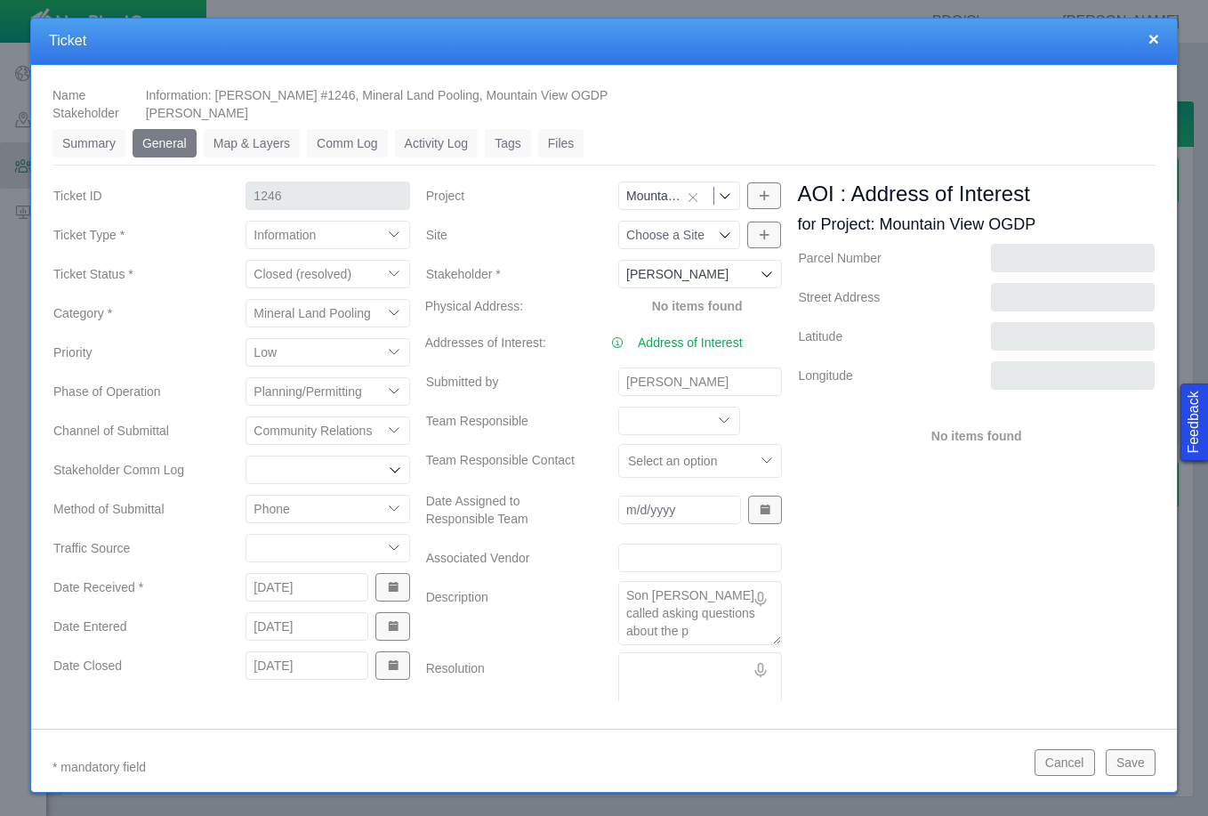
type textarea "Son [PERSON_NAME] called asking questions about the po"
type textarea "x"
type textarea "Son [PERSON_NAME] called asking questions about the poo"
type textarea "x"
type textarea "Son [PERSON_NAME] called asking questions about the pool"
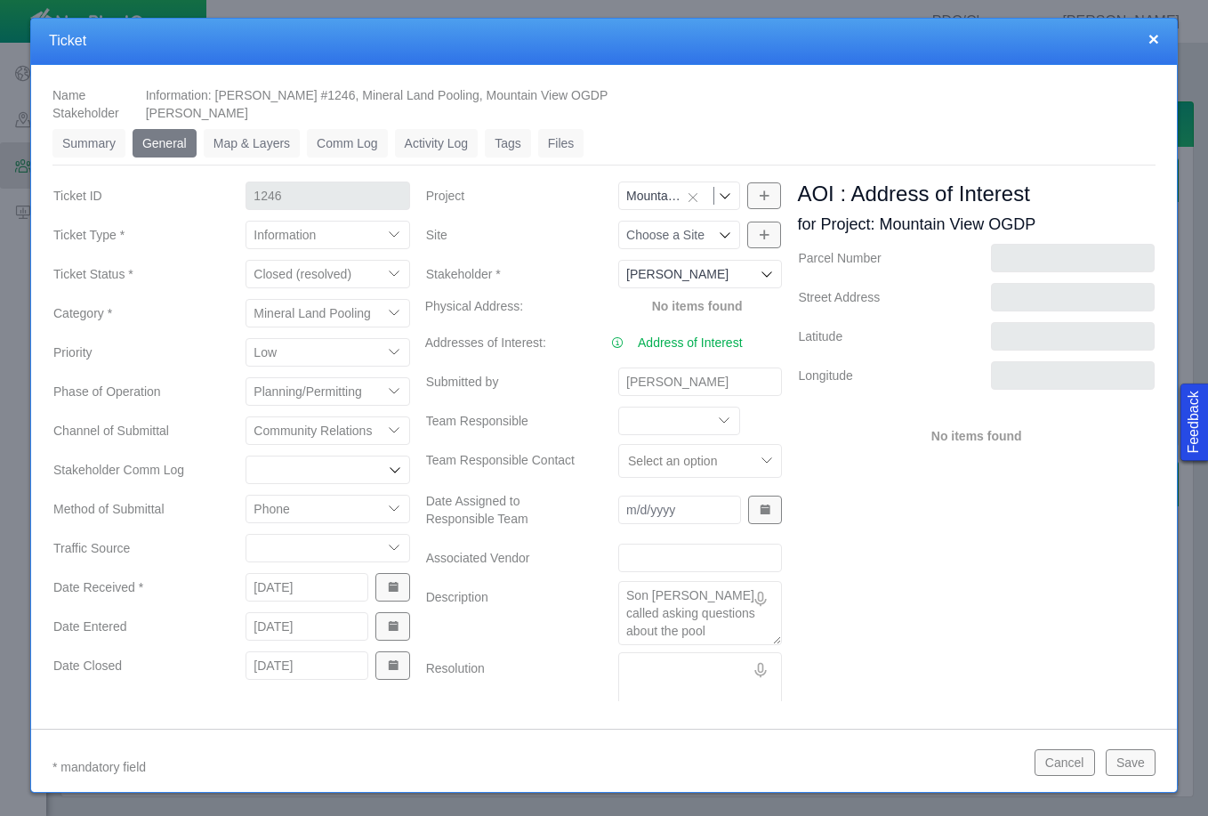
type textarea "x"
type textarea "Son [PERSON_NAME] called asking questions about the pooli"
type textarea "x"
type textarea "Son [PERSON_NAME] called asking questions about the poolin"
type textarea "x"
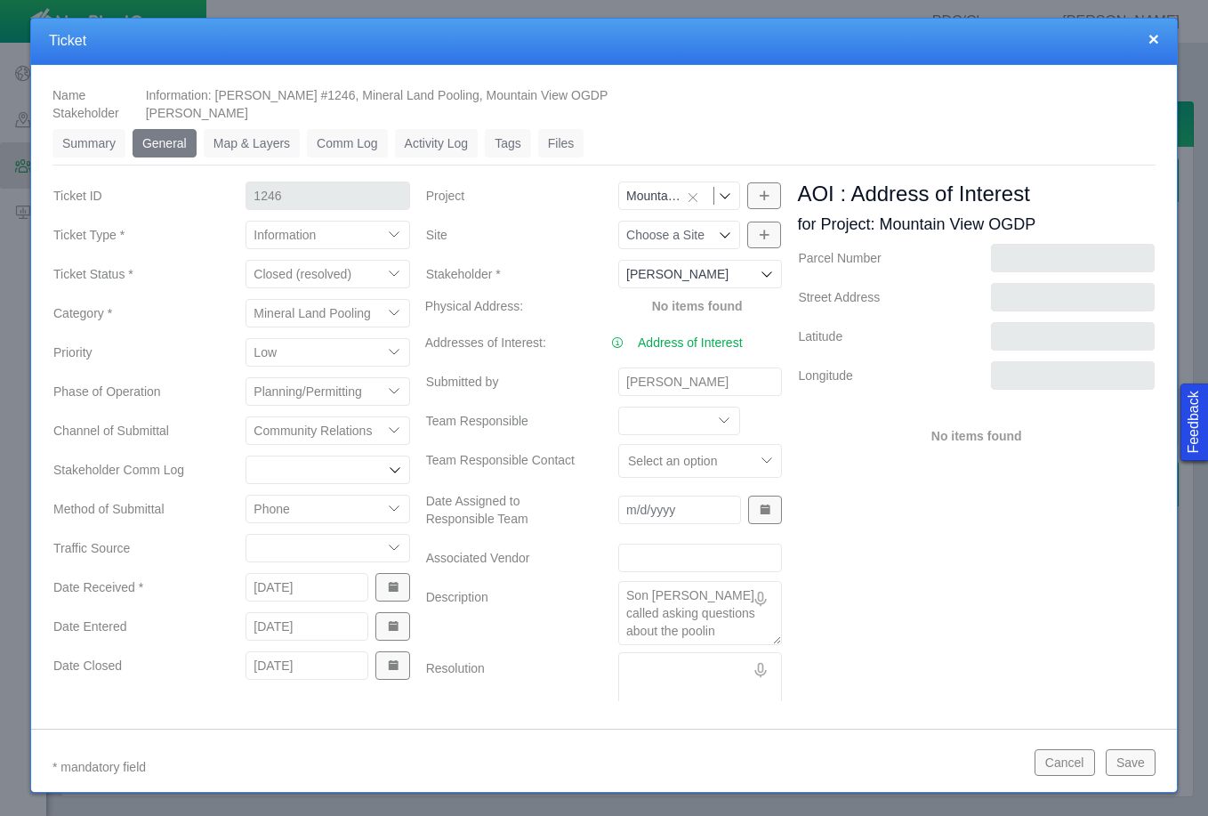
type textarea "Son [PERSON_NAME] called asking questions about the pooling"
type textarea "x"
type textarea "Son [PERSON_NAME] called asking questions about the pooling"
type textarea "x"
type textarea "Son [PERSON_NAME] called asking questions about the pooling p"
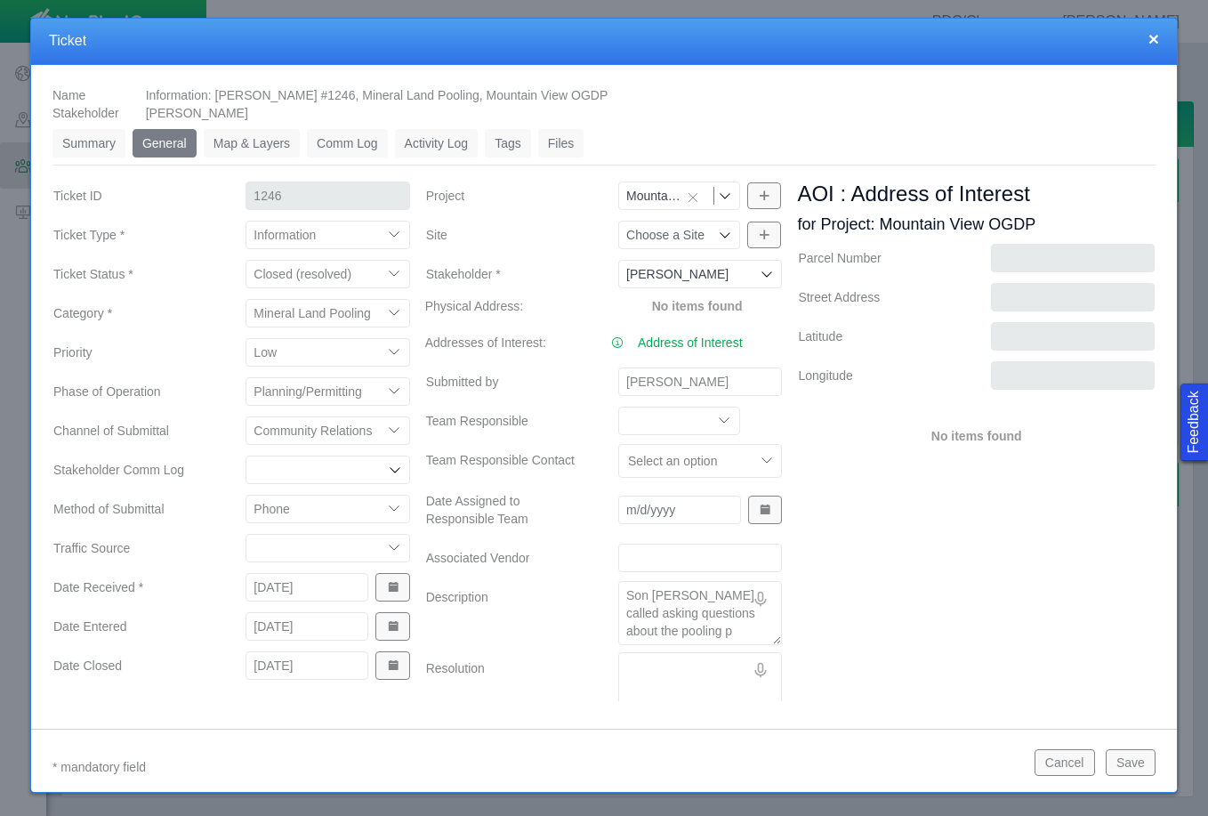
type textarea "x"
type textarea "Son [PERSON_NAME] called asking questions about the pooling pa"
type textarea "x"
type textarea "Son [PERSON_NAME] called asking questions about the pooling pap"
type textarea "x"
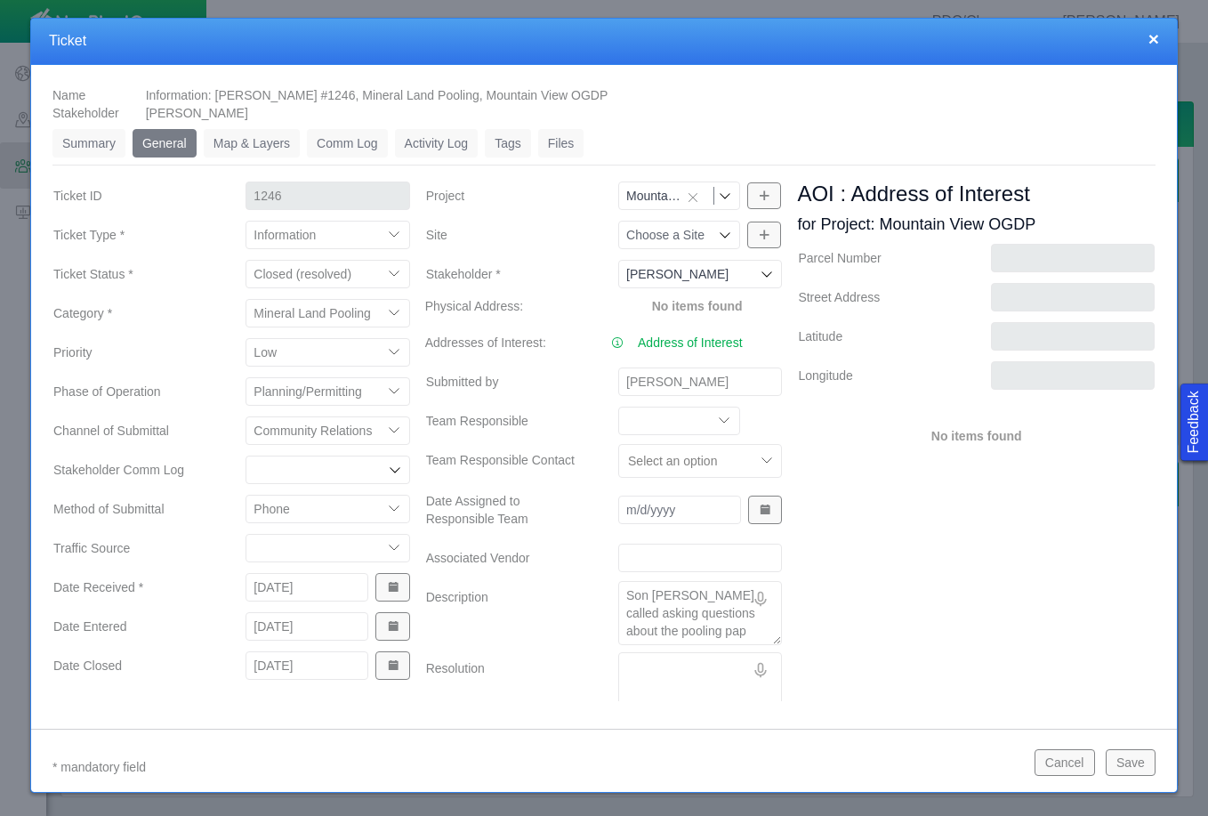
type textarea "Son [PERSON_NAME] called asking questions about the pooling [PERSON_NAME]"
type textarea "x"
type textarea "Son [PERSON_NAME] called asking questions about the pooling paper"
type textarea "x"
type textarea "Son [PERSON_NAME] called asking questions about the pooling paperw"
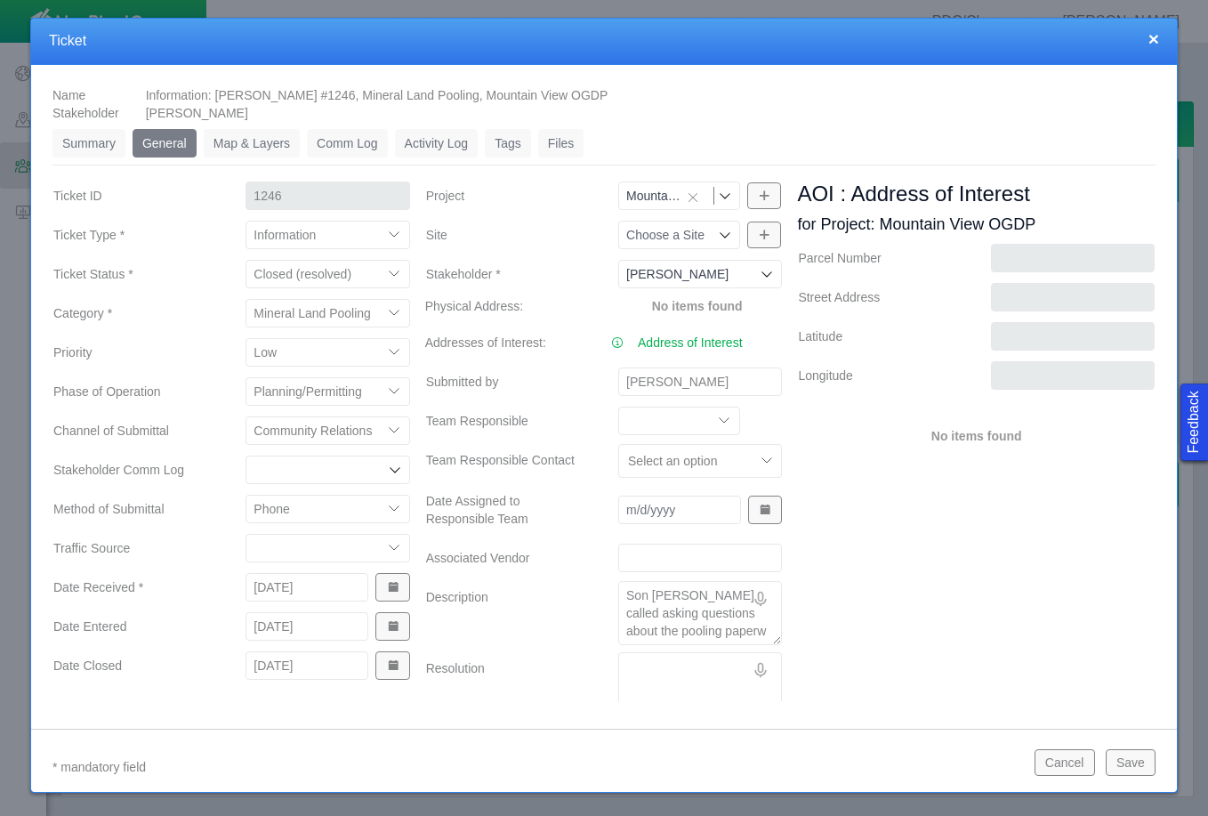
type textarea "x"
type textarea "Son [PERSON_NAME] called asking questions about the pooling paperwo"
type textarea "x"
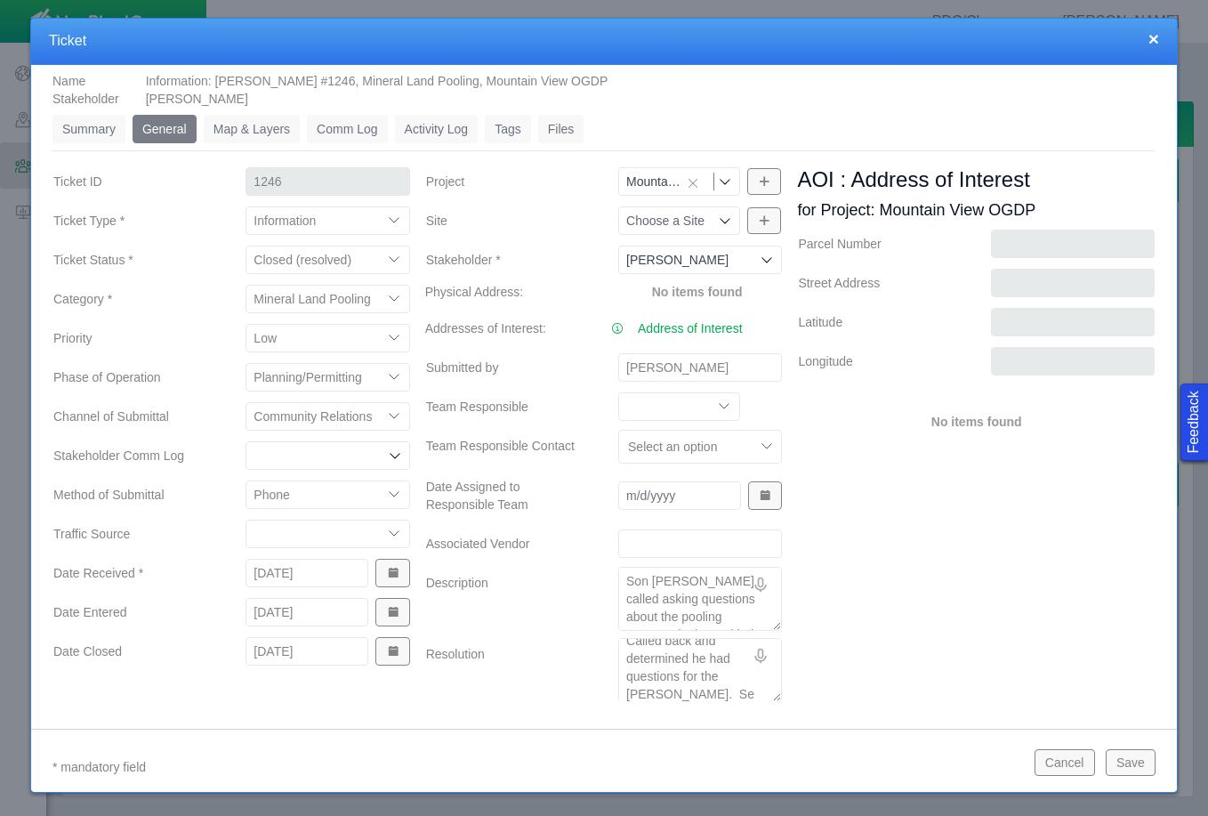
scroll to position [29, 0]
click at [1128, 763] on button "Save" at bounding box center [1131, 762] width 50 height 27
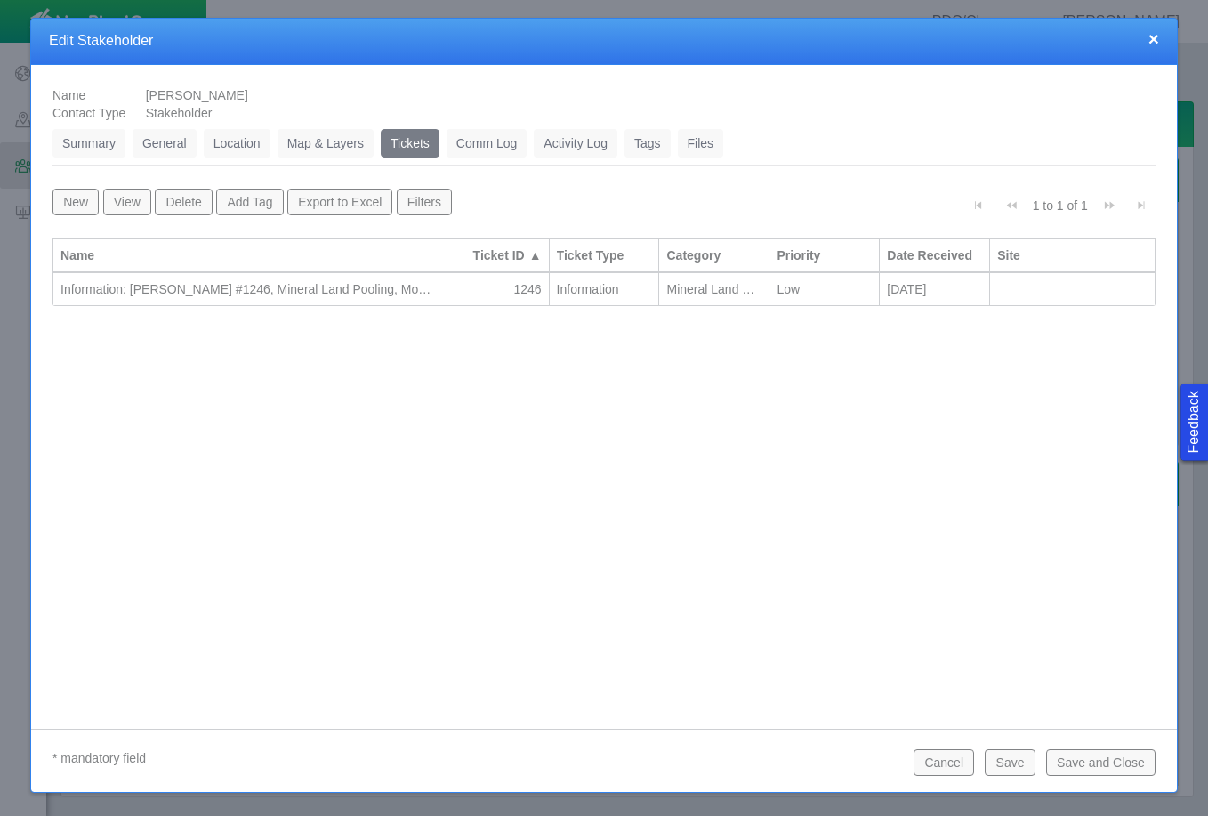
click at [1128, 763] on button "Save and Close" at bounding box center [1100, 762] width 109 height 27
